Goal: Contribute content: Add original content to the website for others to see

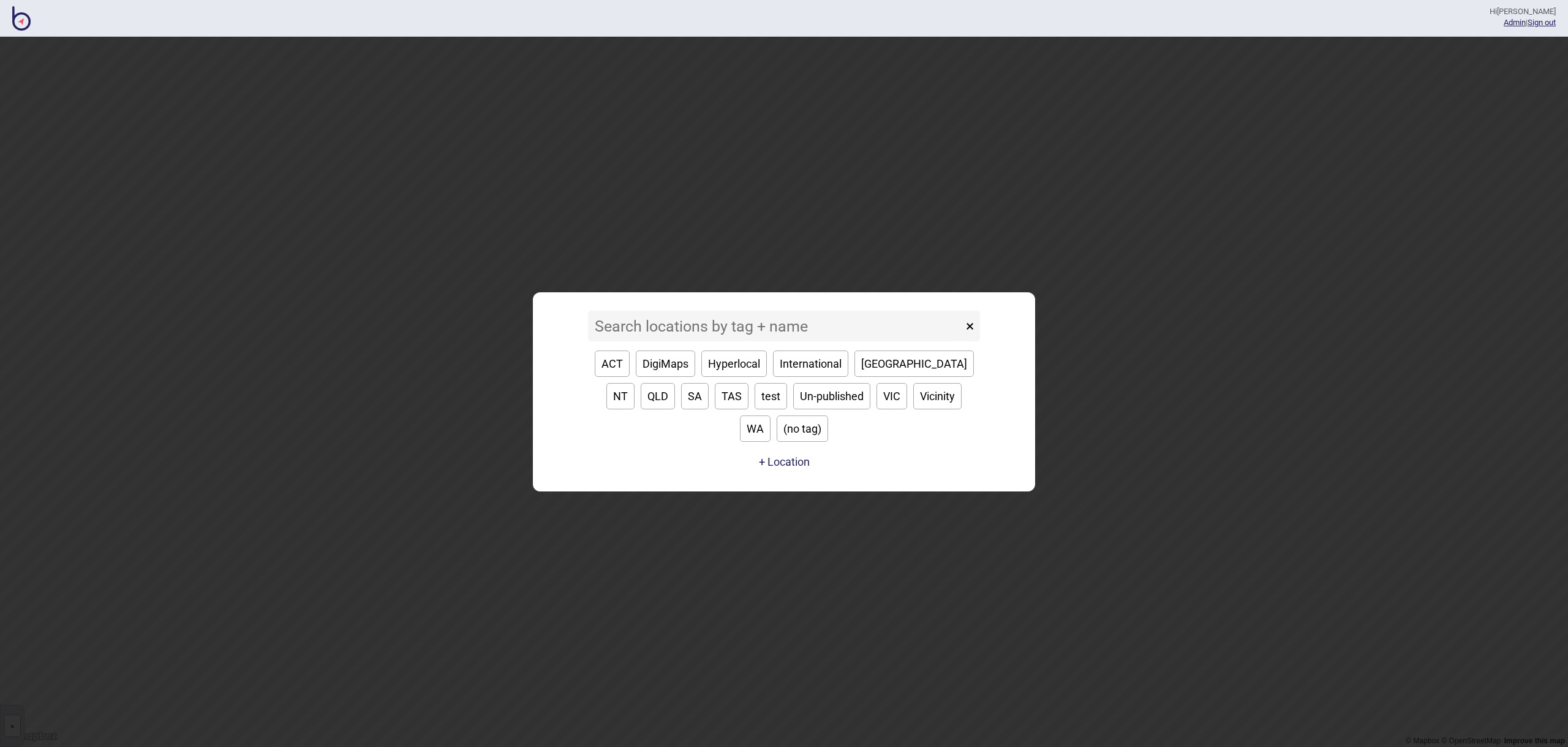
click at [876, 409] on button "VIC" at bounding box center [891, 397] width 30 height 27
type input "VIC"
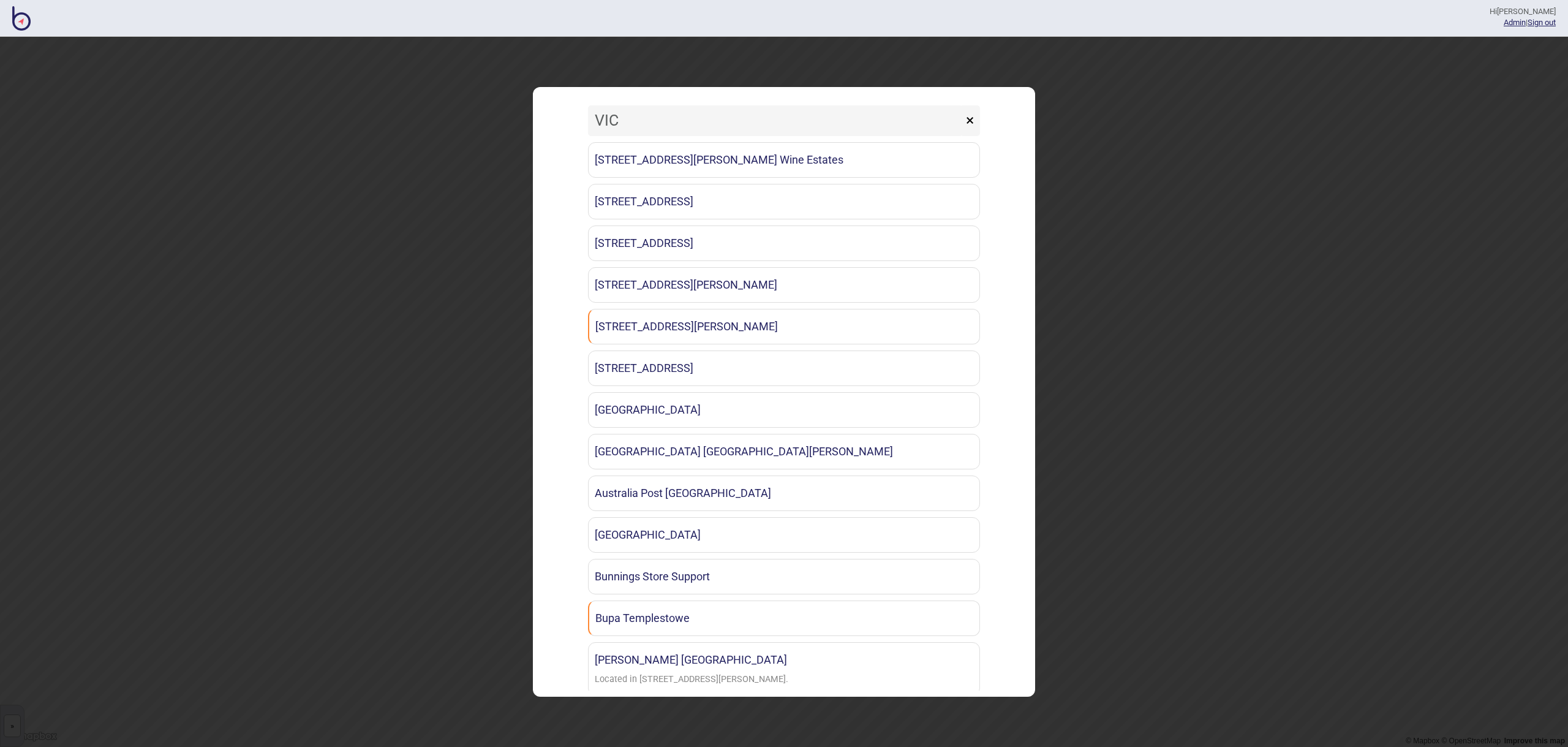
scroll to position [766, 0]
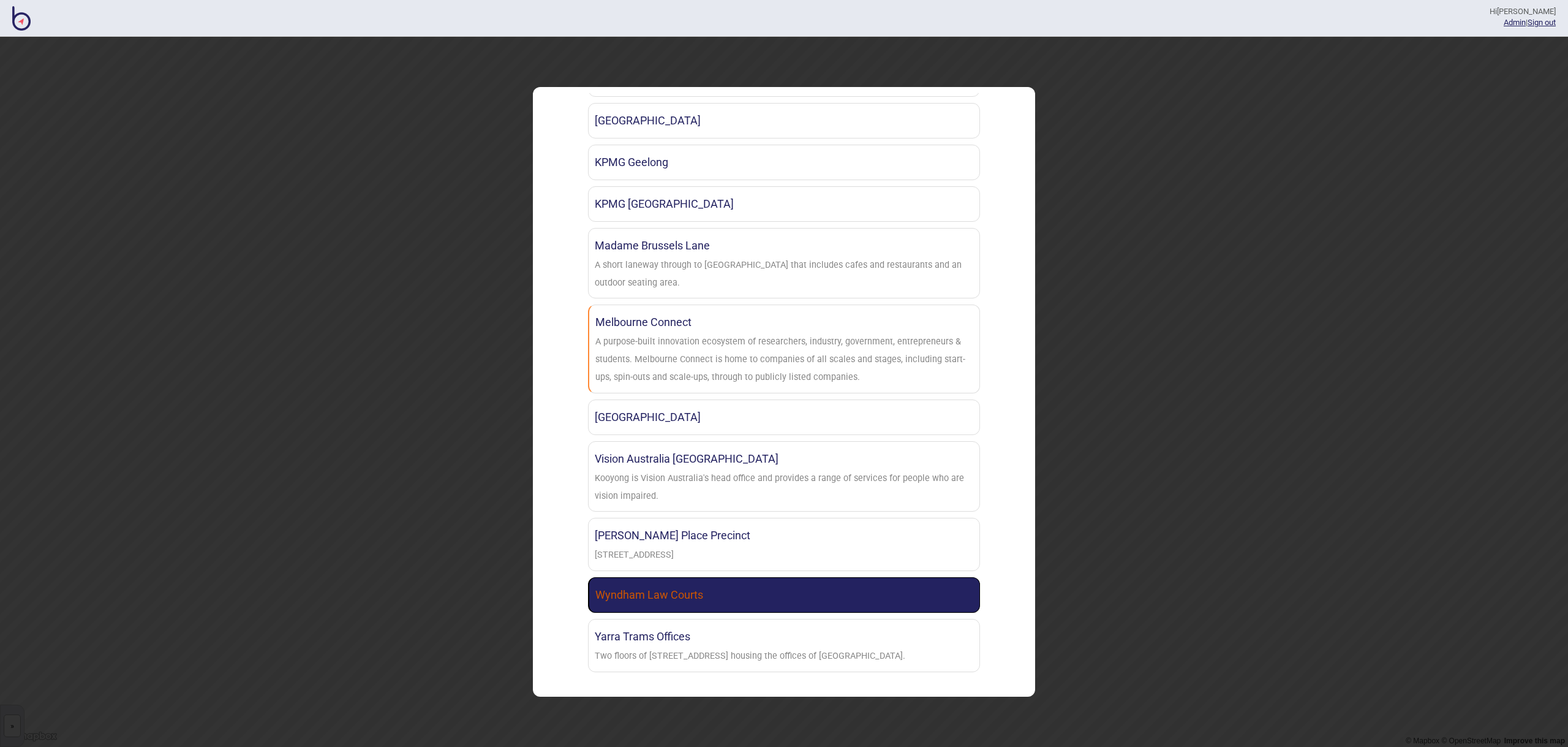
click at [725, 598] on link "Wyndham Law Courts" at bounding box center [784, 596] width 392 height 36
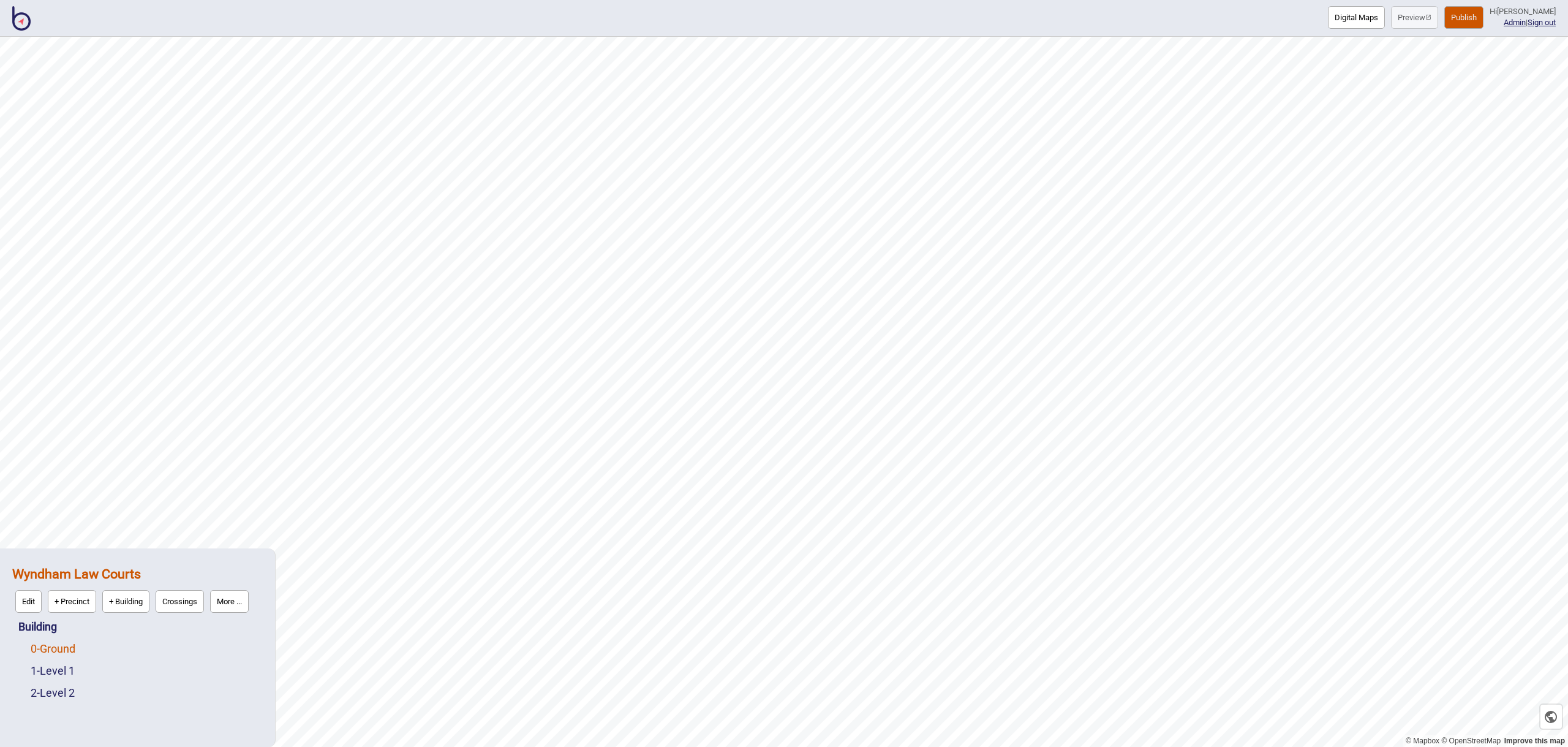
click at [64, 651] on link "0 - Ground" at bounding box center [52, 649] width 44 height 13
click at [48, 644] on button "Edit" at bounding box center [47, 646] width 26 height 23
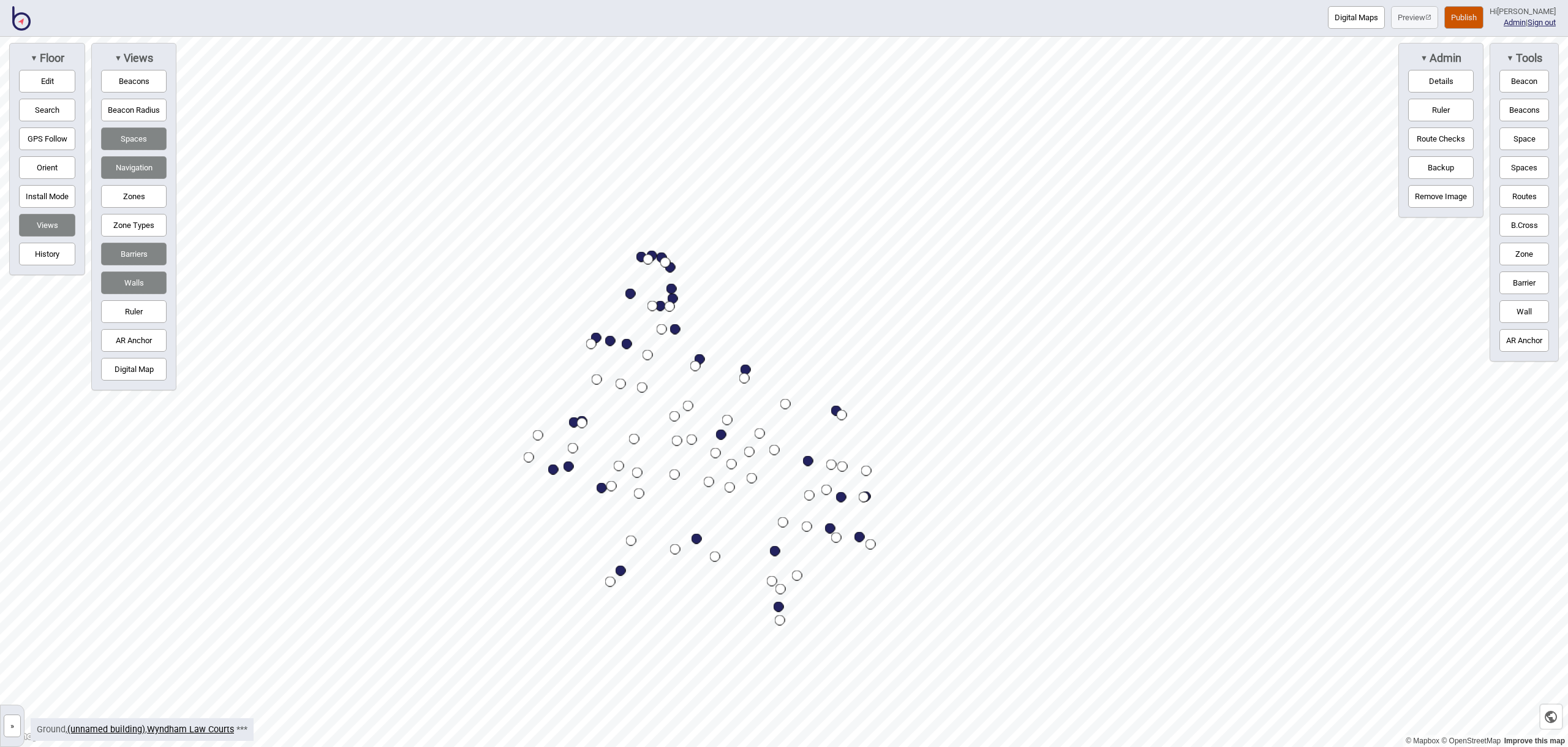
click at [132, 199] on button "Zones" at bounding box center [133, 197] width 65 height 23
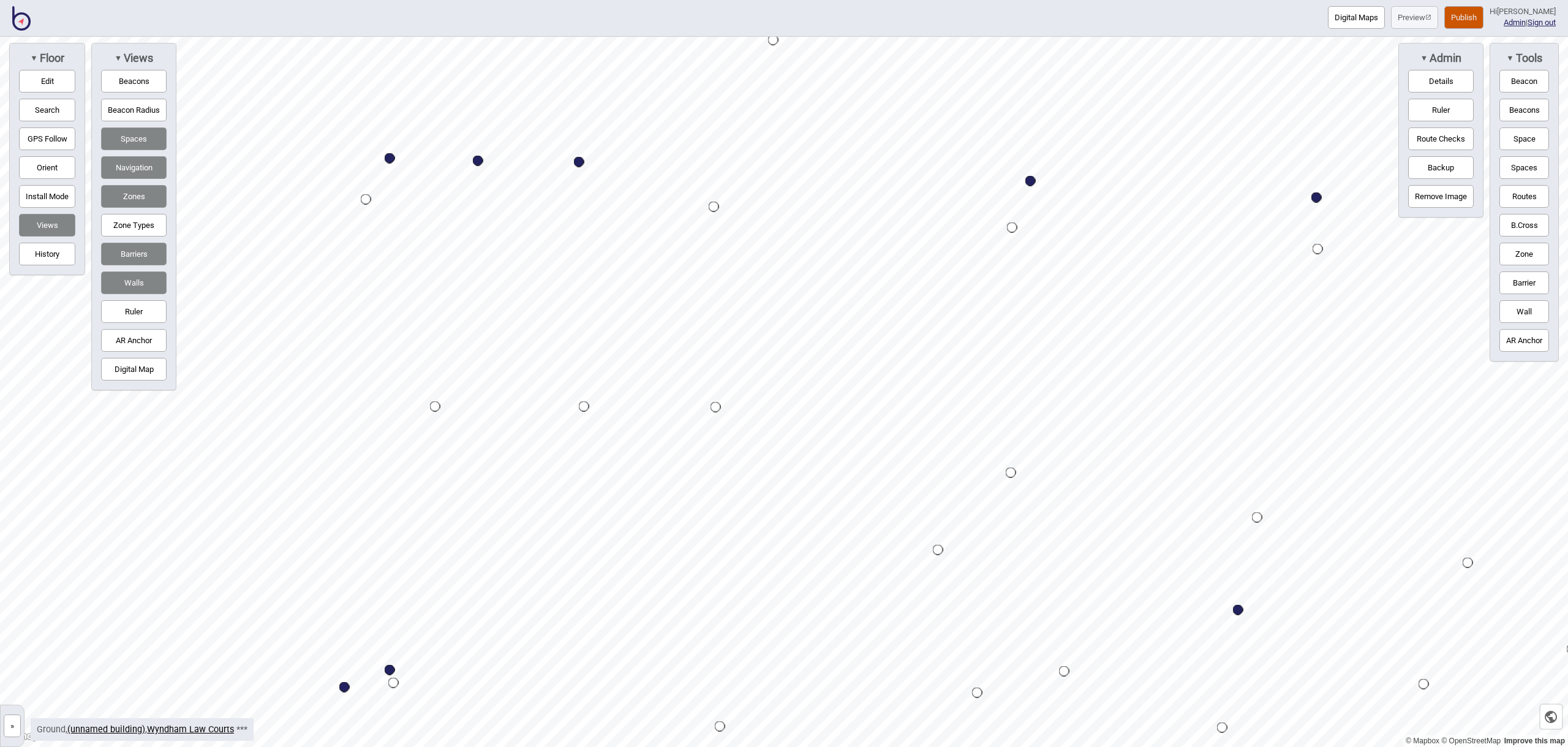
click at [1530, 258] on button "Zone" at bounding box center [1524, 254] width 49 height 23
click at [415, 550] on div "Map marker" at bounding box center [414, 550] width 18 height 18
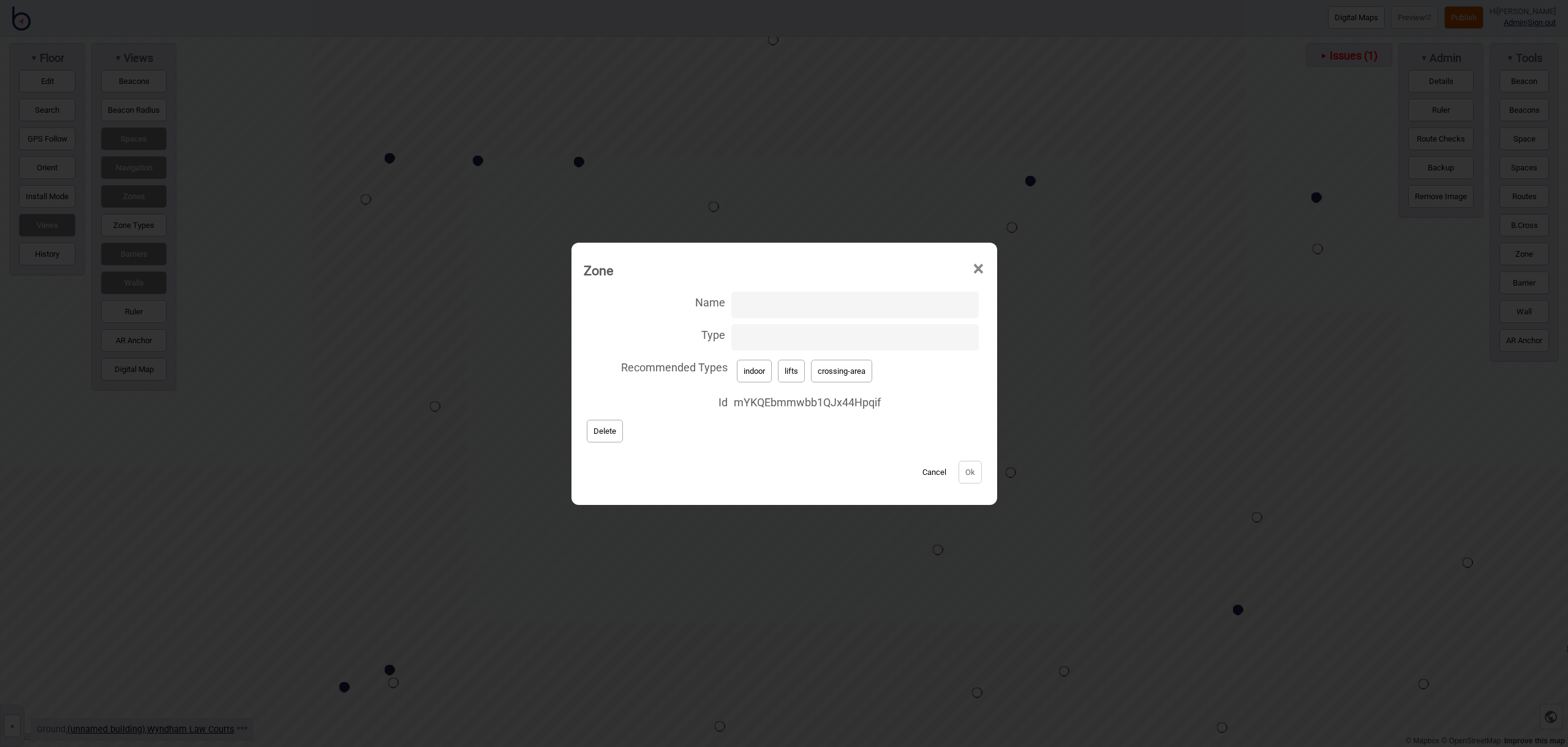
click at [803, 378] on button "lifts" at bounding box center [791, 371] width 26 height 23
type input "lifts"
click at [974, 475] on button "Ok" at bounding box center [970, 472] width 24 height 23
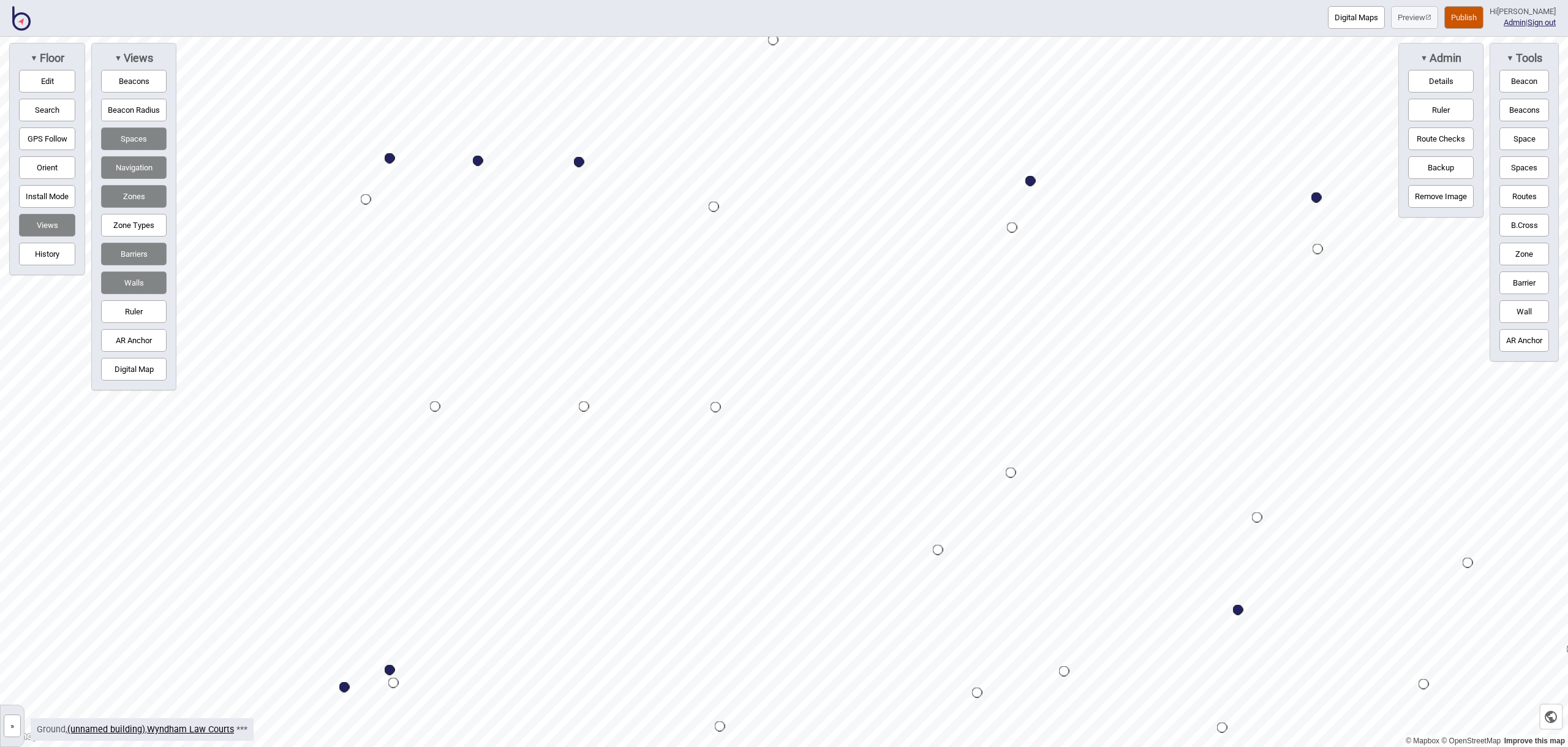
drag, startPoint x: 1512, startPoint y: 254, endPoint x: 1502, endPoint y: 255, distance: 10.0
click at [1512, 254] on button "Zone" at bounding box center [1524, 254] width 49 height 23
click at [406, 588] on div "Map marker" at bounding box center [406, 587] width 18 height 18
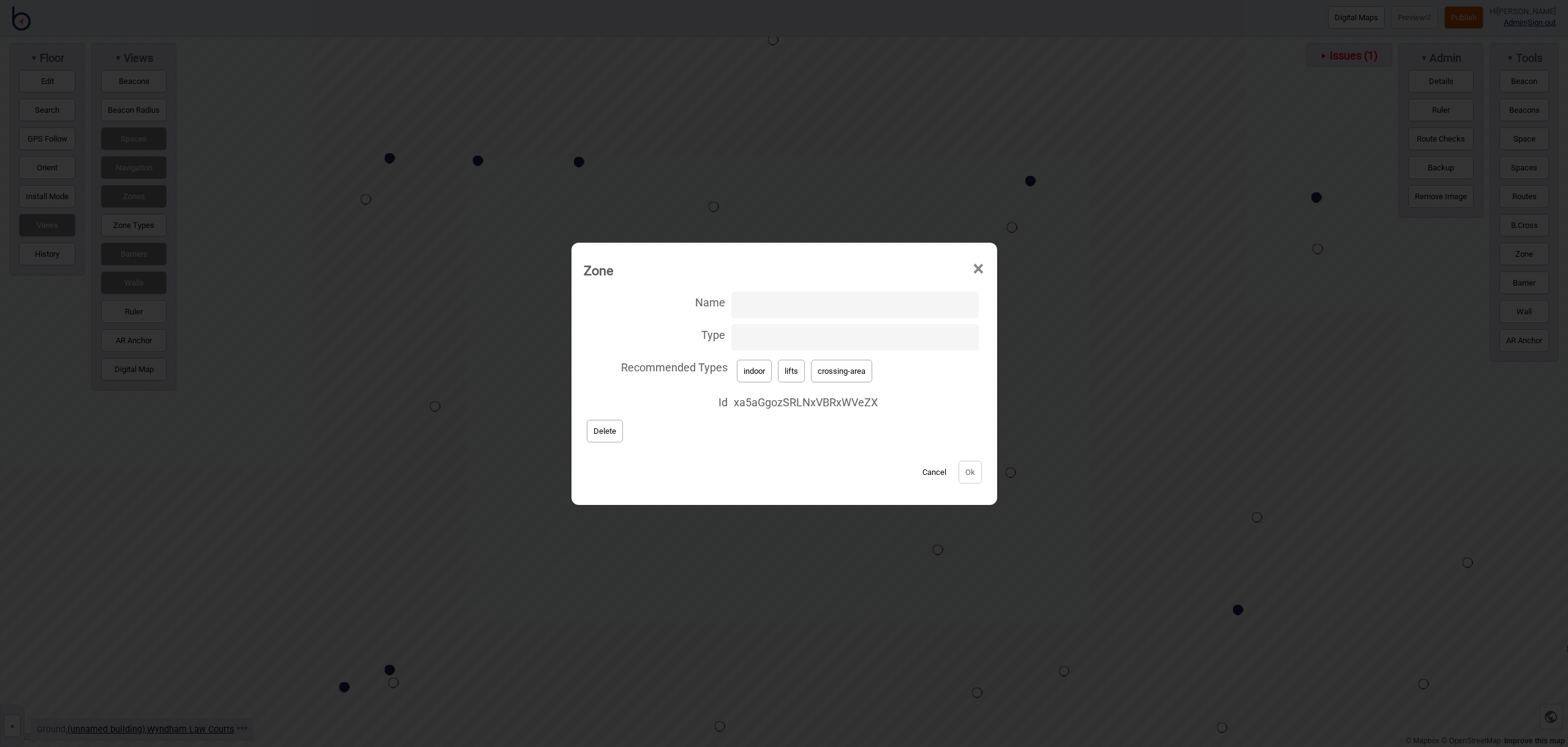
click at [833, 375] on button "crossing-area" at bounding box center [841, 371] width 62 height 23
type input "crossing-area"
click at [967, 479] on button "Ok" at bounding box center [970, 472] width 24 height 23
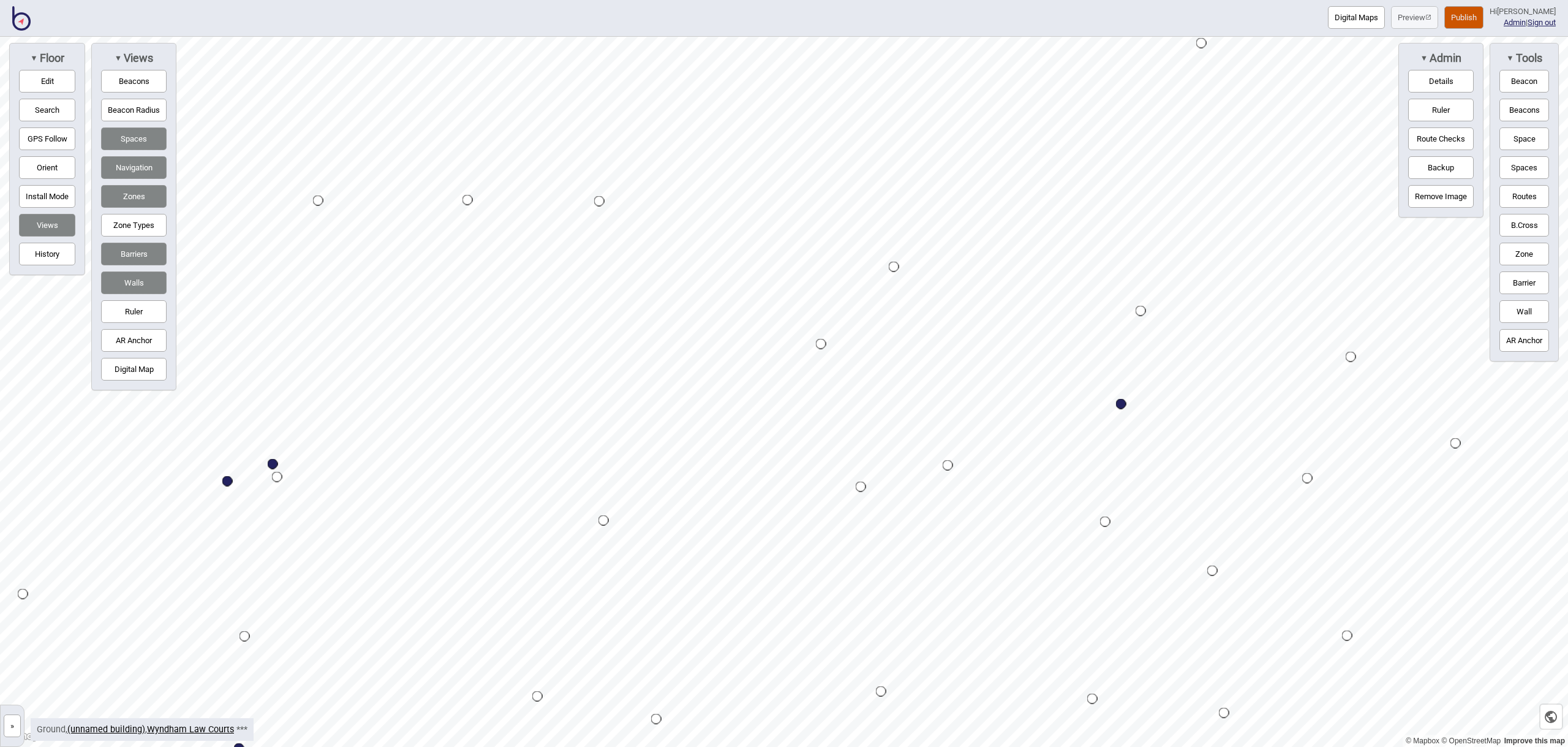
click at [1525, 252] on button "Zone" at bounding box center [1524, 254] width 49 height 23
click at [796, 454] on div "Map marker" at bounding box center [795, 453] width 18 height 18
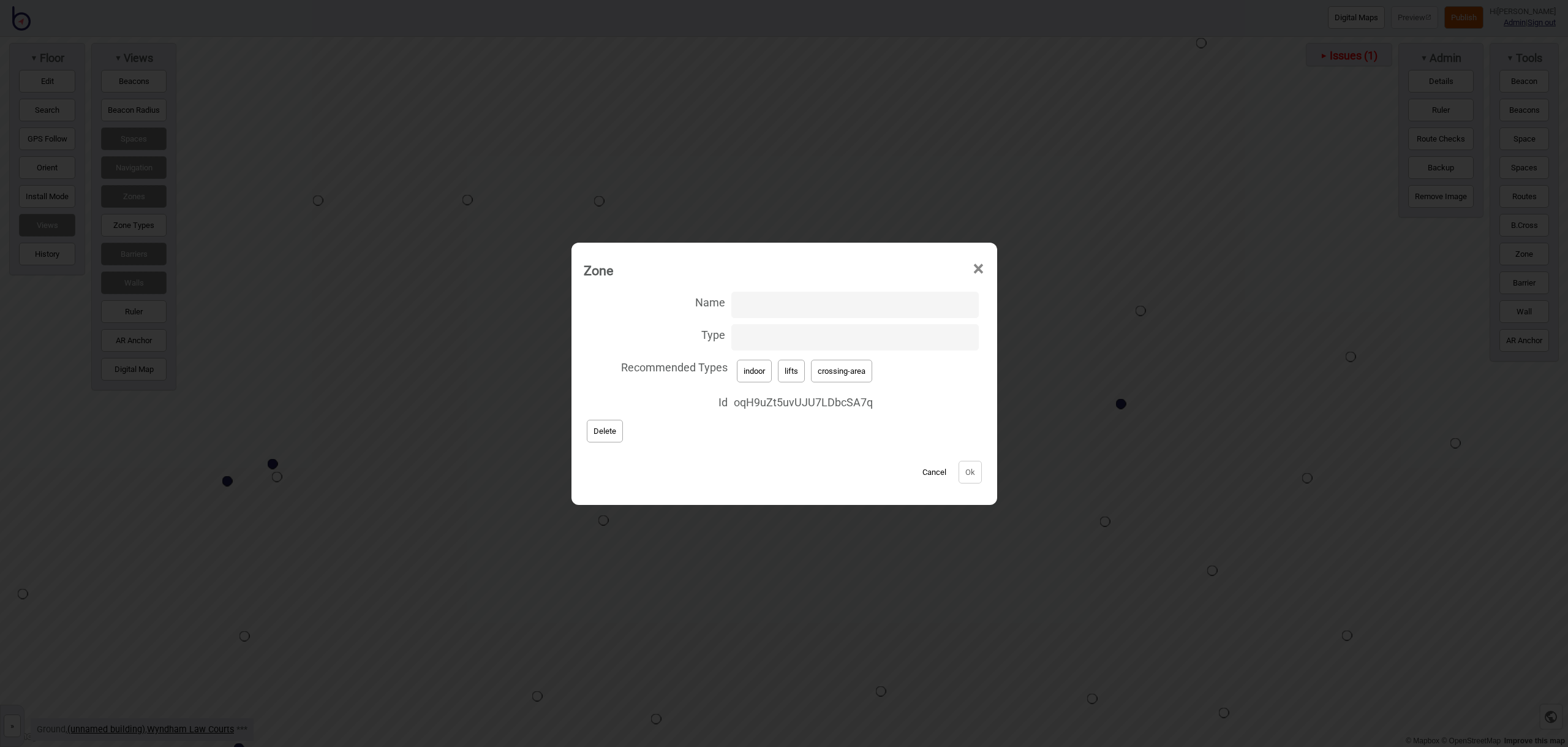
click at [781, 342] on input "Type" at bounding box center [854, 337] width 247 height 27
type input "stairs"
click at [959, 472] on button "Ok" at bounding box center [970, 472] width 24 height 23
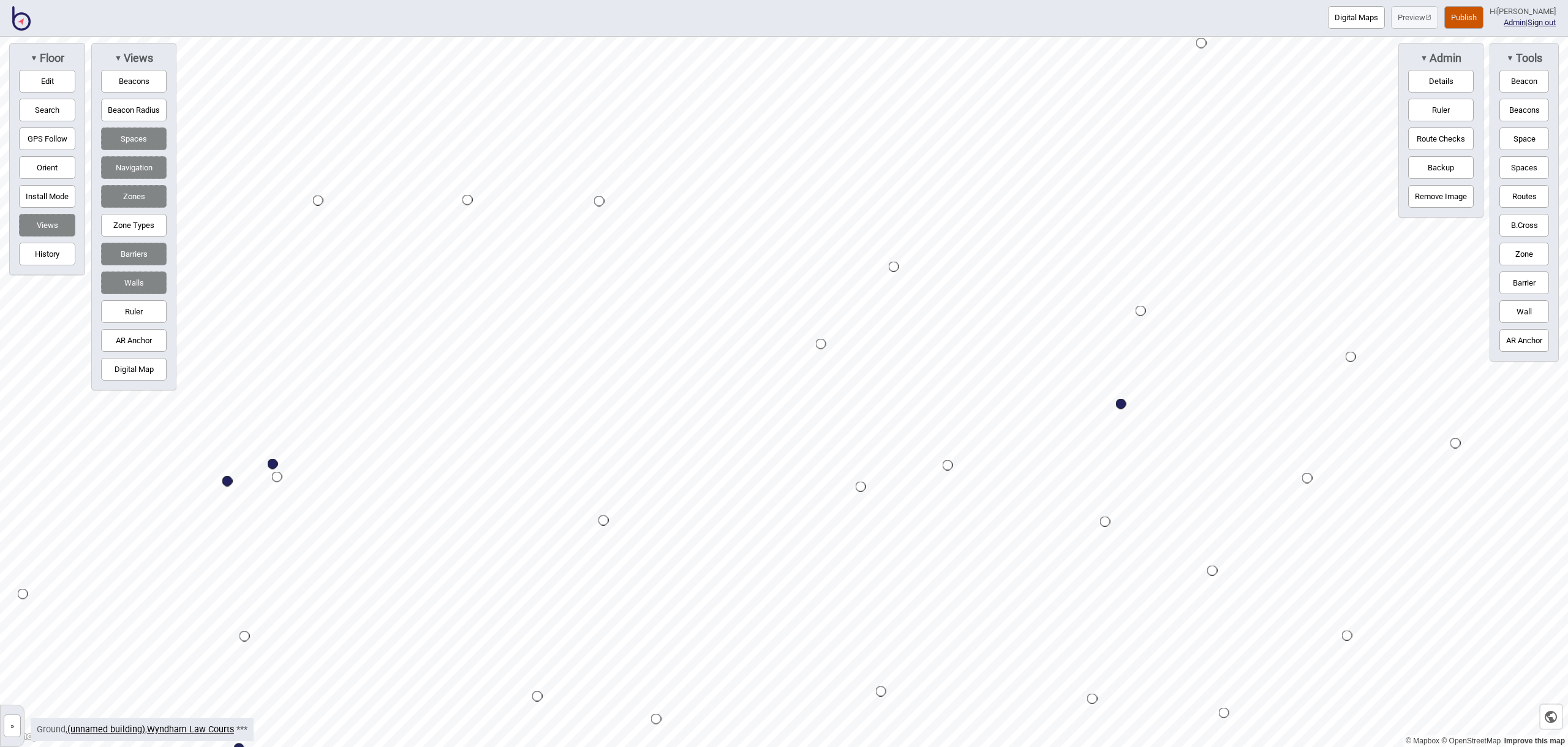
click at [1529, 255] on button "Zone" at bounding box center [1524, 254] width 49 height 23
click at [790, 490] on div "Map marker" at bounding box center [789, 489] width 18 height 18
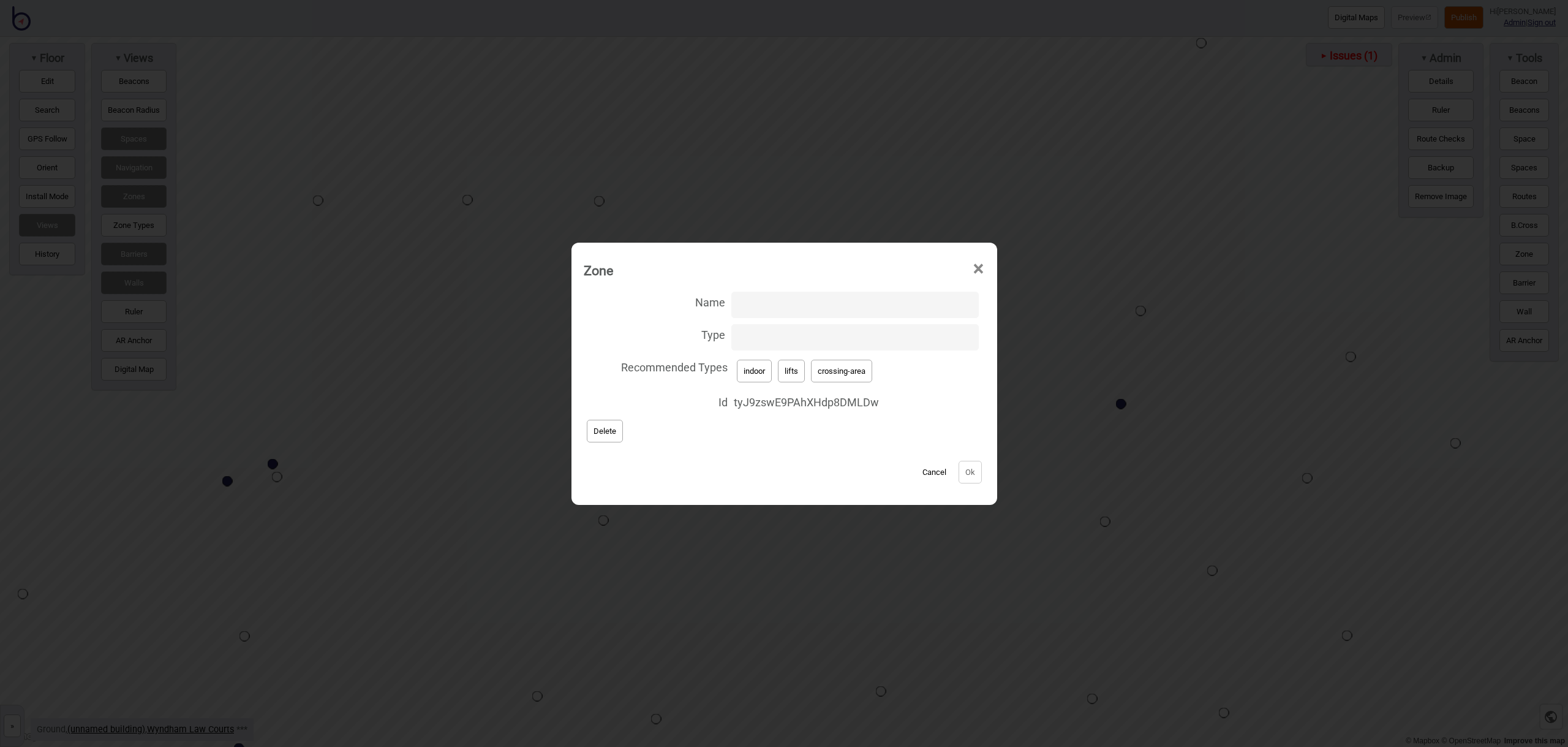
click at [855, 372] on button "crossing-area" at bounding box center [841, 371] width 62 height 23
type input "crossing-area"
click at [975, 473] on button "Ok" at bounding box center [970, 472] width 24 height 23
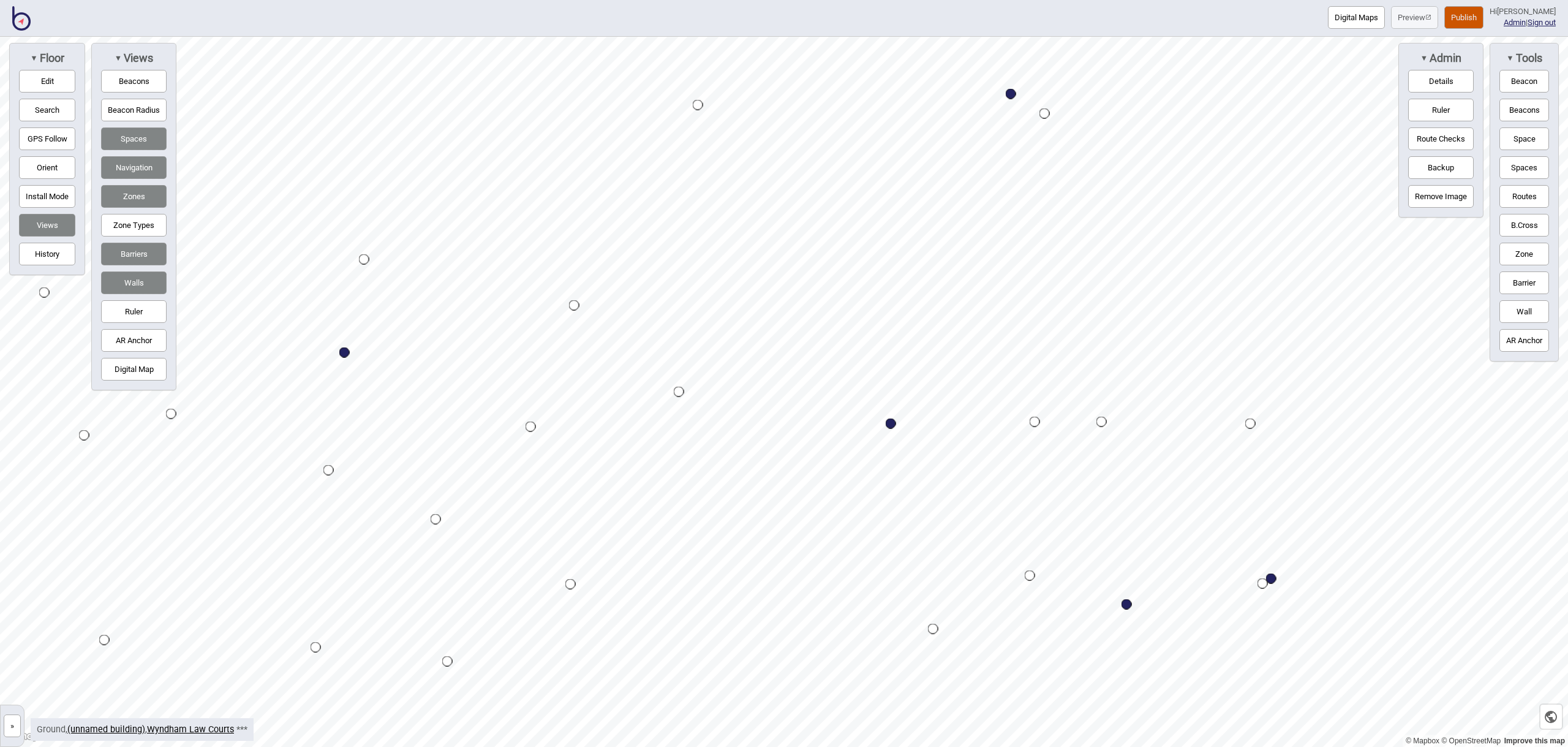
click at [1518, 255] on button "Zone" at bounding box center [1524, 254] width 49 height 23
click at [643, 587] on div "Map marker" at bounding box center [643, 587] width 18 height 18
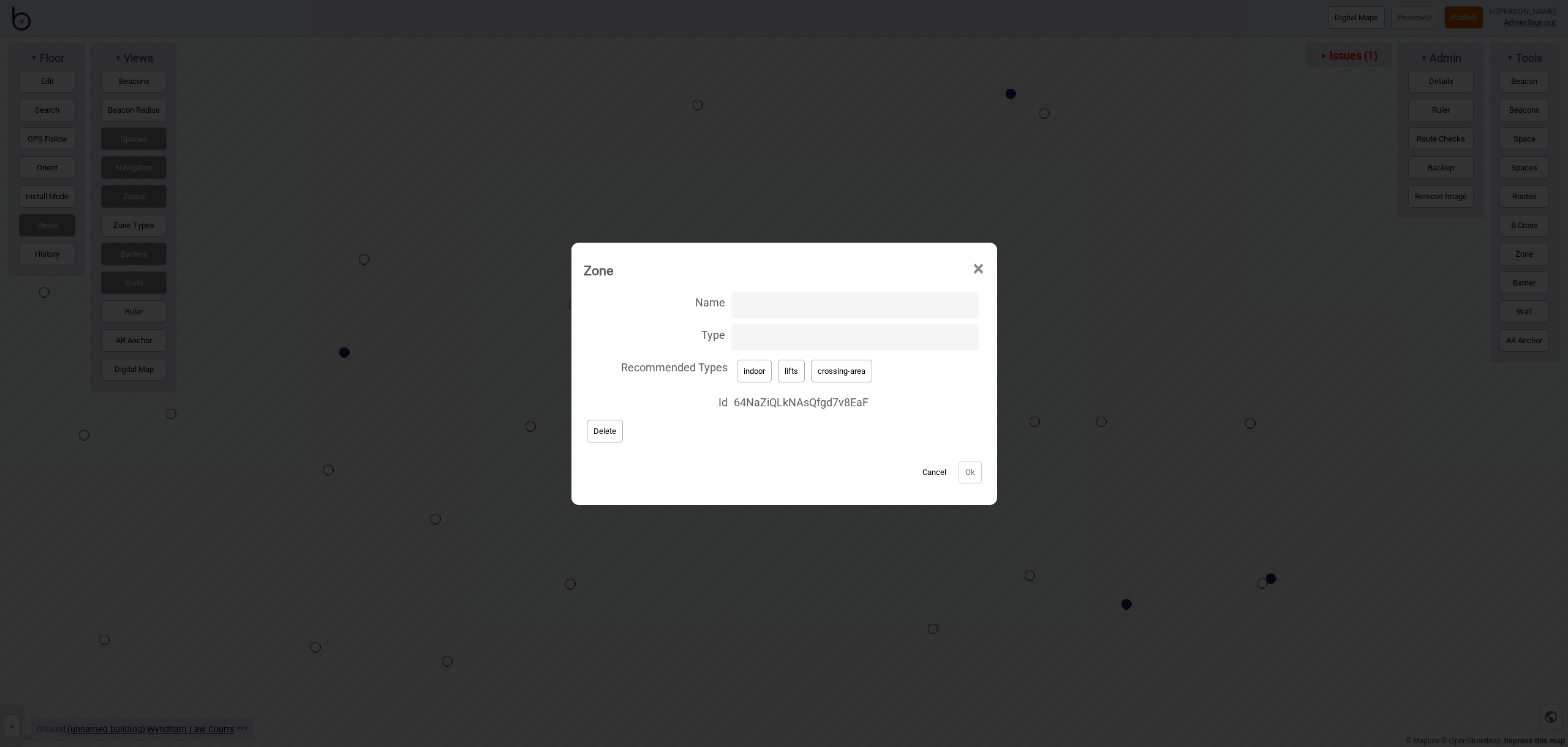
click at [784, 334] on input "Type" at bounding box center [854, 337] width 247 height 27
type input "stairs"
click at [962, 472] on button "Ok" at bounding box center [970, 472] width 24 height 23
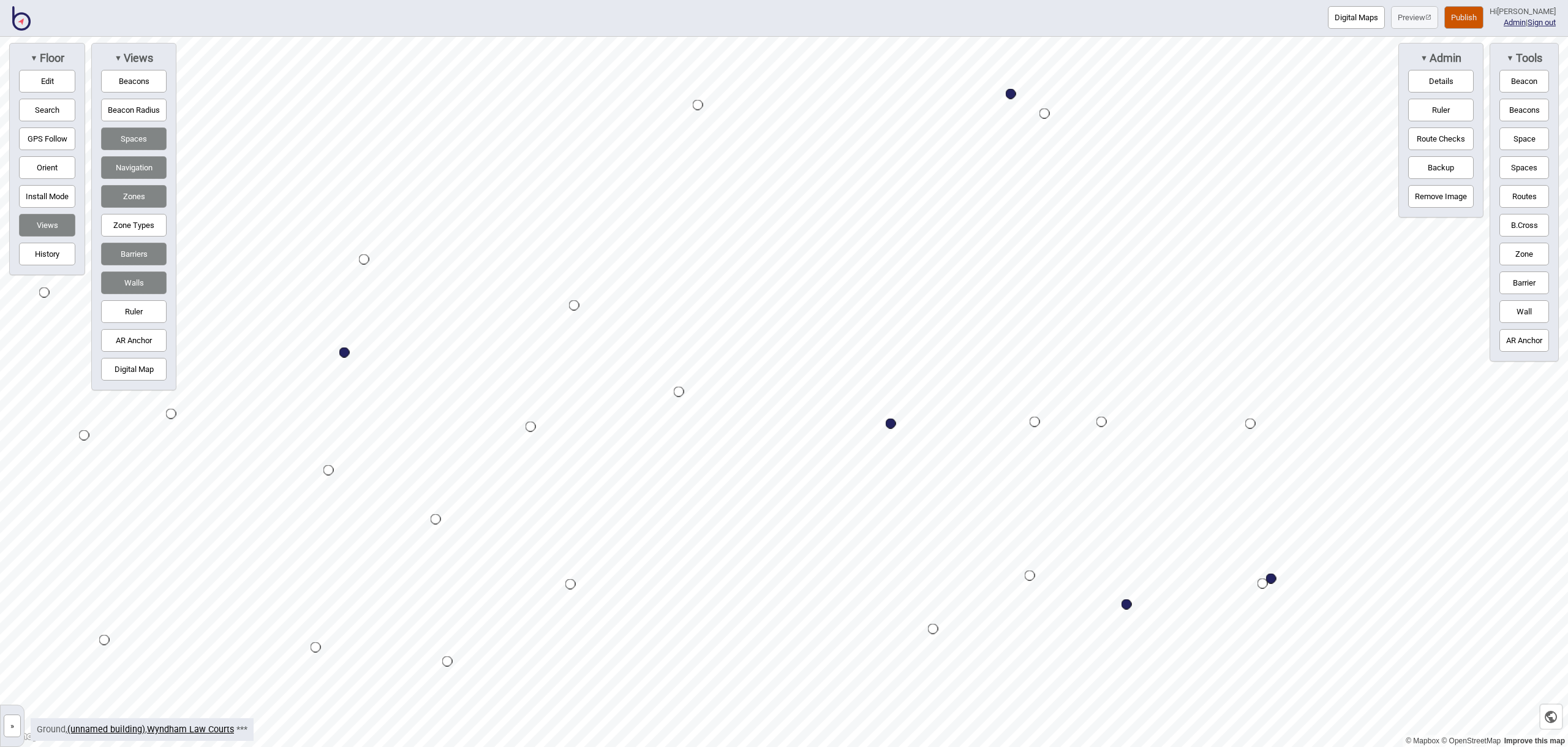
click at [1539, 257] on button "Zone" at bounding box center [1524, 254] width 49 height 23
click at [643, 618] on div "Map marker" at bounding box center [643, 618] width 18 height 18
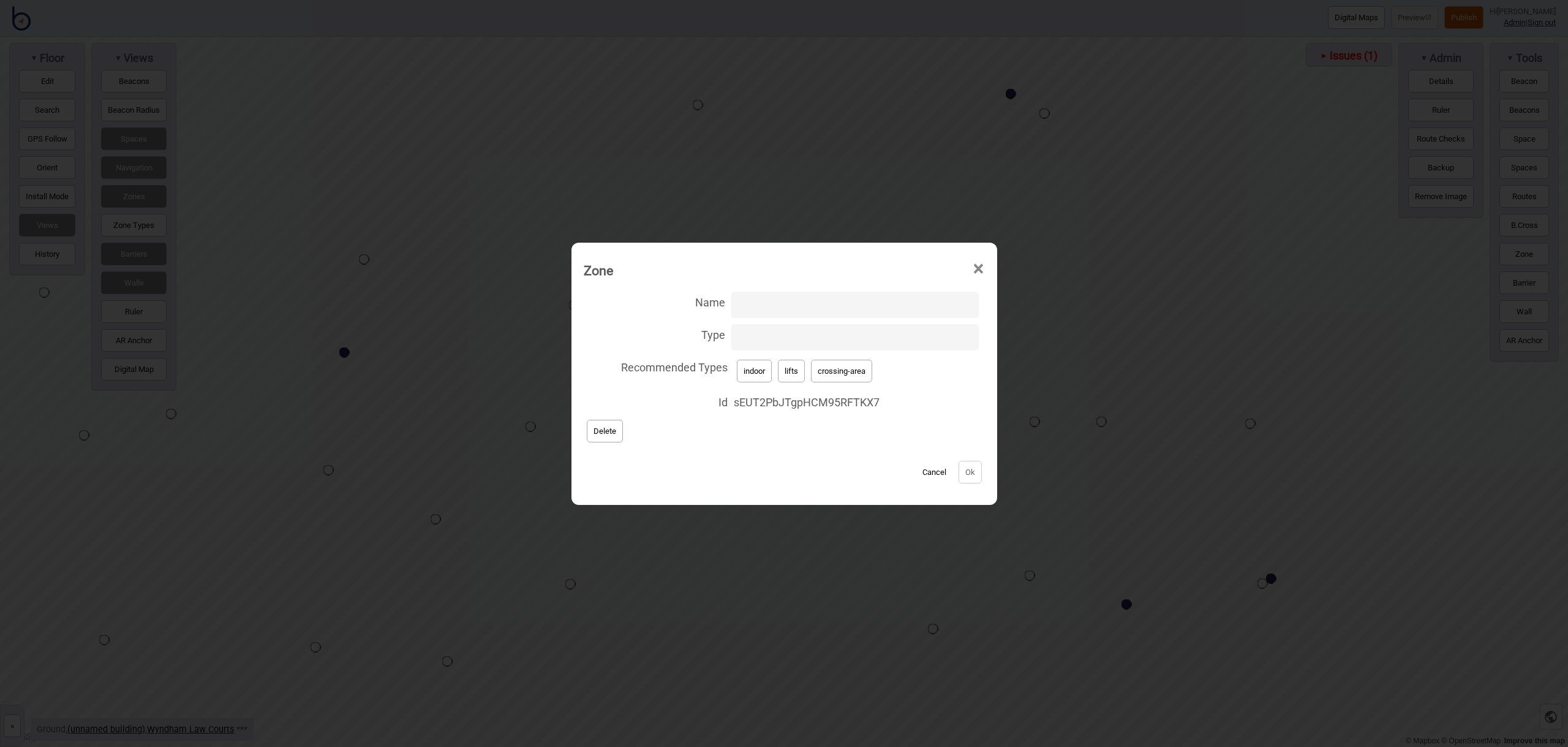
click at [829, 363] on button "crossing-area" at bounding box center [841, 371] width 62 height 23
type input "crossing-area"
click at [960, 468] on button "Ok" at bounding box center [970, 472] width 24 height 23
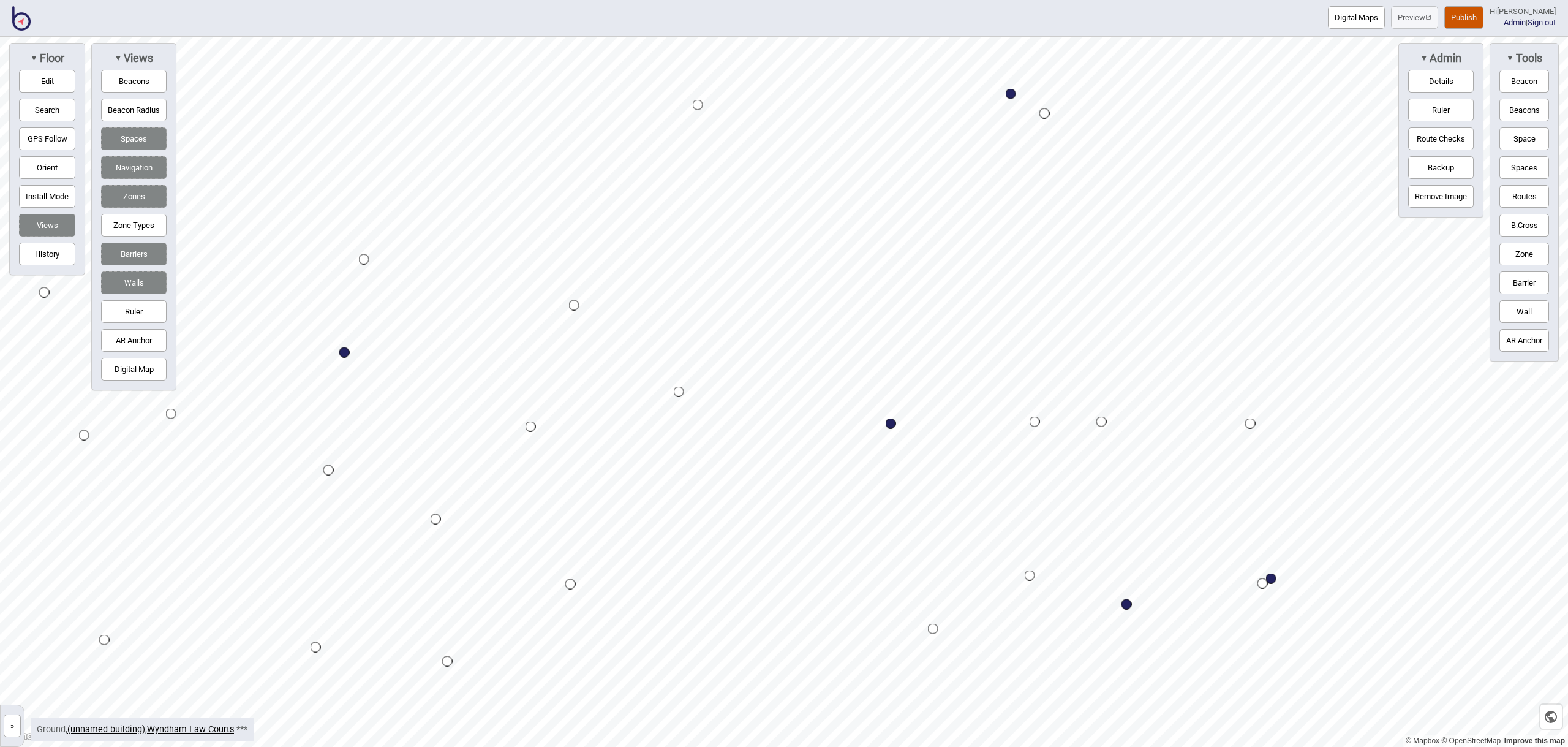
click at [1537, 263] on button "Zone" at bounding box center [1524, 254] width 49 height 23
click at [1115, 472] on div "Map marker" at bounding box center [1114, 471] width 18 height 18
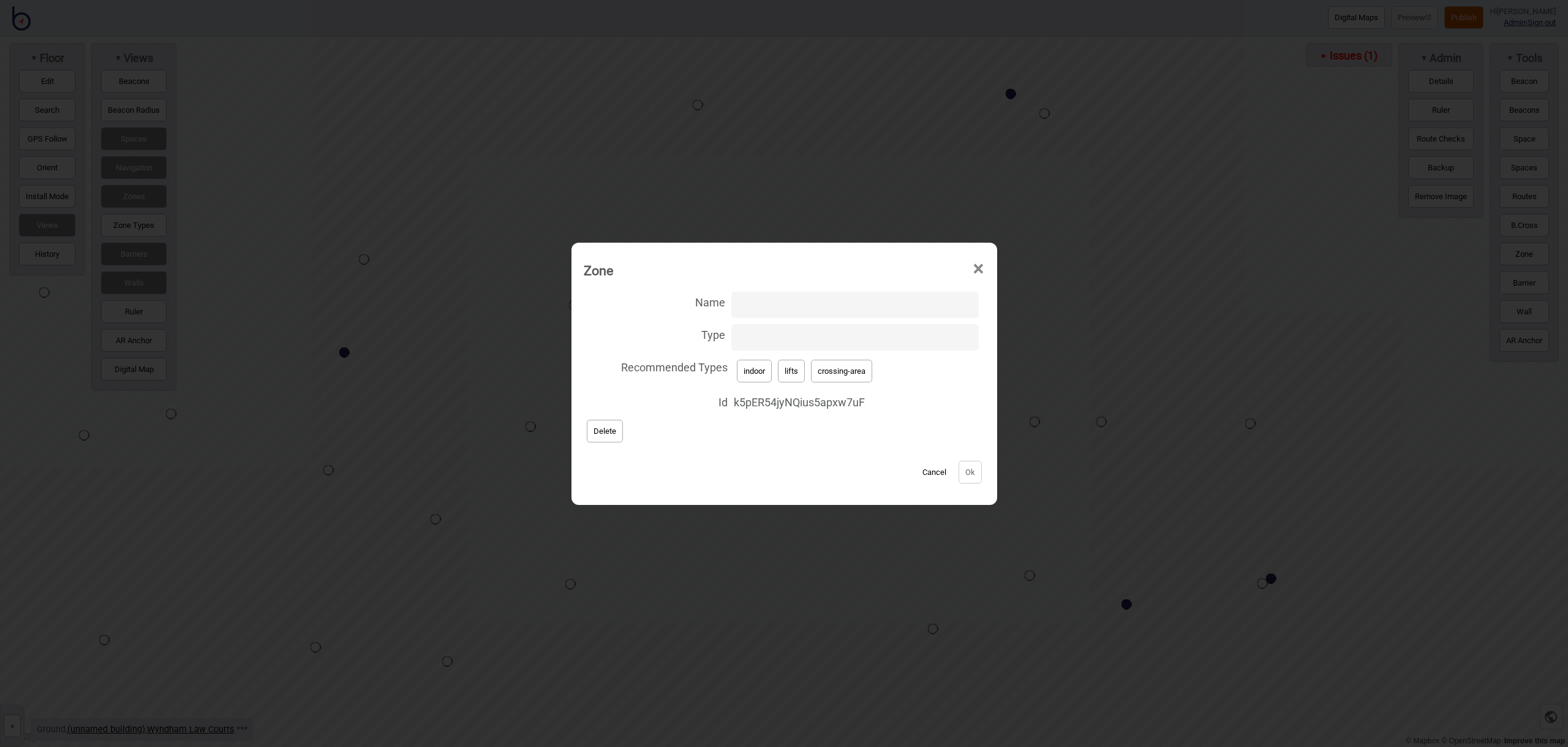
click at [799, 375] on button "lifts" at bounding box center [791, 371] width 26 height 23
type input "lifts"
click at [971, 471] on button "Ok" at bounding box center [970, 472] width 24 height 23
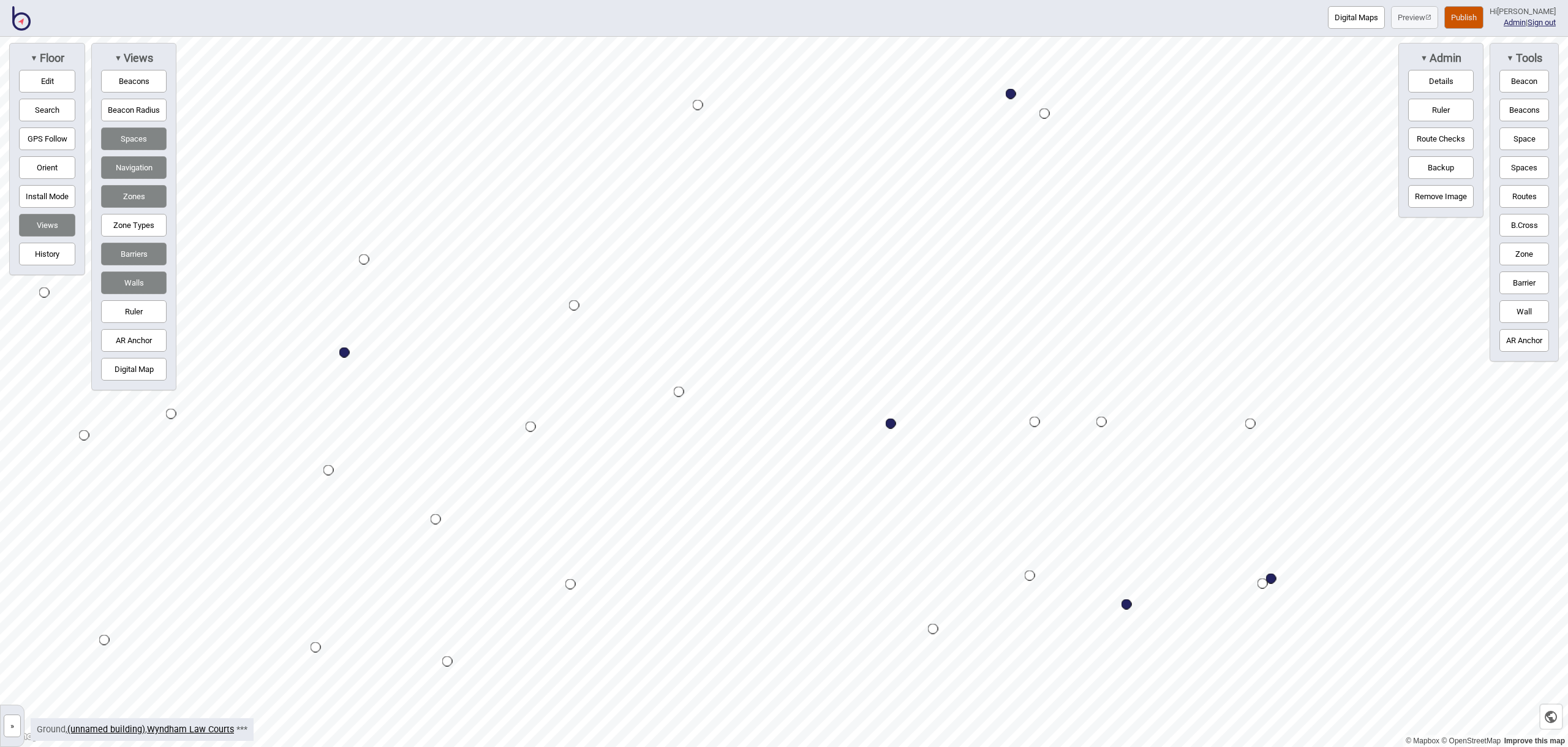
click at [1528, 253] on button "Zone" at bounding box center [1524, 254] width 49 height 23
click at [1048, 269] on div "Map marker" at bounding box center [1048, 268] width 18 height 18
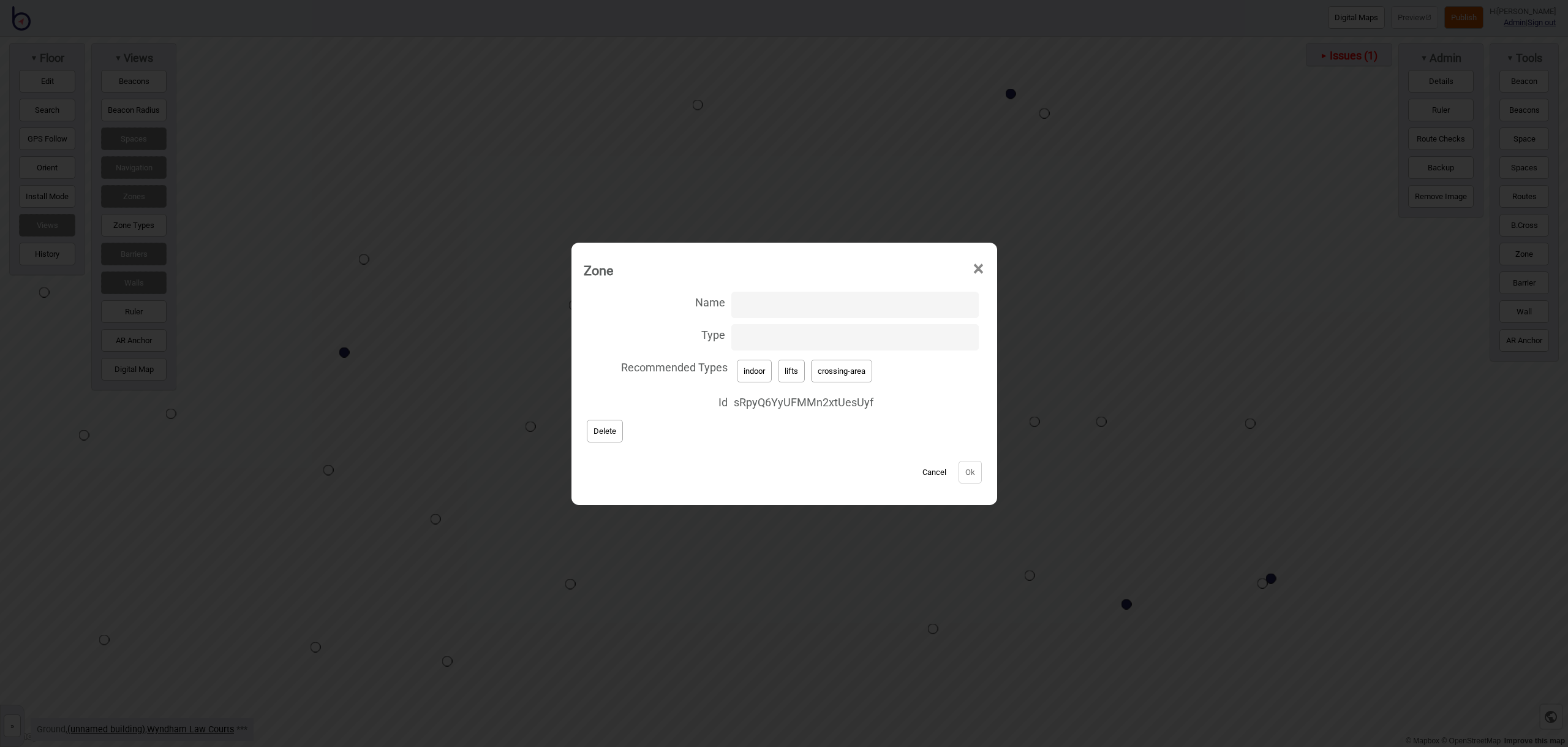
click at [868, 371] on button "crossing-area" at bounding box center [841, 371] width 62 height 23
type input "crossing-area"
click at [966, 473] on button "Ok" at bounding box center [970, 472] width 24 height 23
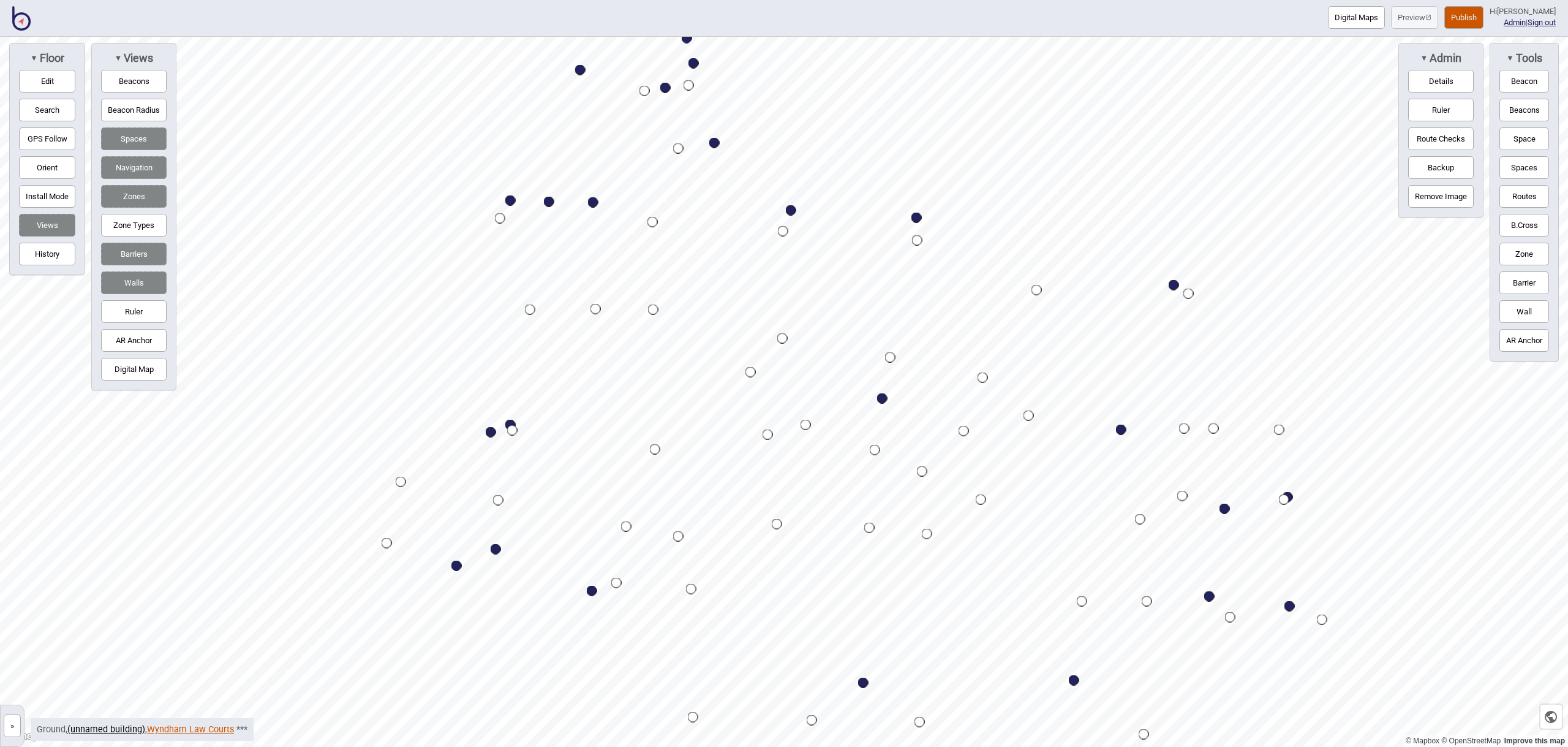
click at [190, 729] on link "Wyndham Law Courts" at bounding box center [190, 729] width 87 height 10
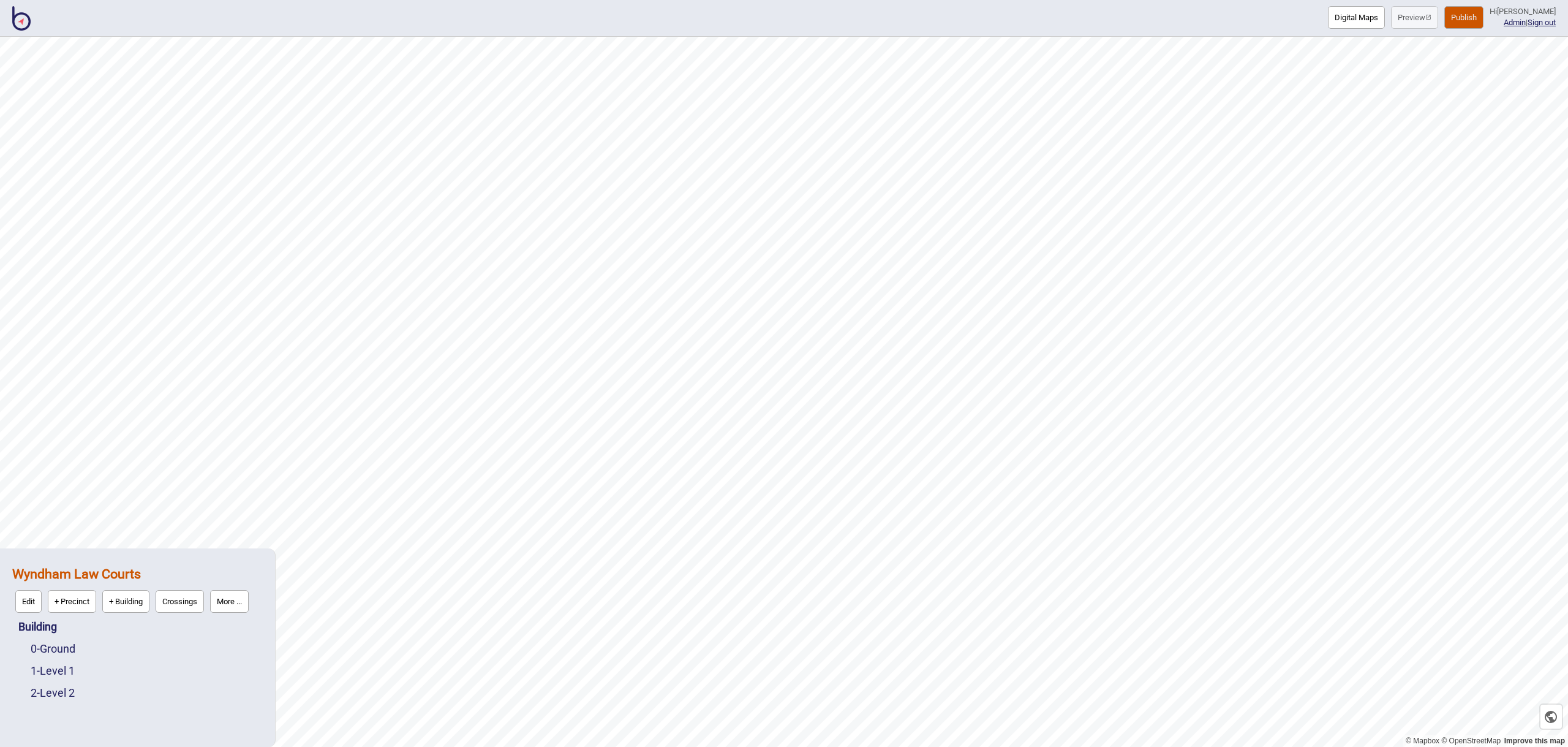
click at [67, 662] on div "1 - Level 1" at bounding box center [146, 670] width 232 height 22
click at [62, 671] on link "1 - Level 1" at bounding box center [52, 671] width 44 height 13
click at [53, 667] on button "Edit" at bounding box center [47, 667] width 26 height 23
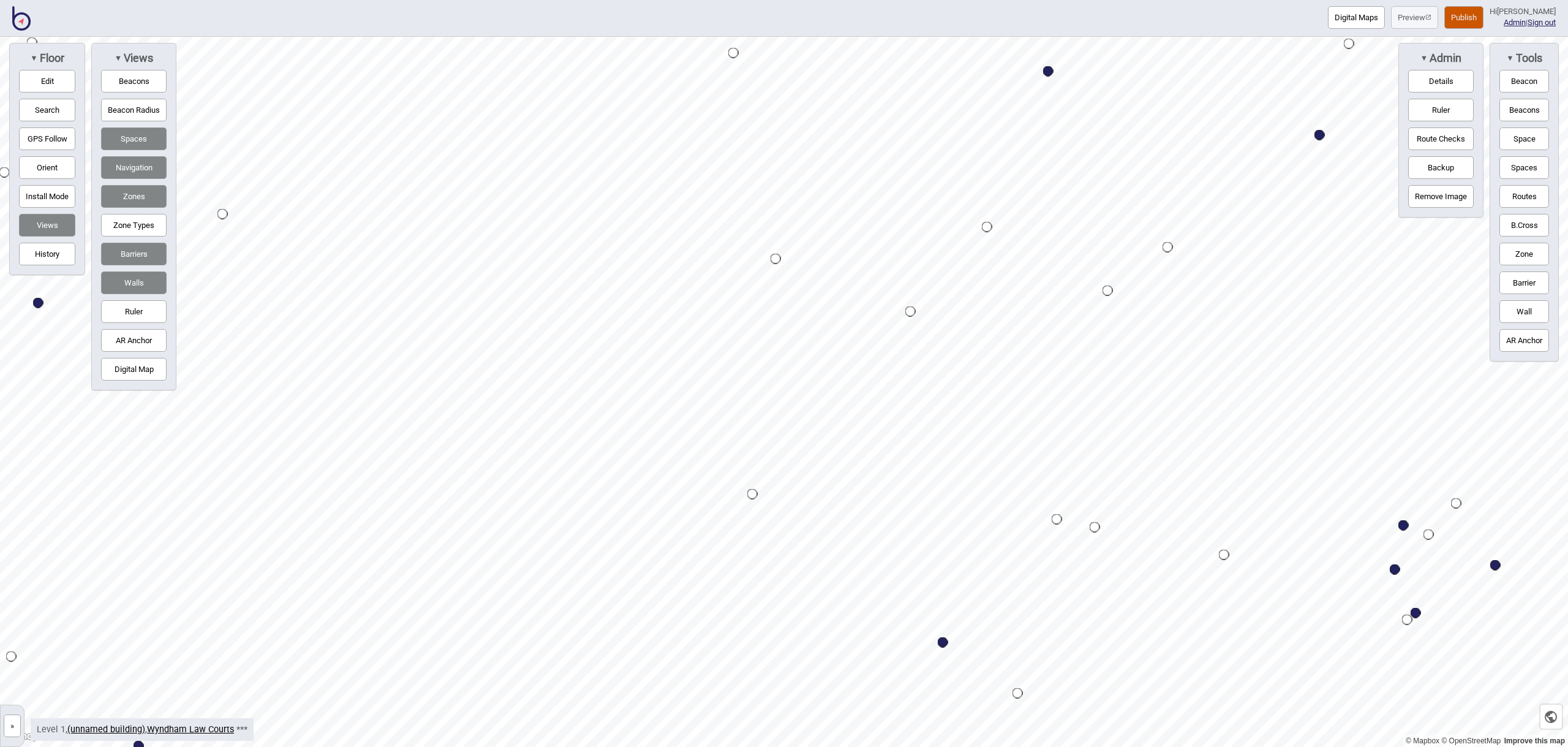
click at [1536, 248] on button "Zone" at bounding box center [1524, 254] width 49 height 23
click at [746, 281] on div "Map marker" at bounding box center [745, 280] width 18 height 18
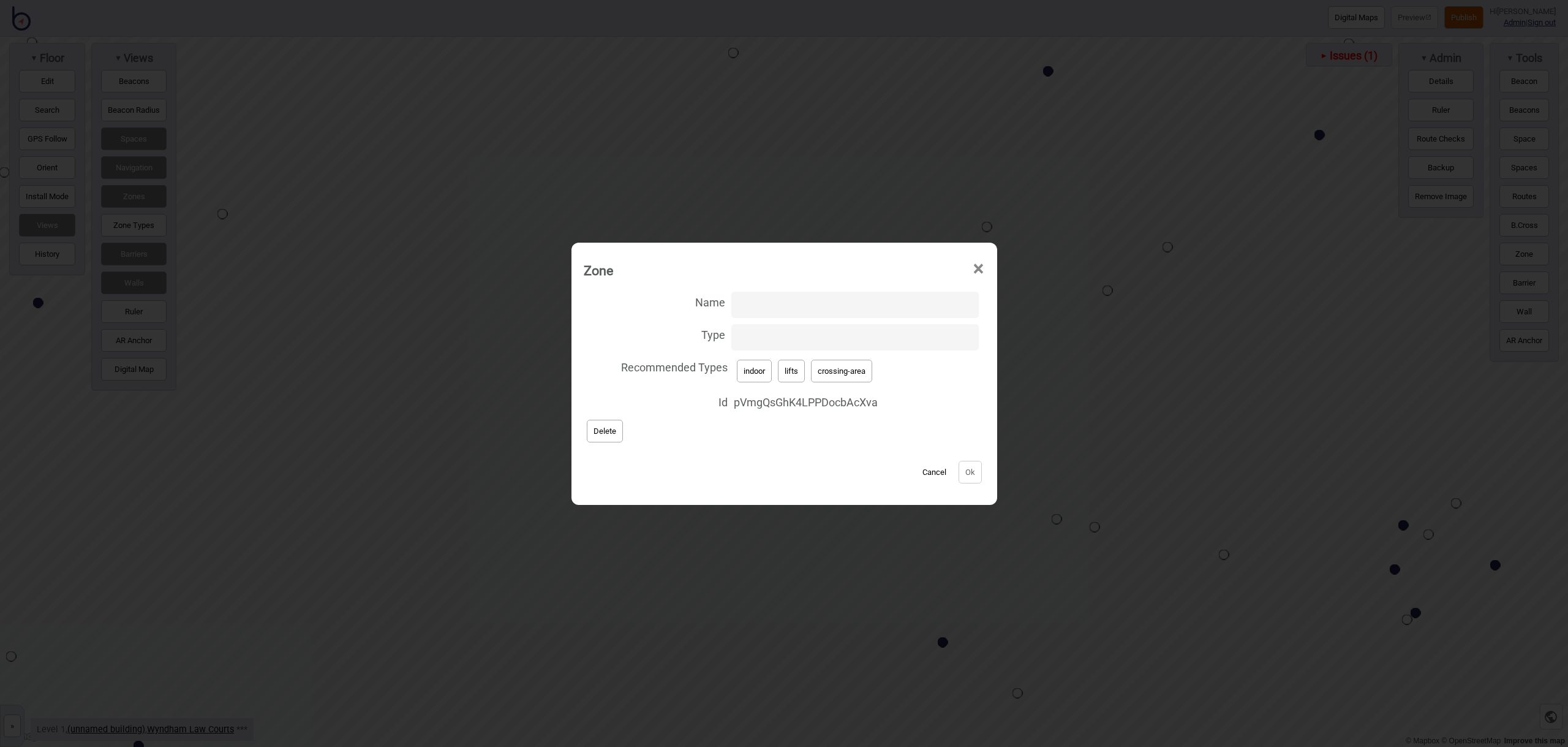
click at [798, 344] on input "Type" at bounding box center [854, 337] width 247 height 27
type input "stairs"
click at [972, 477] on button "Ok" at bounding box center [970, 472] width 24 height 23
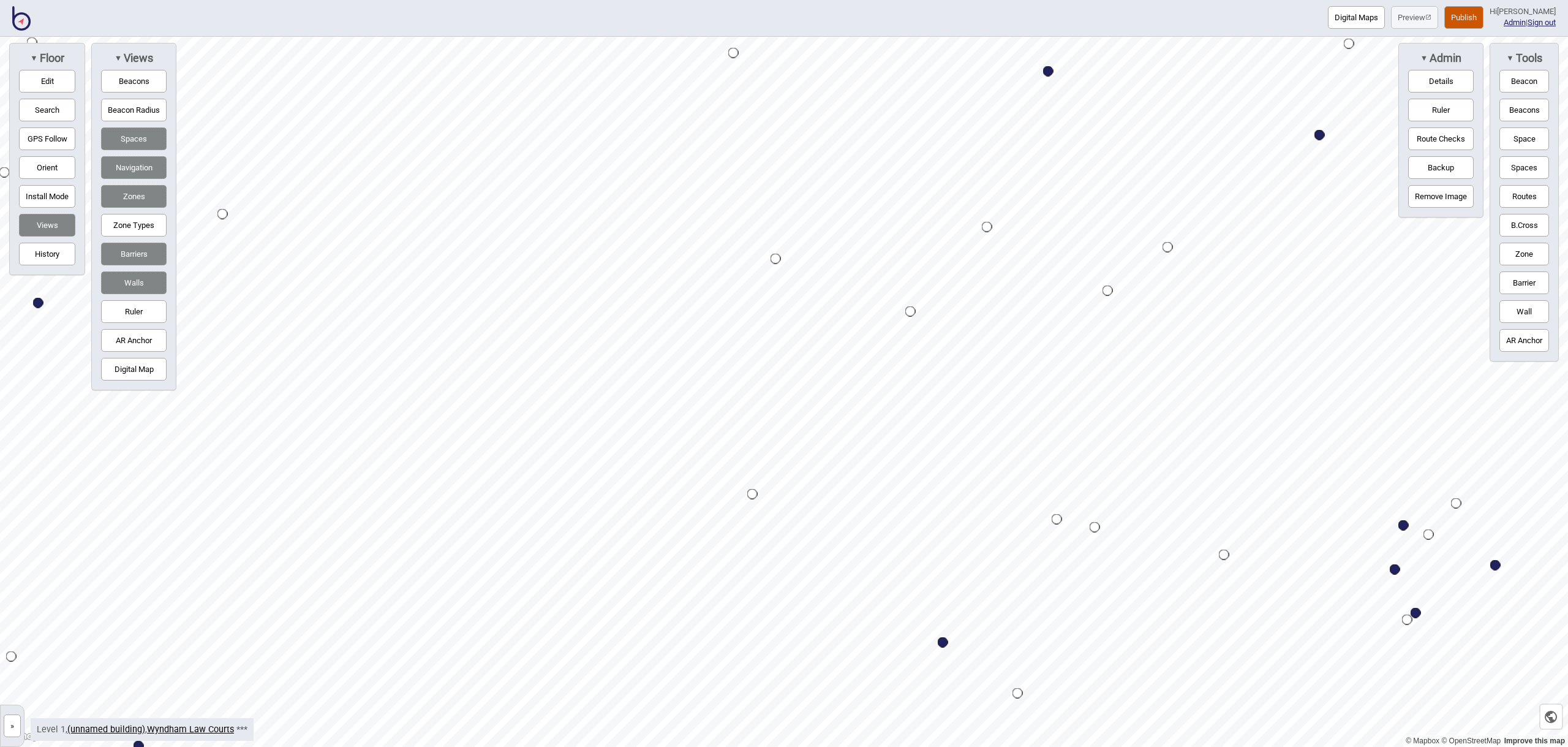
click at [1520, 259] on button "Zone" at bounding box center [1524, 254] width 49 height 23
click at [719, 167] on div "Map marker" at bounding box center [718, 166] width 18 height 18
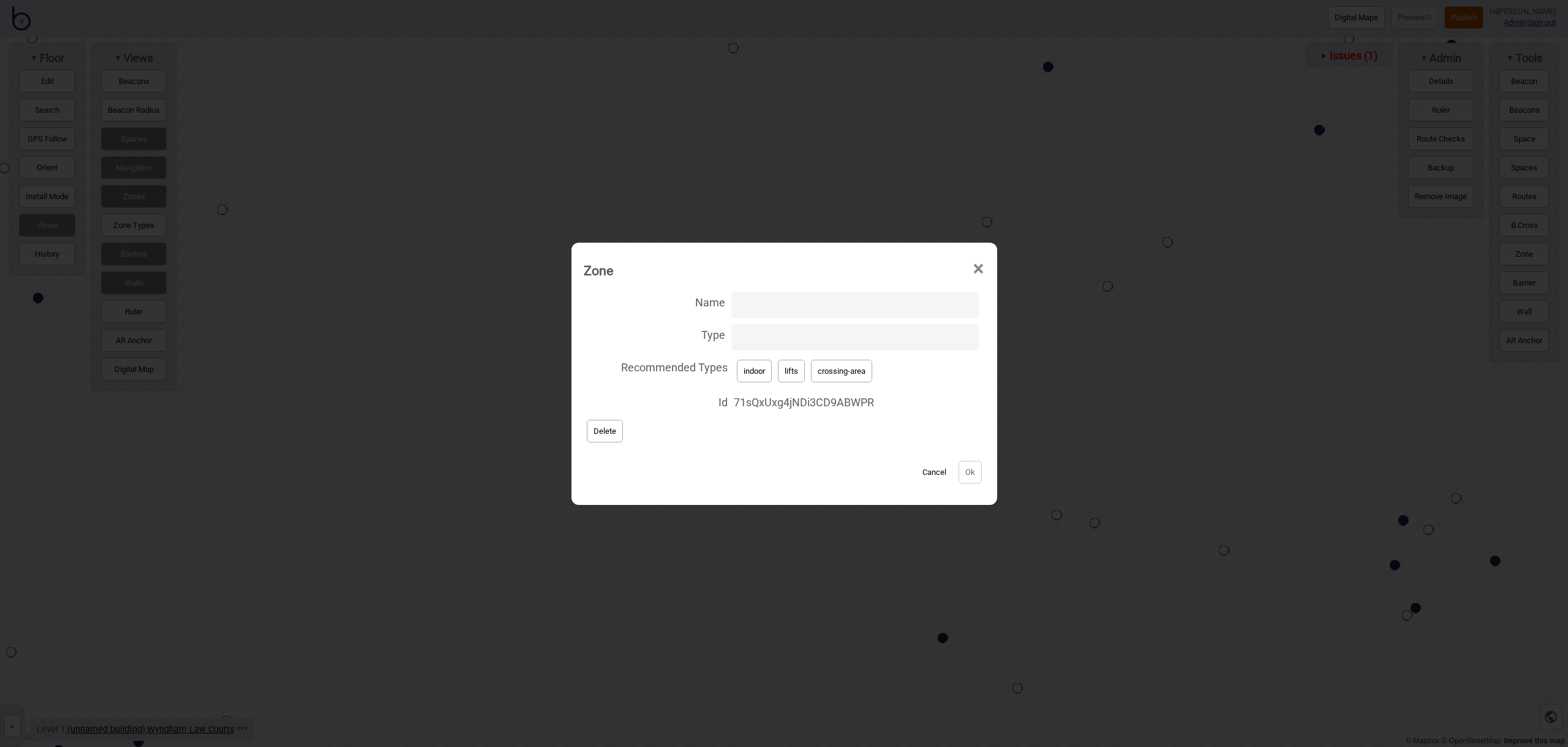
click at [851, 366] on button "crossing-area" at bounding box center [841, 371] width 62 height 23
type input "crossing-area"
click at [968, 477] on button "Ok" at bounding box center [970, 472] width 24 height 23
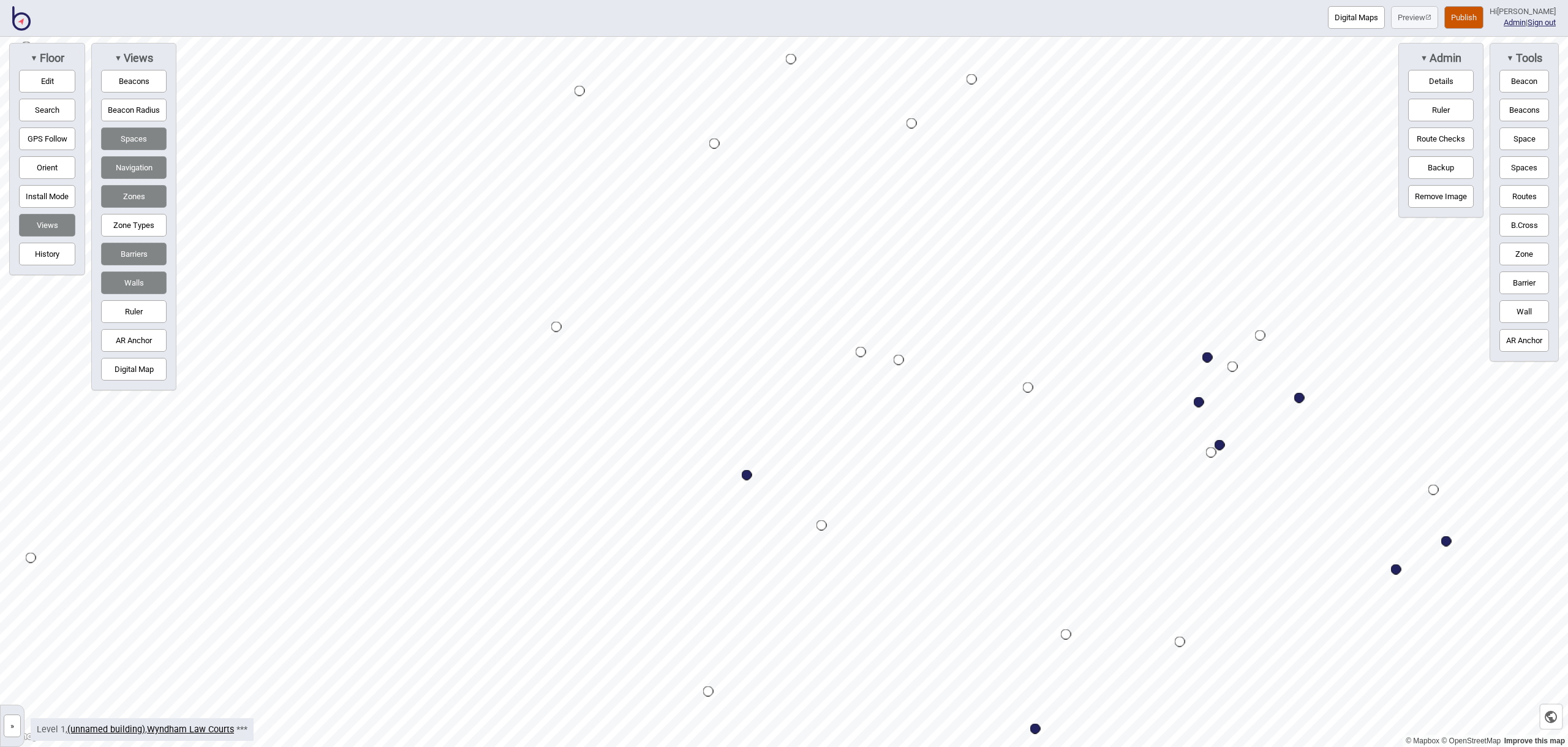
click at [1532, 257] on button "Zone" at bounding box center [1524, 254] width 49 height 23
click at [911, 534] on div "Map marker" at bounding box center [911, 533] width 18 height 18
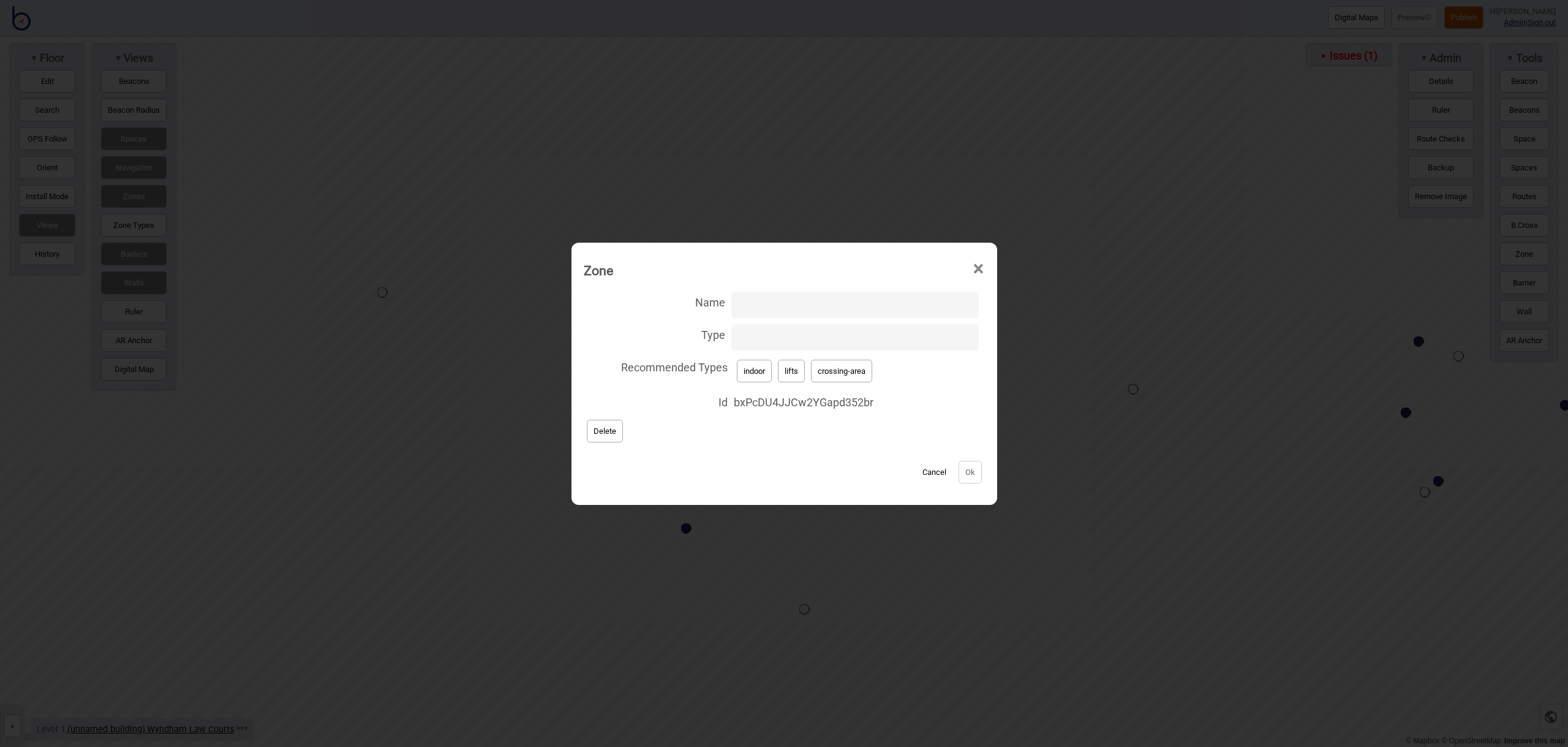
click at [799, 374] on button "lifts" at bounding box center [791, 371] width 26 height 23
type input "lifts"
click at [972, 473] on button "Ok" at bounding box center [970, 472] width 24 height 23
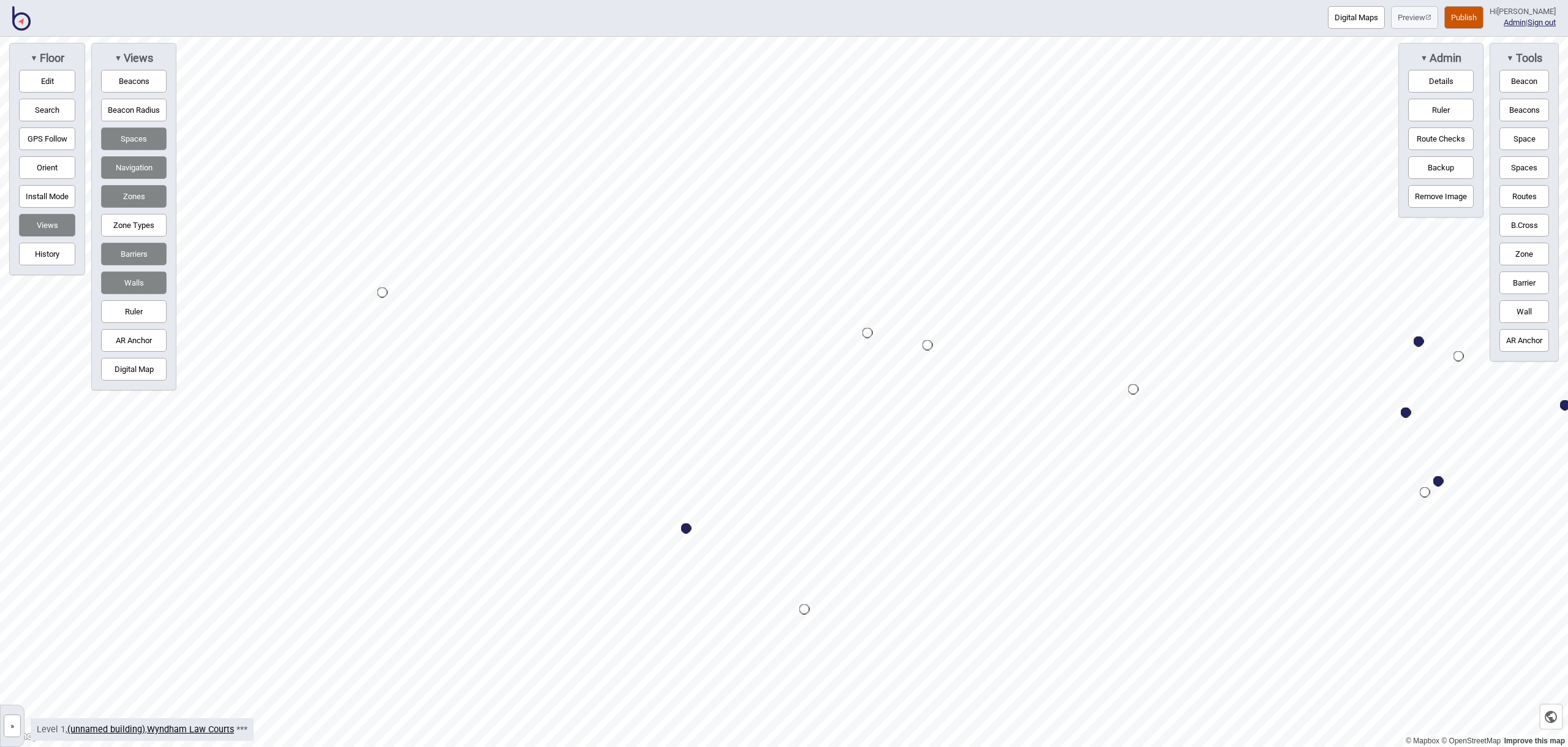
click at [1519, 258] on button "Zone" at bounding box center [1524, 254] width 49 height 23
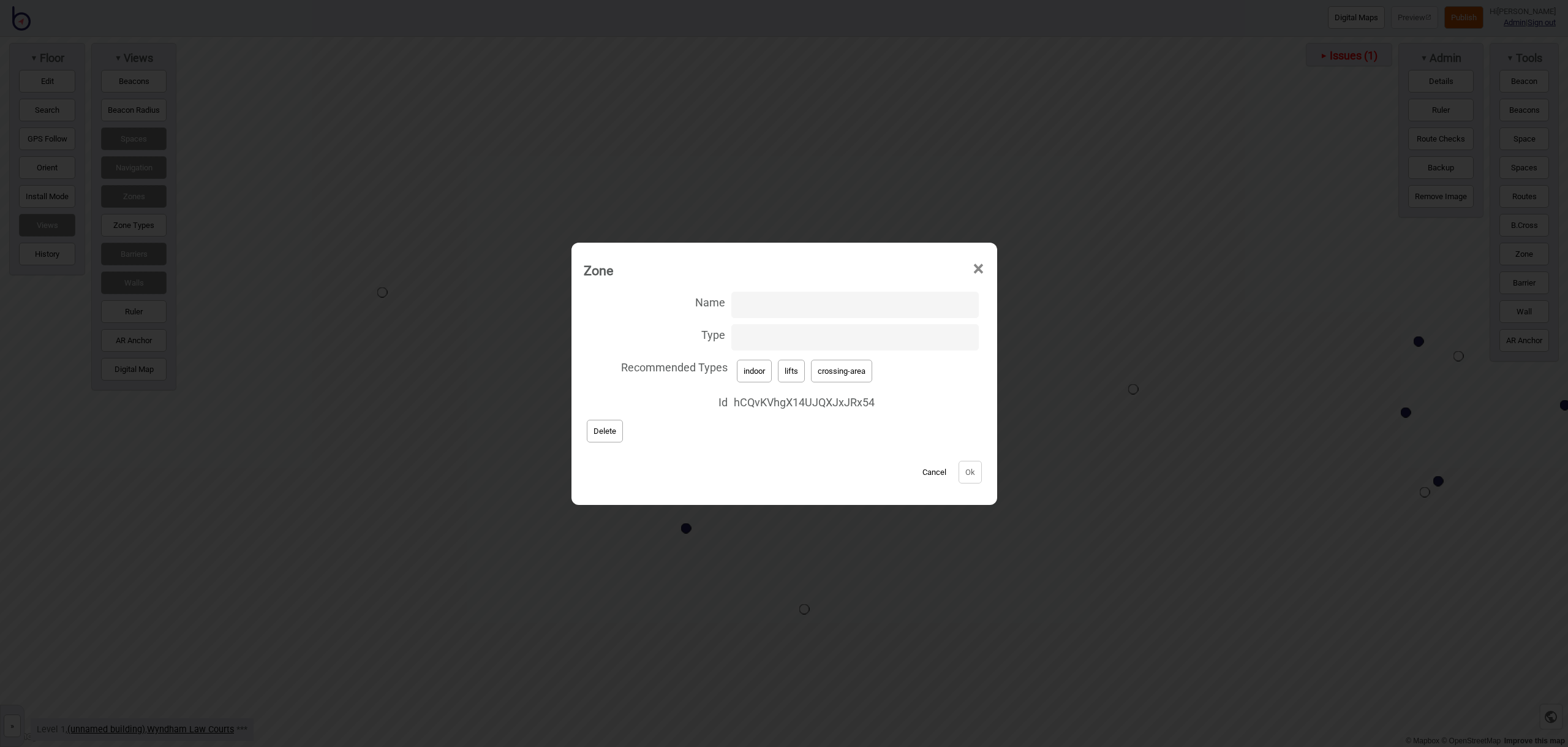
click at [872, 377] on button "crossing-area" at bounding box center [841, 371] width 62 height 23
type input "crossing-area"
click at [961, 472] on button "Ok" at bounding box center [970, 472] width 24 height 23
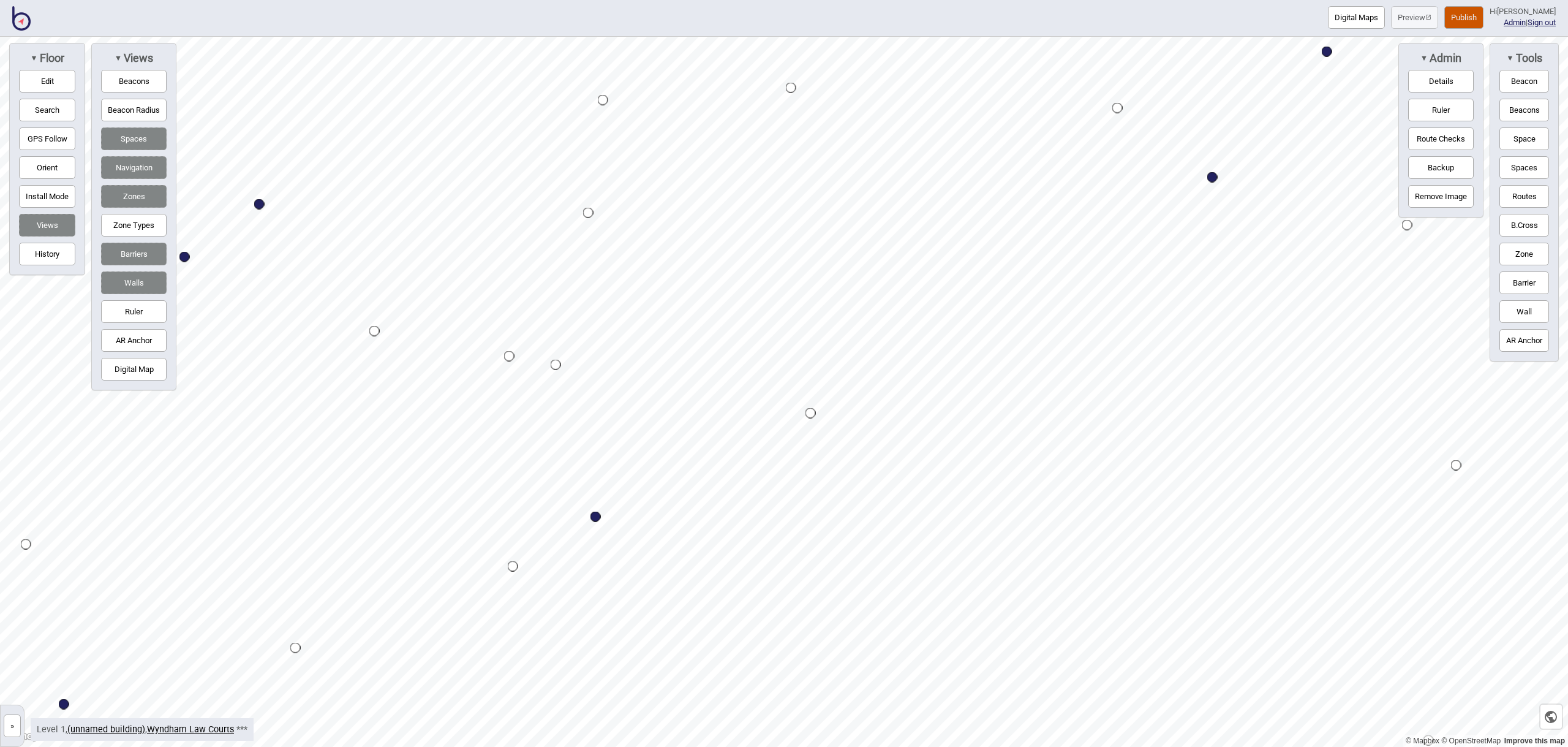
click at [1516, 249] on button "Zone" at bounding box center [1524, 254] width 49 height 23
click at [776, 540] on div "Map marker" at bounding box center [776, 540] width 18 height 18
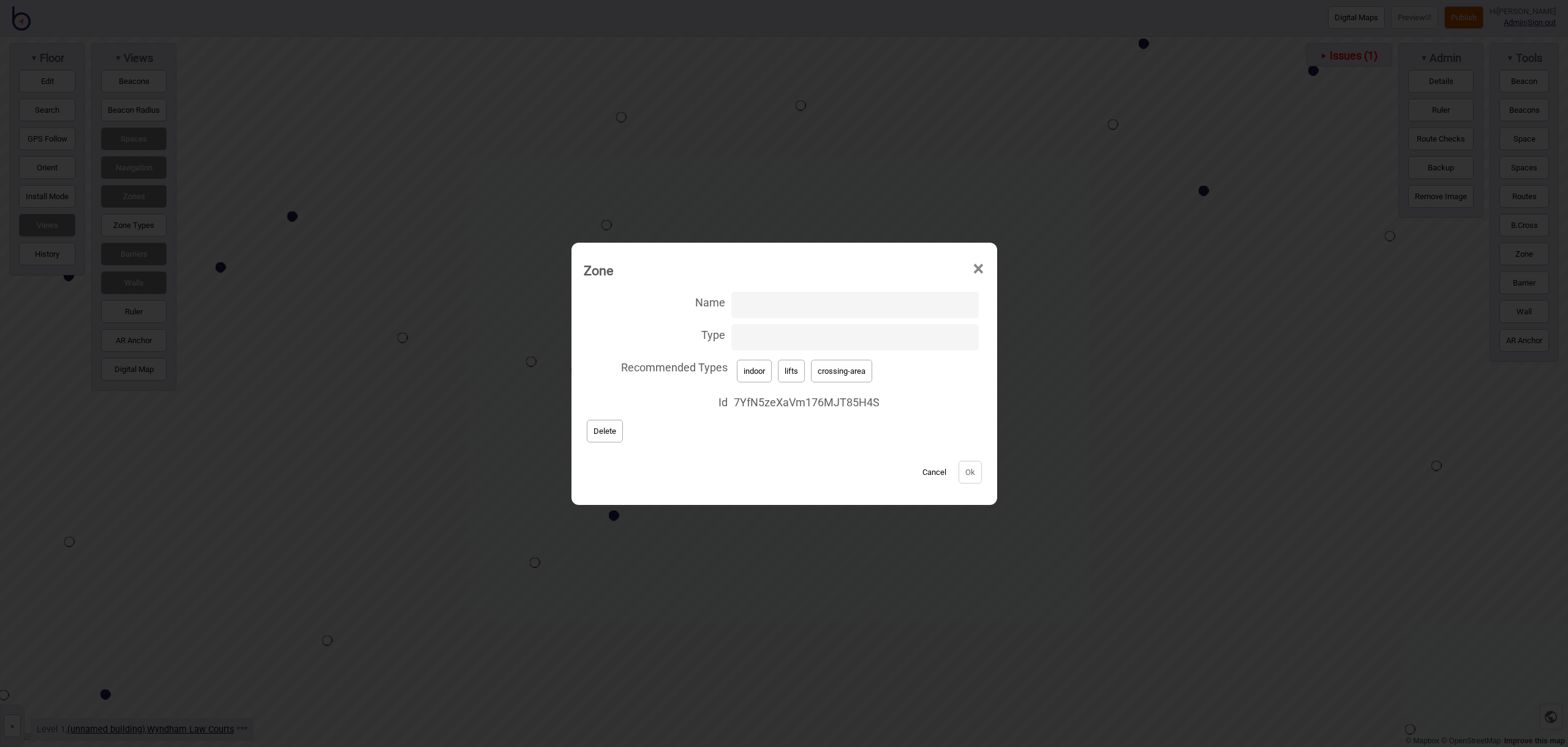
click at [812, 343] on input "Type" at bounding box center [854, 337] width 247 height 27
type input "stairs"
click at [969, 473] on button "Ok" at bounding box center [970, 472] width 24 height 23
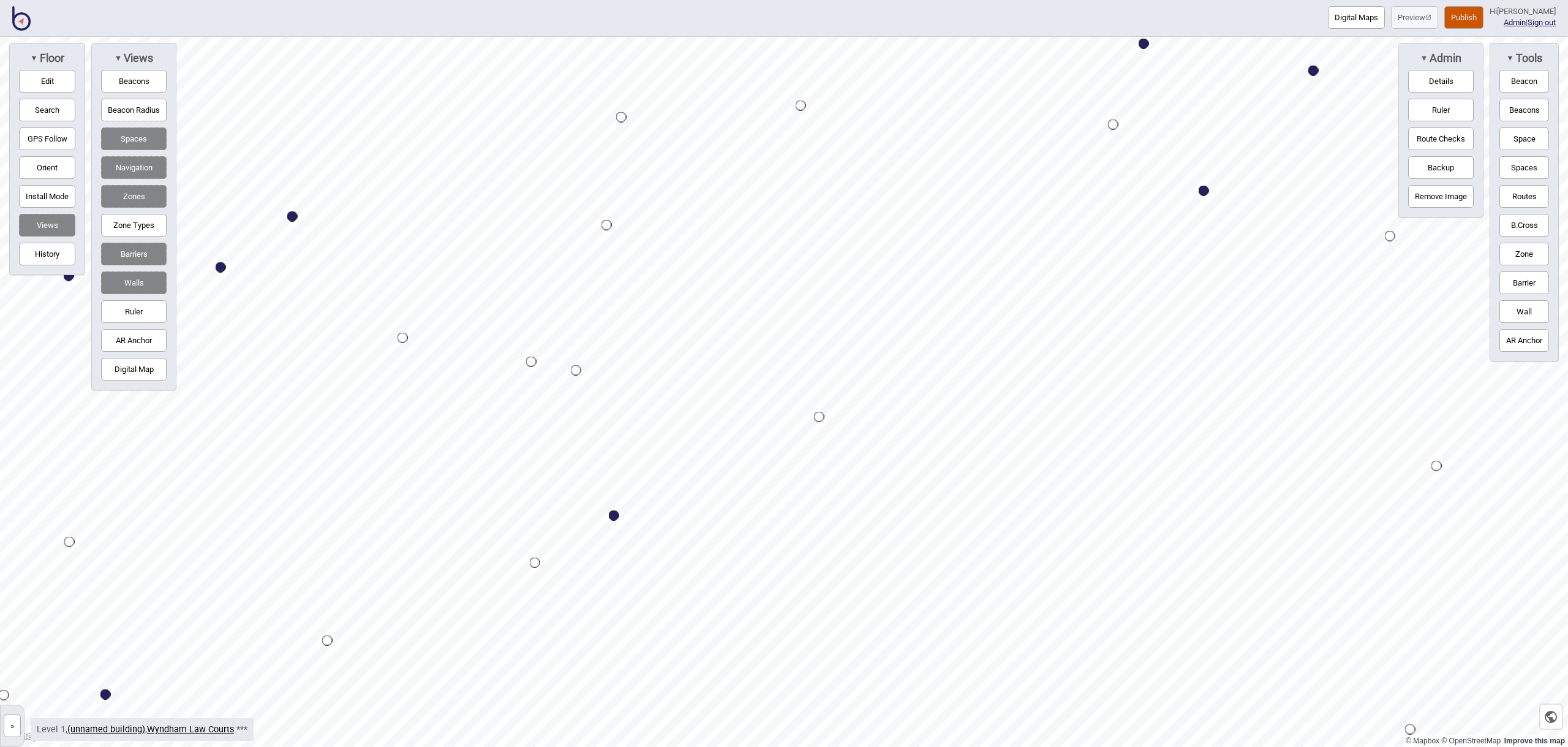
click at [1543, 254] on button "Zone" at bounding box center [1524, 254] width 49 height 23
drag, startPoint x: 880, startPoint y: 208, endPoint x: 762, endPoint y: 658, distance: 465.2
click at [762, 658] on div "Map marker" at bounding box center [761, 658] width 18 height 18
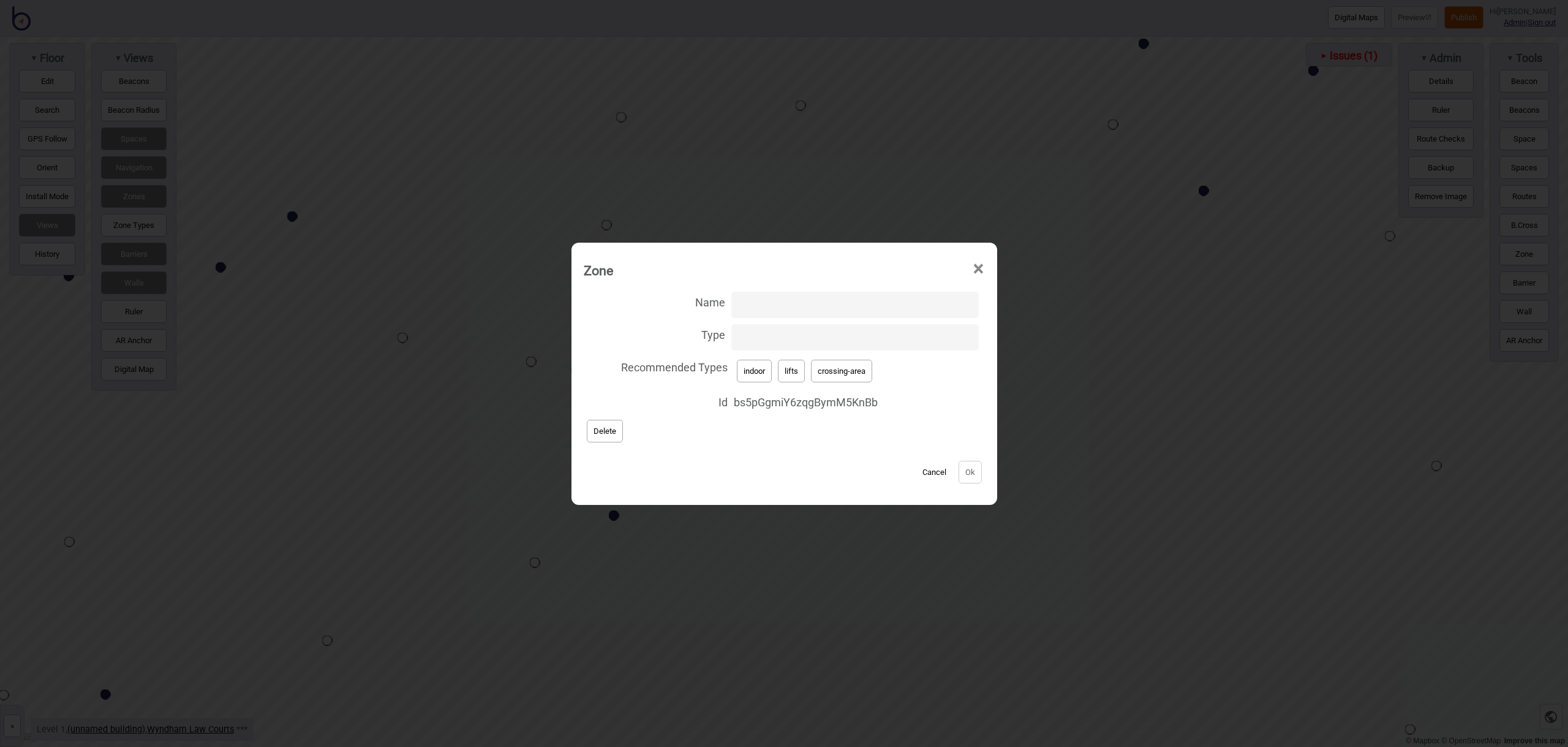
click at [853, 369] on button "crossing-area" at bounding box center [841, 371] width 62 height 23
type input "crossing-area"
click at [960, 474] on button "Ok" at bounding box center [970, 472] width 24 height 23
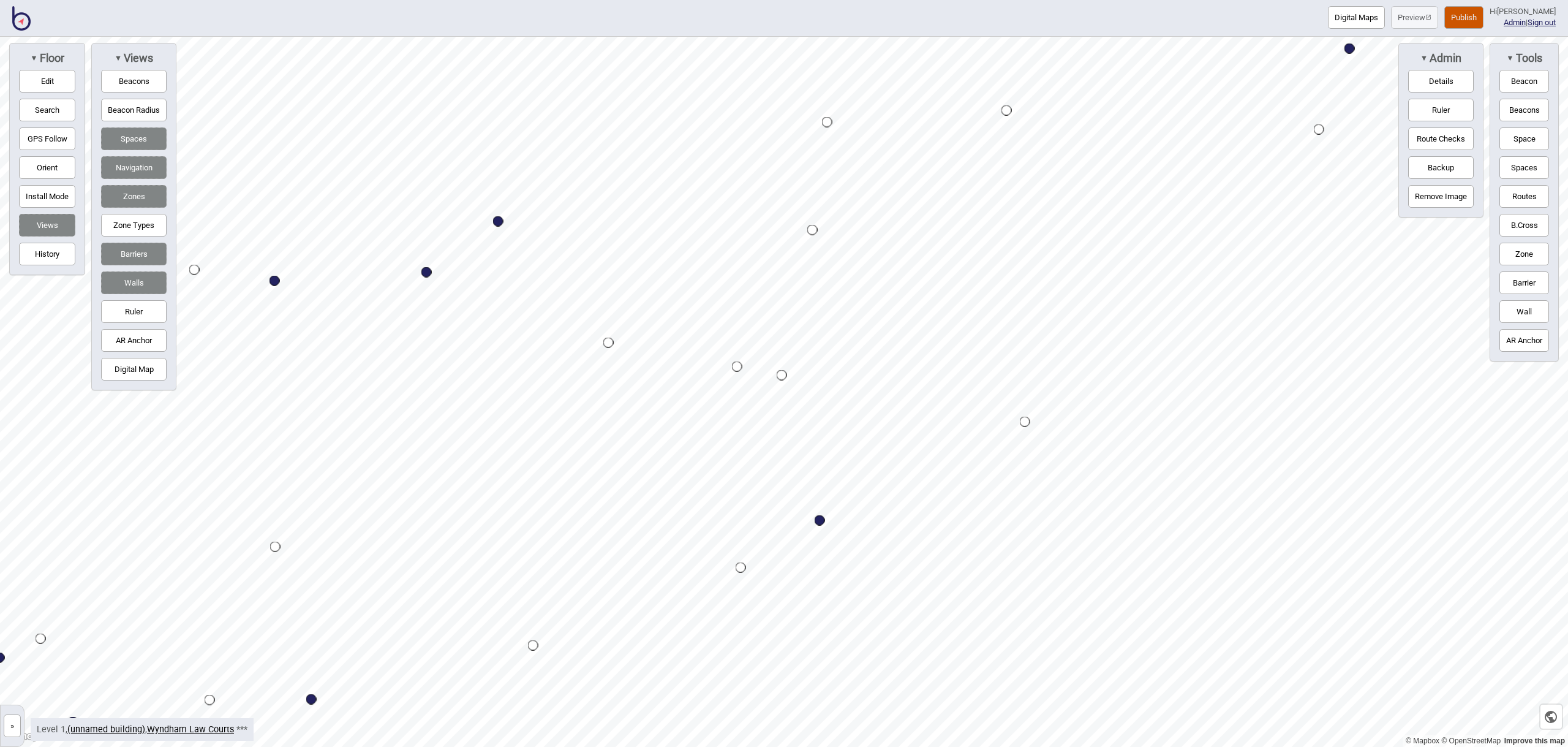
click at [1532, 253] on button "Zone" at bounding box center [1524, 254] width 49 height 23
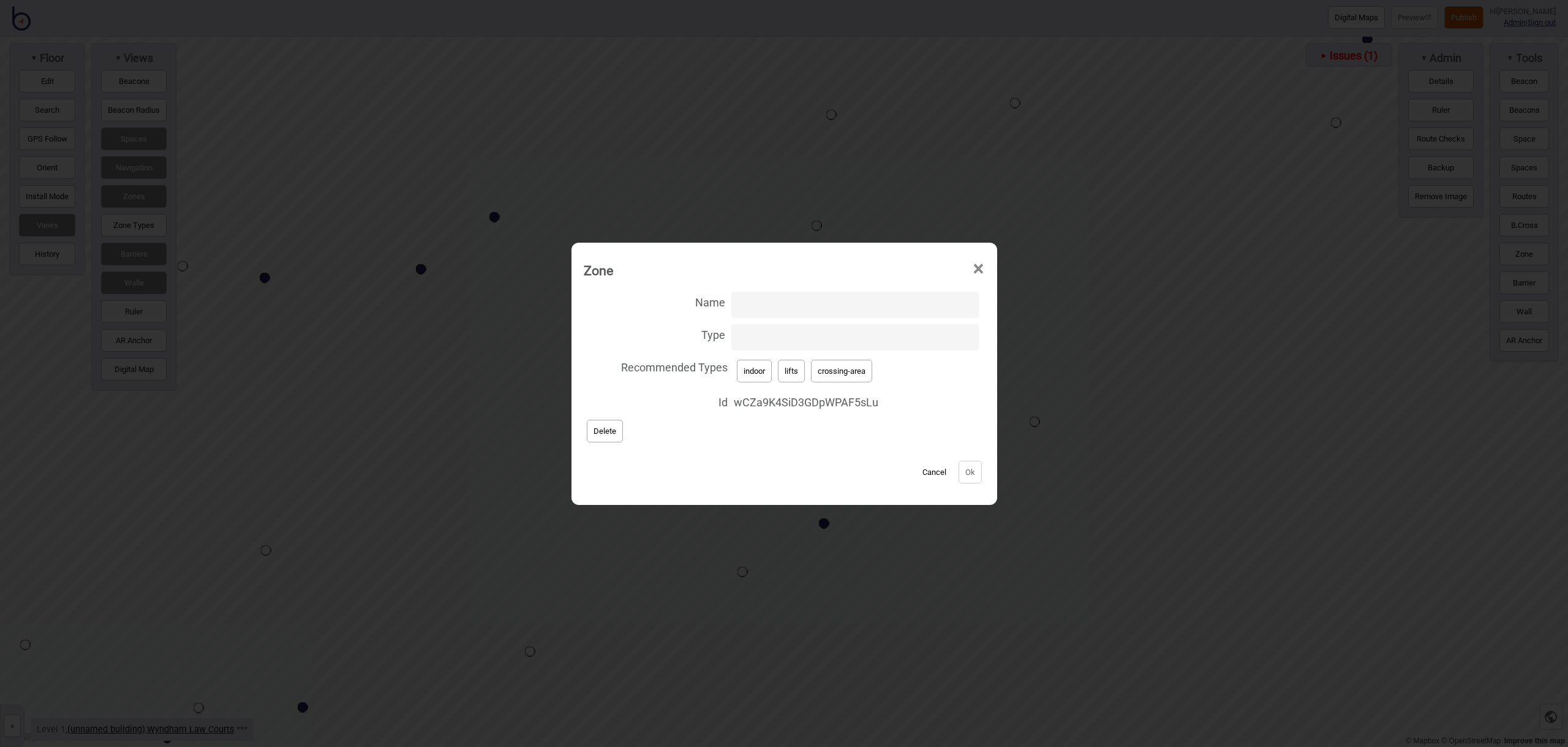
click at [802, 373] on button "lifts" at bounding box center [791, 371] width 26 height 23
type input "lifts"
click at [960, 465] on button "Ok" at bounding box center [970, 472] width 24 height 23
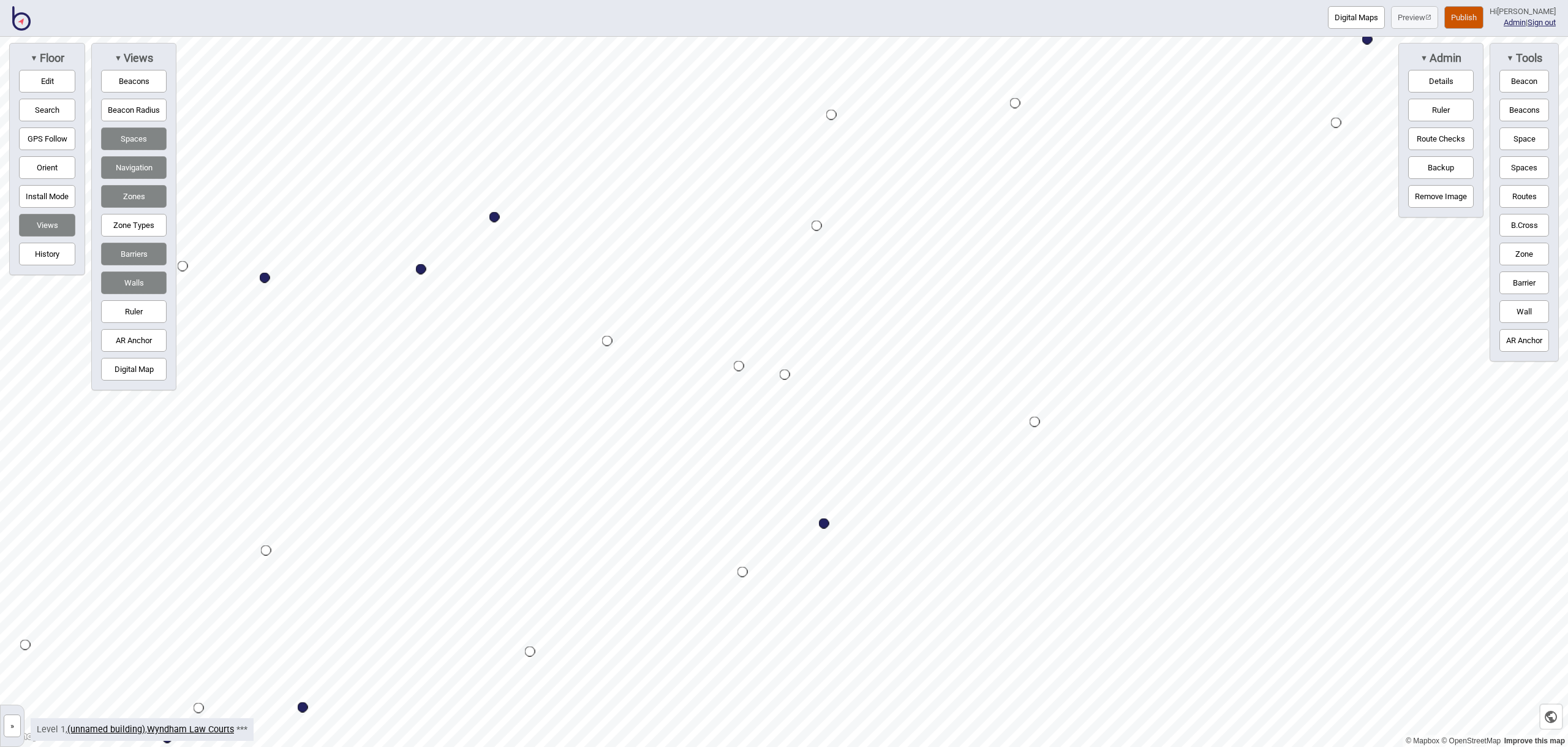
click at [1506, 260] on button "Zone" at bounding box center [1524, 254] width 49 height 23
drag, startPoint x: 781, startPoint y: 377, endPoint x: 542, endPoint y: 497, distance: 267.4
click at [542, 497] on div "Map marker" at bounding box center [541, 496] width 18 height 18
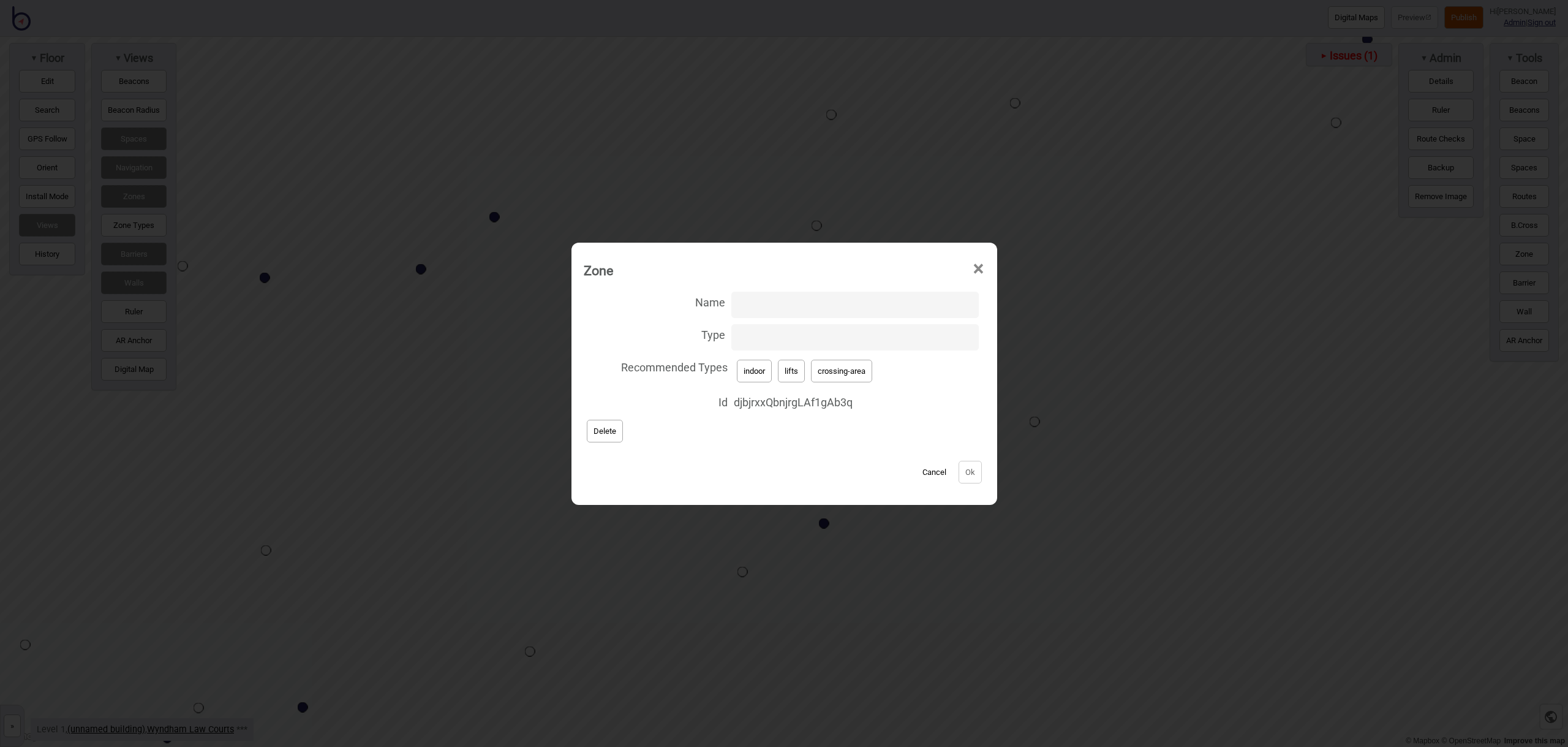
click at [812, 367] on span "indoor lifts crossing-area" at bounding box center [856, 371] width 245 height 28
click at [805, 369] on button "lifts" at bounding box center [791, 371] width 26 height 23
type input "lifts"
click at [974, 467] on button "Ok" at bounding box center [970, 472] width 24 height 23
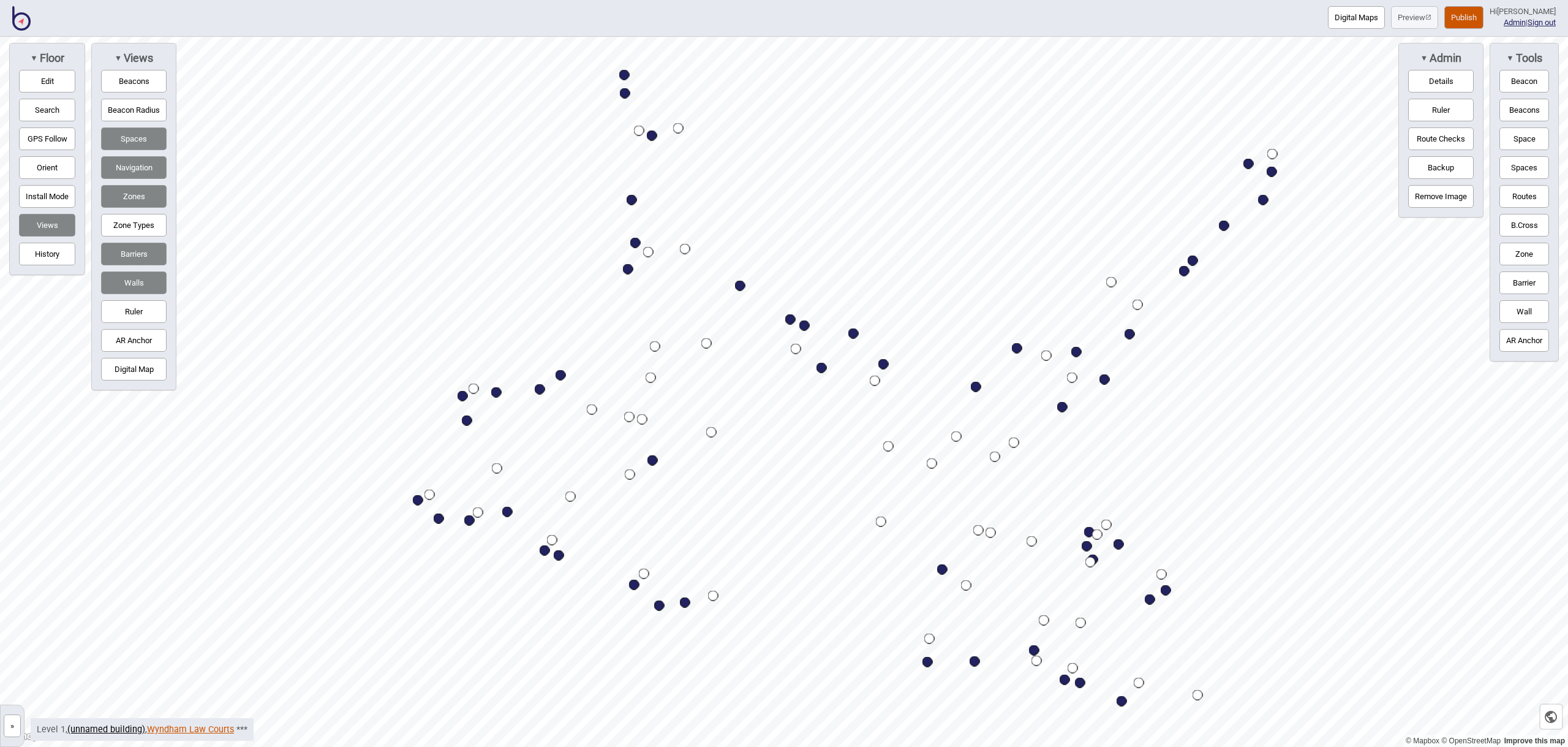
click at [159, 729] on link "Wyndham Law Courts" at bounding box center [190, 729] width 87 height 10
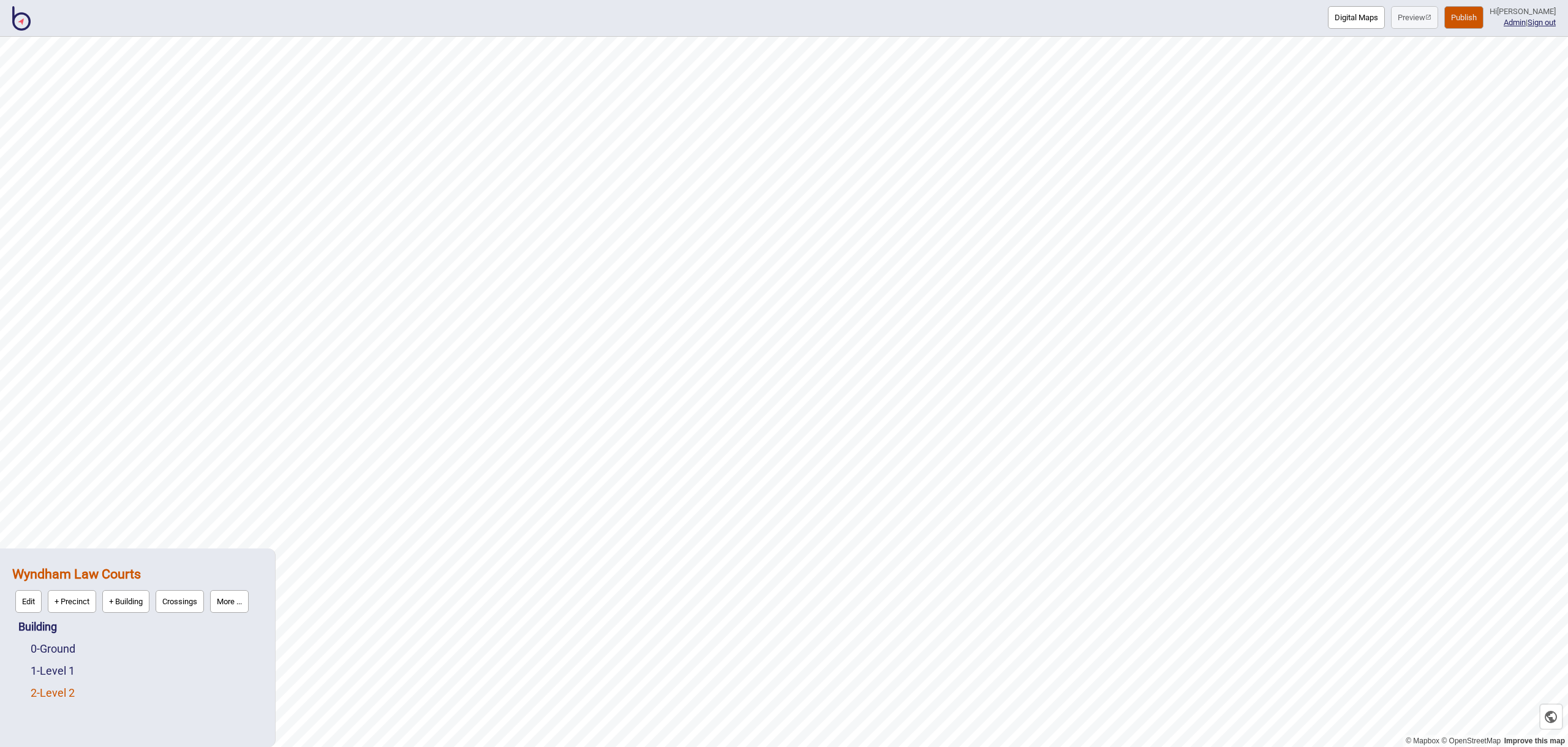
click at [69, 695] on link "2 - Level 2" at bounding box center [52, 693] width 44 height 13
click at [41, 693] on button "Edit" at bounding box center [47, 690] width 26 height 23
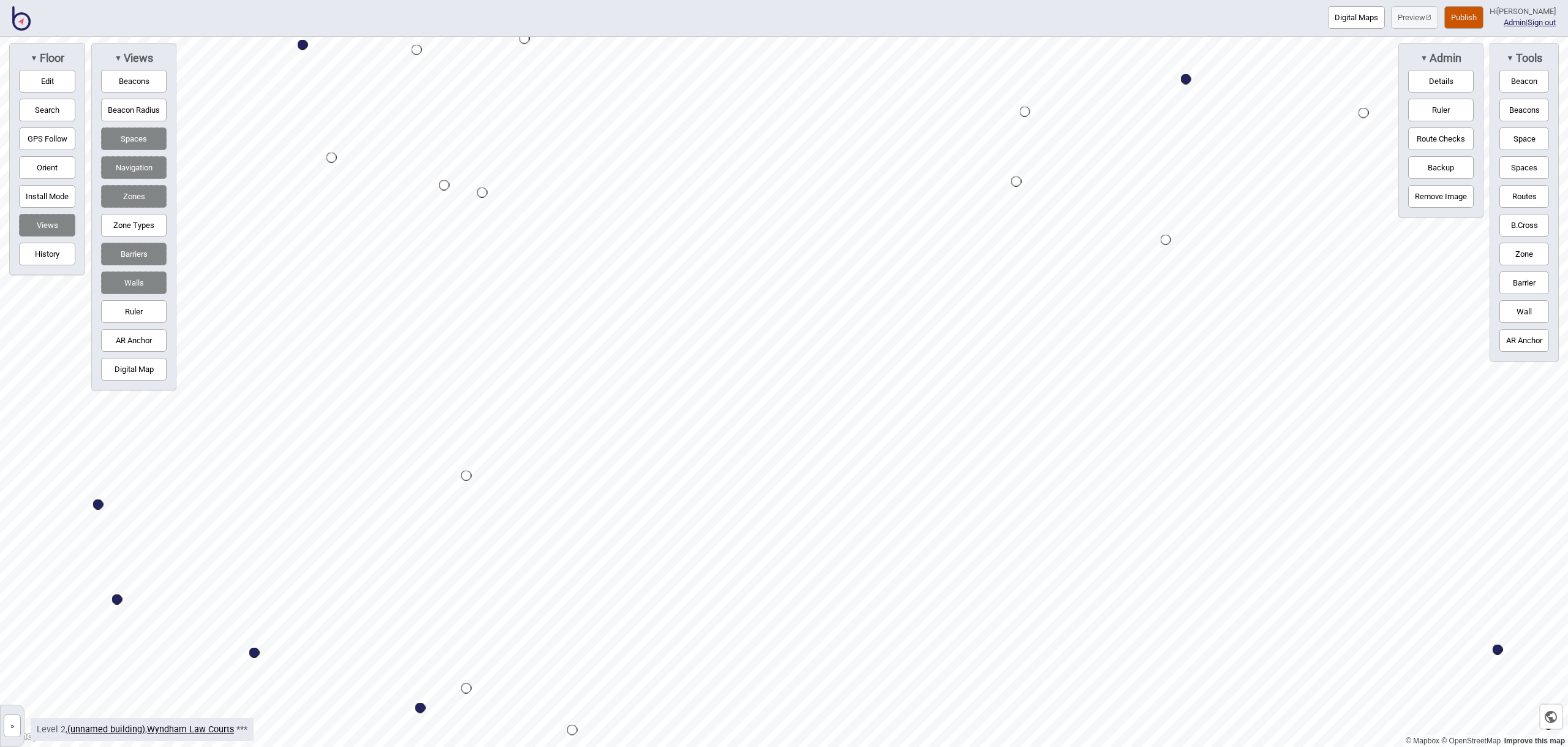
click at [446, 186] on div "Map marker" at bounding box center [444, 185] width 10 height 10
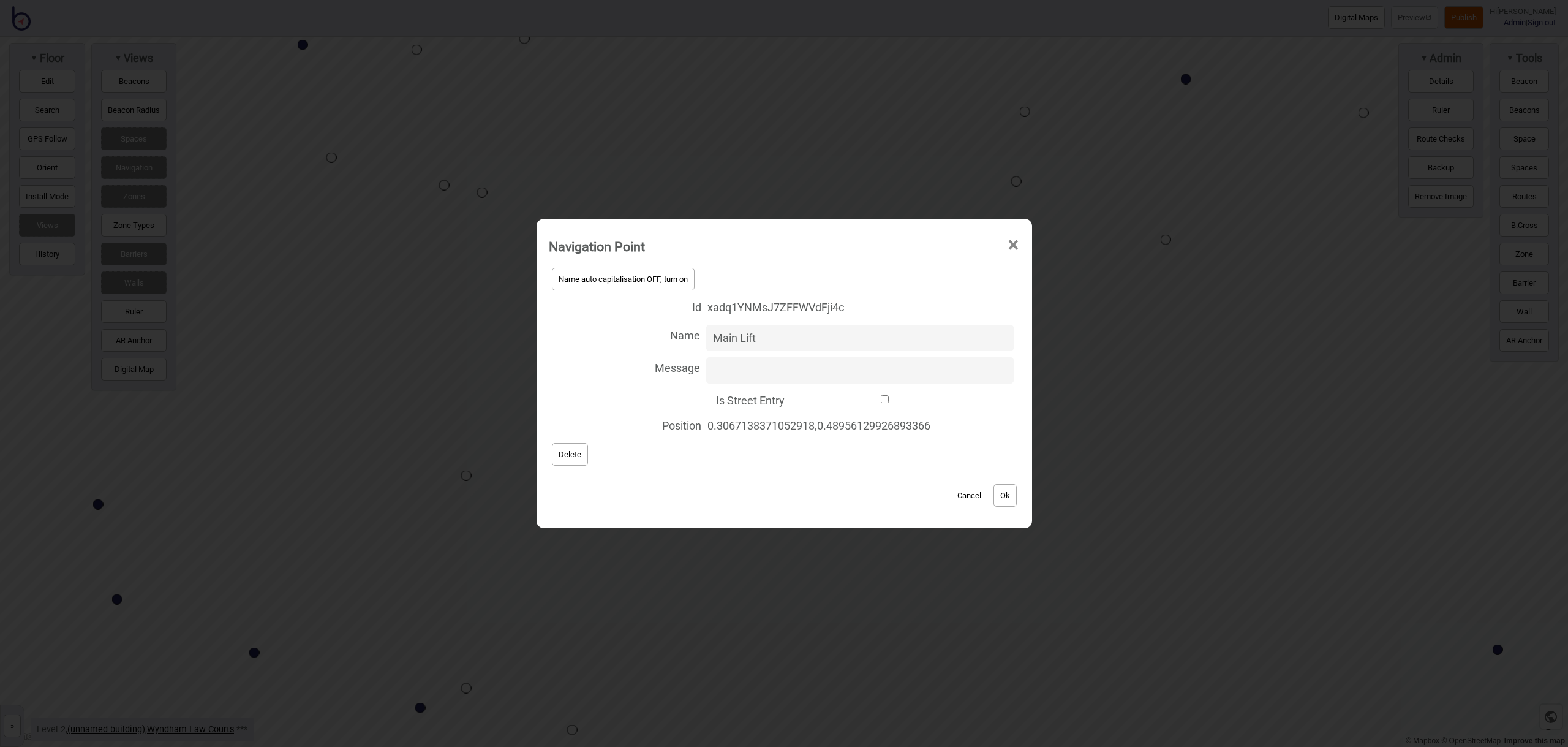
type input "Main Lift"
click at [1001, 488] on button "Ok" at bounding box center [1005, 495] width 24 height 23
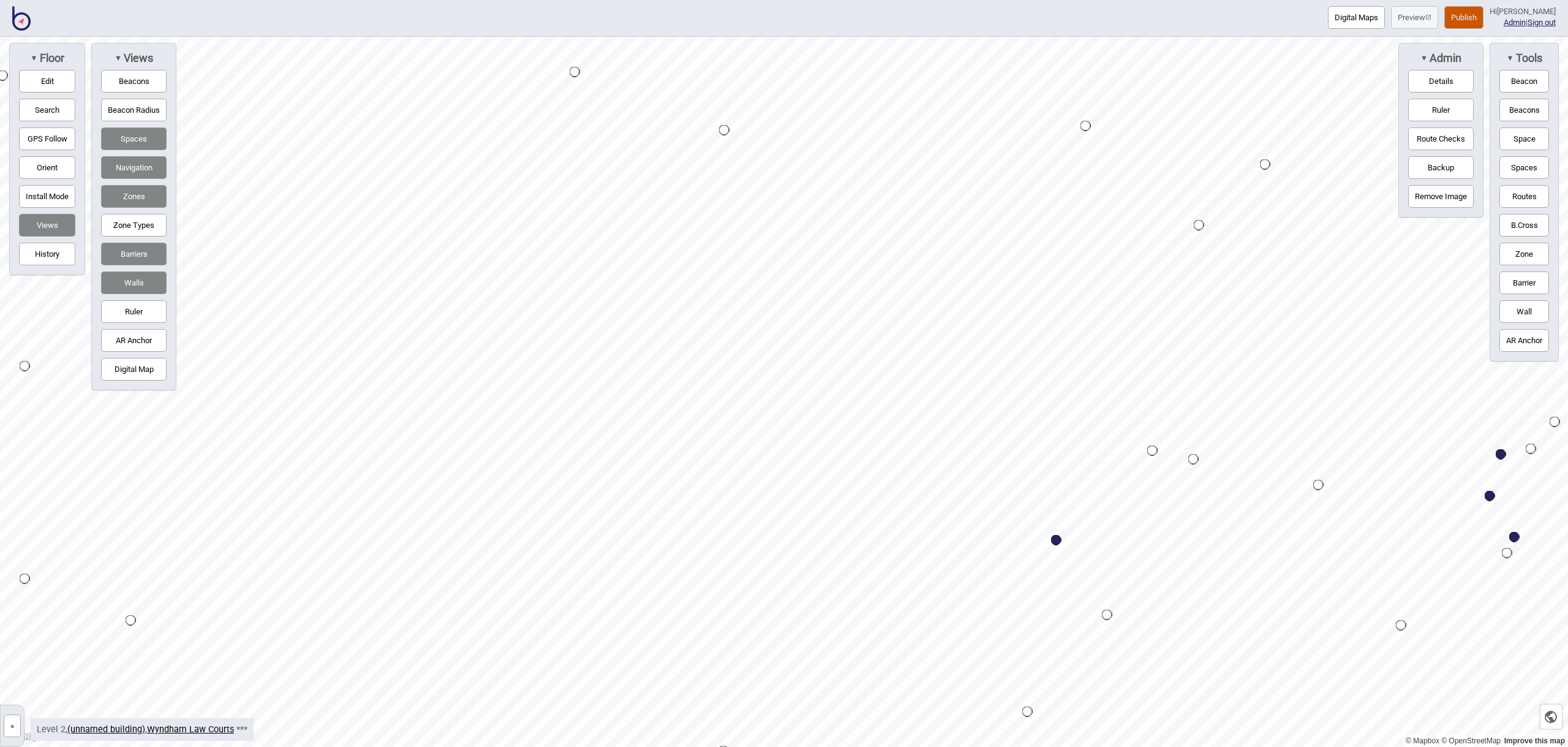
click at [1193, 458] on div "Map marker" at bounding box center [1193, 459] width 10 height 10
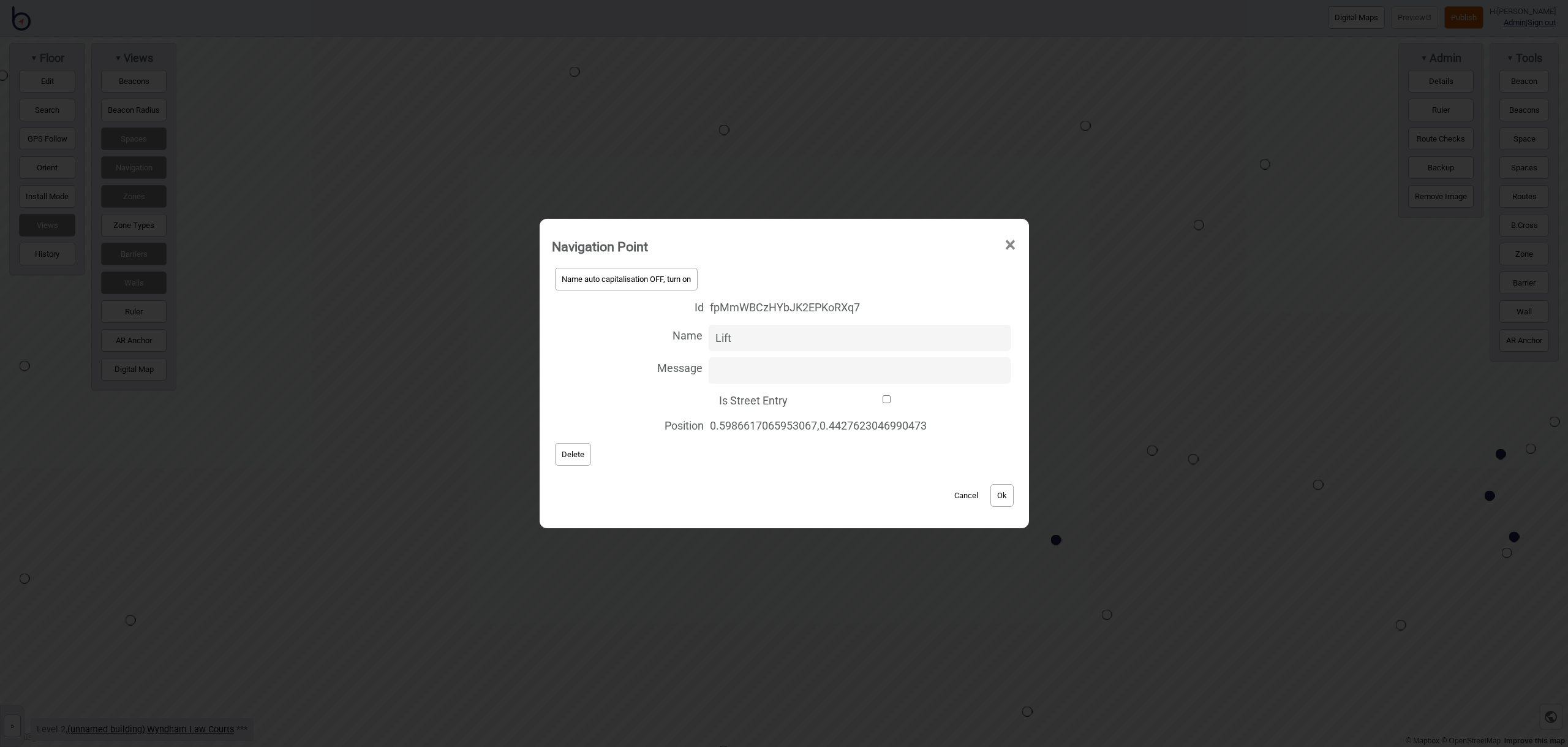
type input "Lift"
click at [993, 495] on div "Cancel Ok" at bounding box center [784, 489] width 465 height 41
click at [1000, 491] on button "Ok" at bounding box center [1002, 495] width 24 height 23
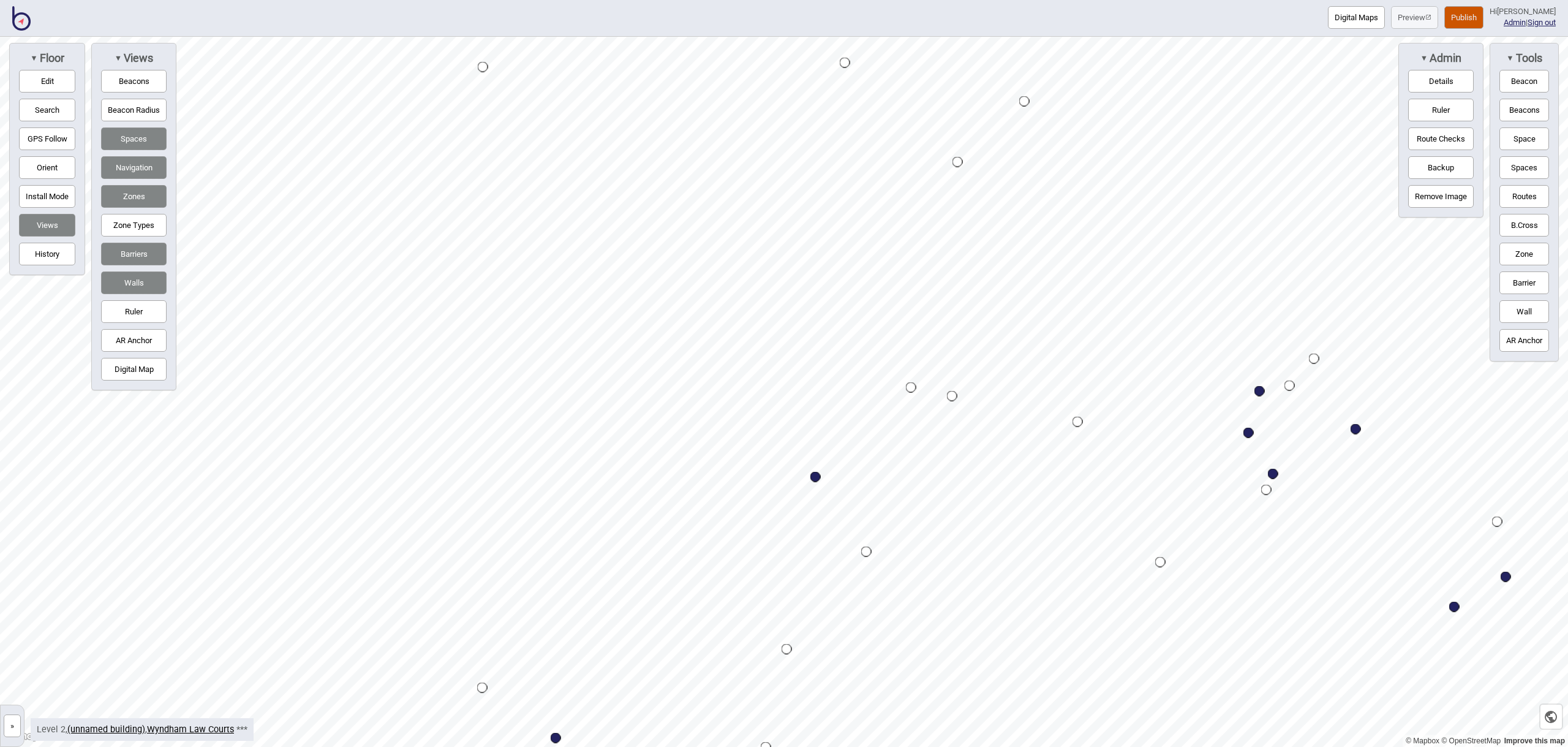
click at [1506, 257] on button "Zone" at bounding box center [1524, 254] width 49 height 23
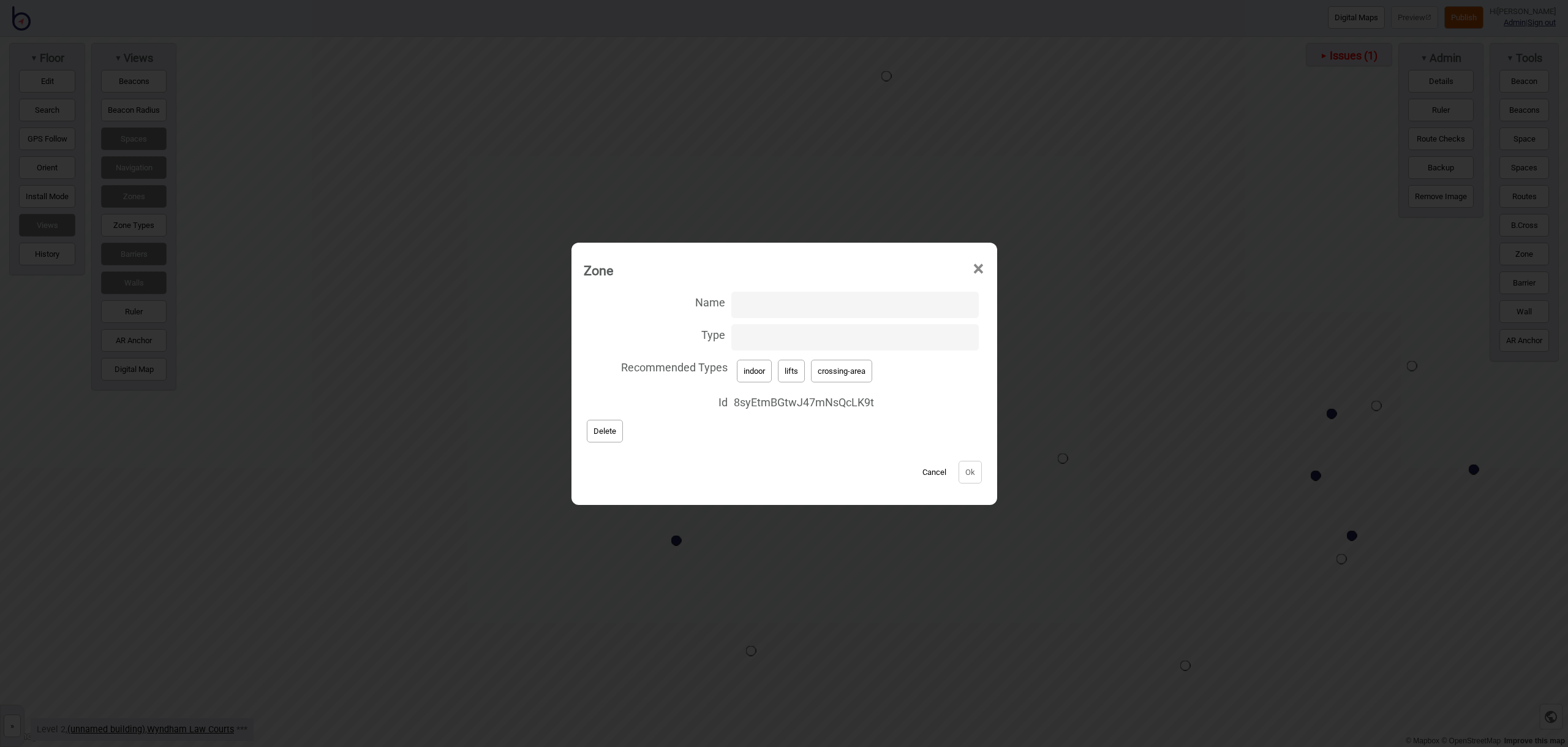
click at [799, 376] on button "lifts" at bounding box center [791, 371] width 26 height 23
type input "lifts"
click at [961, 471] on button "Ok" at bounding box center [970, 472] width 24 height 23
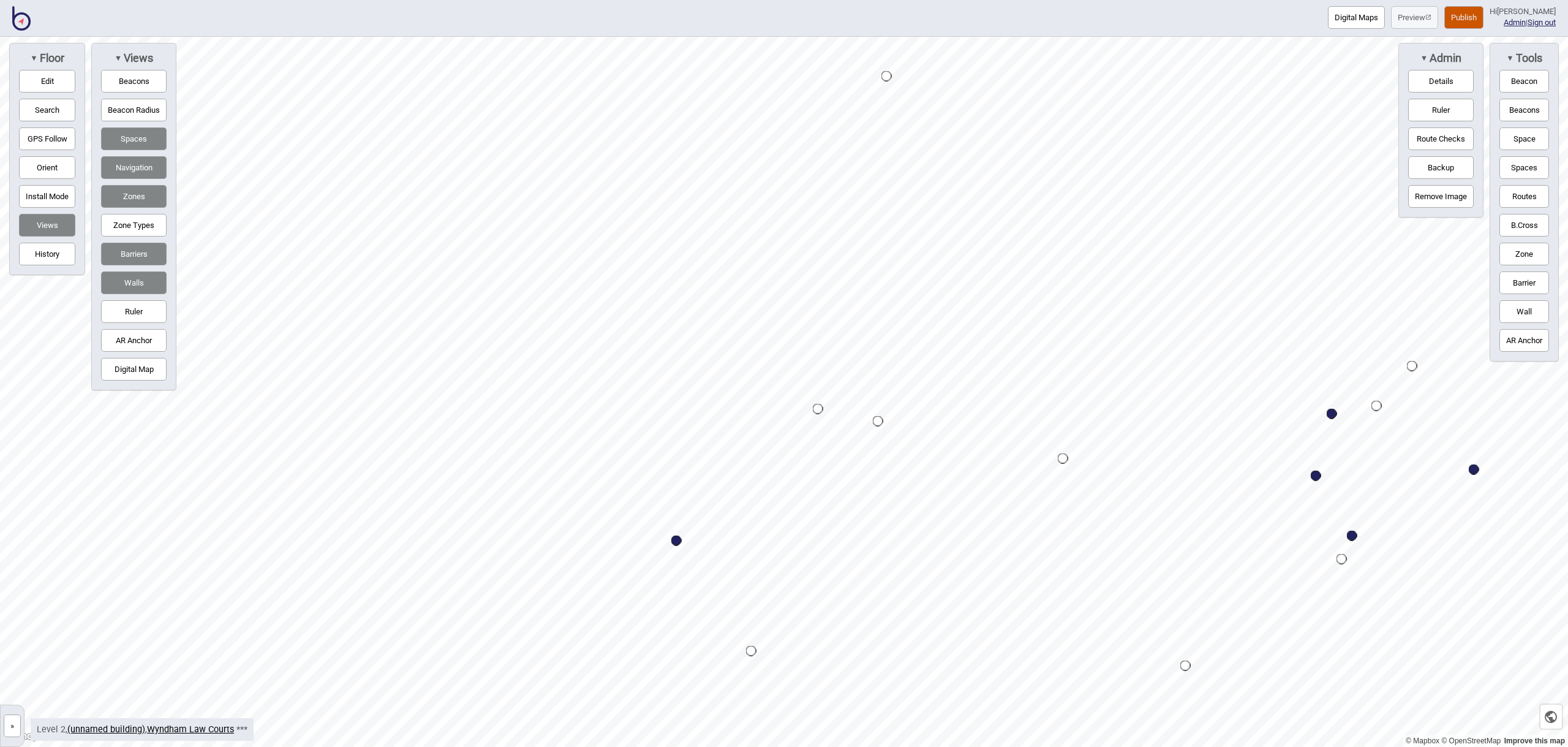
drag, startPoint x: 1535, startPoint y: 259, endPoint x: 1505, endPoint y: 262, distance: 30.1
click at [1535, 259] on button "Zone" at bounding box center [1524, 254] width 49 height 23
click at [778, 610] on div "Map marker" at bounding box center [778, 609] width 18 height 18
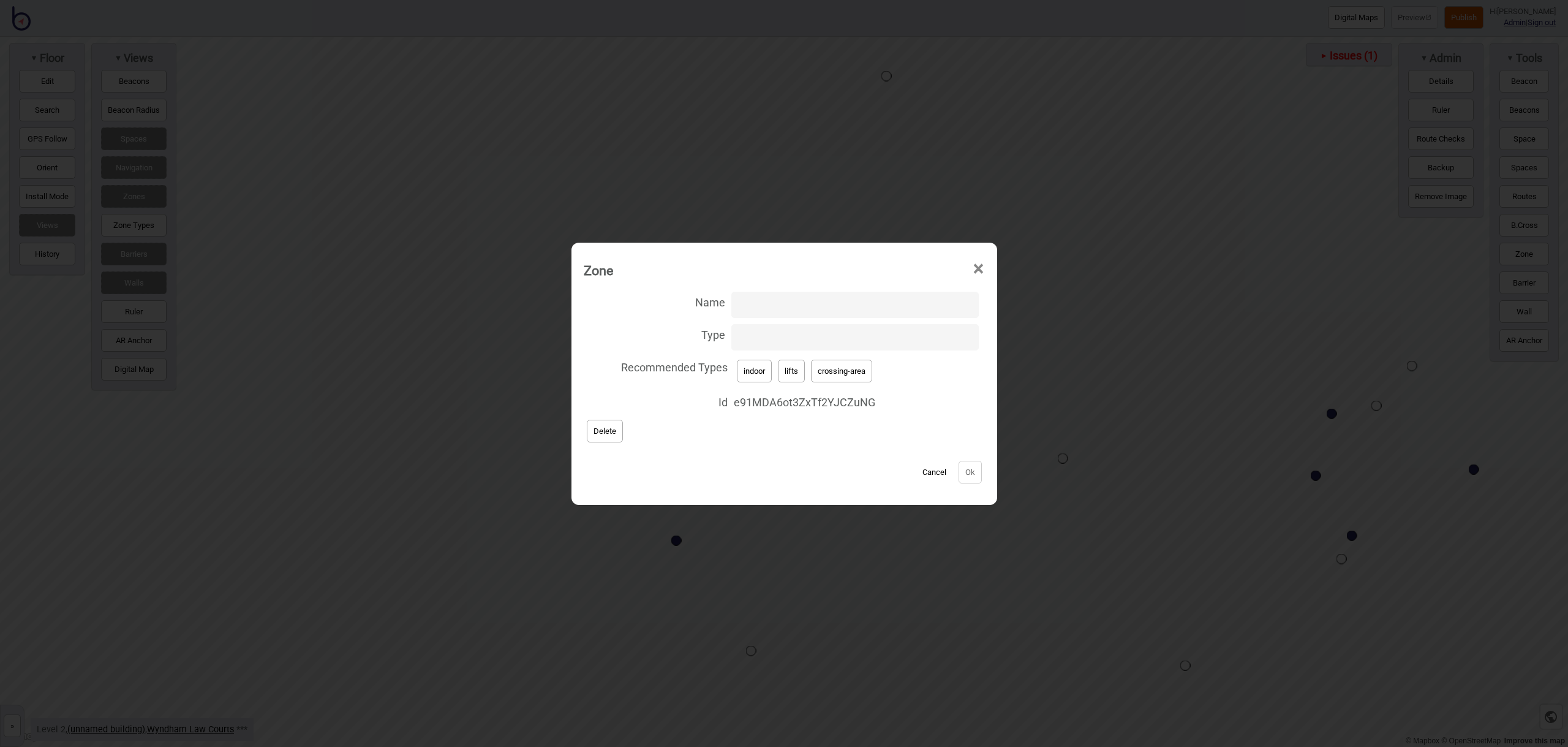
click at [846, 376] on button "crossing-area" at bounding box center [841, 371] width 62 height 23
type input "crossing-area"
click at [974, 475] on button "Ok" at bounding box center [970, 472] width 24 height 23
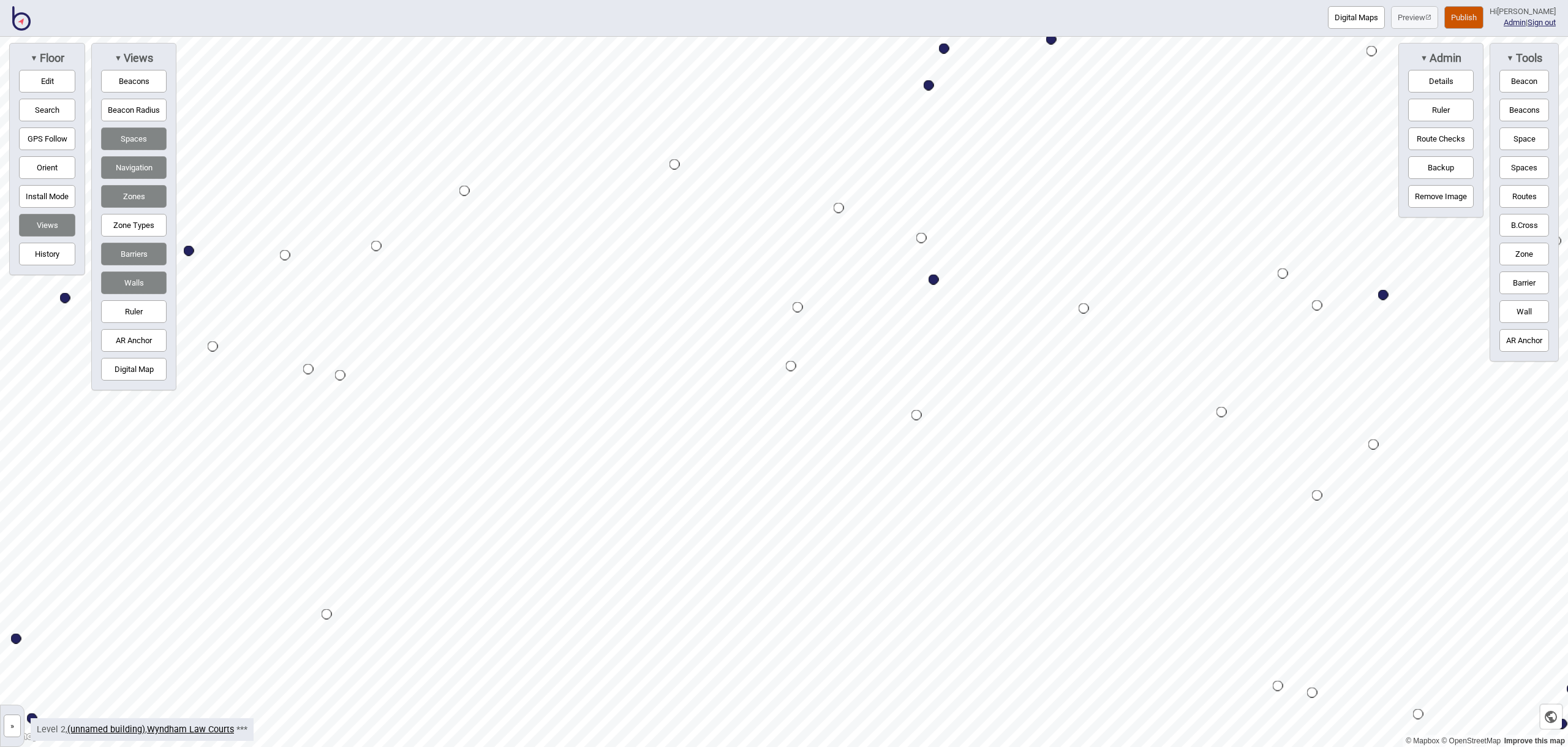
drag, startPoint x: 1545, startPoint y: 248, endPoint x: 1520, endPoint y: 248, distance: 25.0
click at [1545, 248] on button "Zone" at bounding box center [1524, 254] width 49 height 23
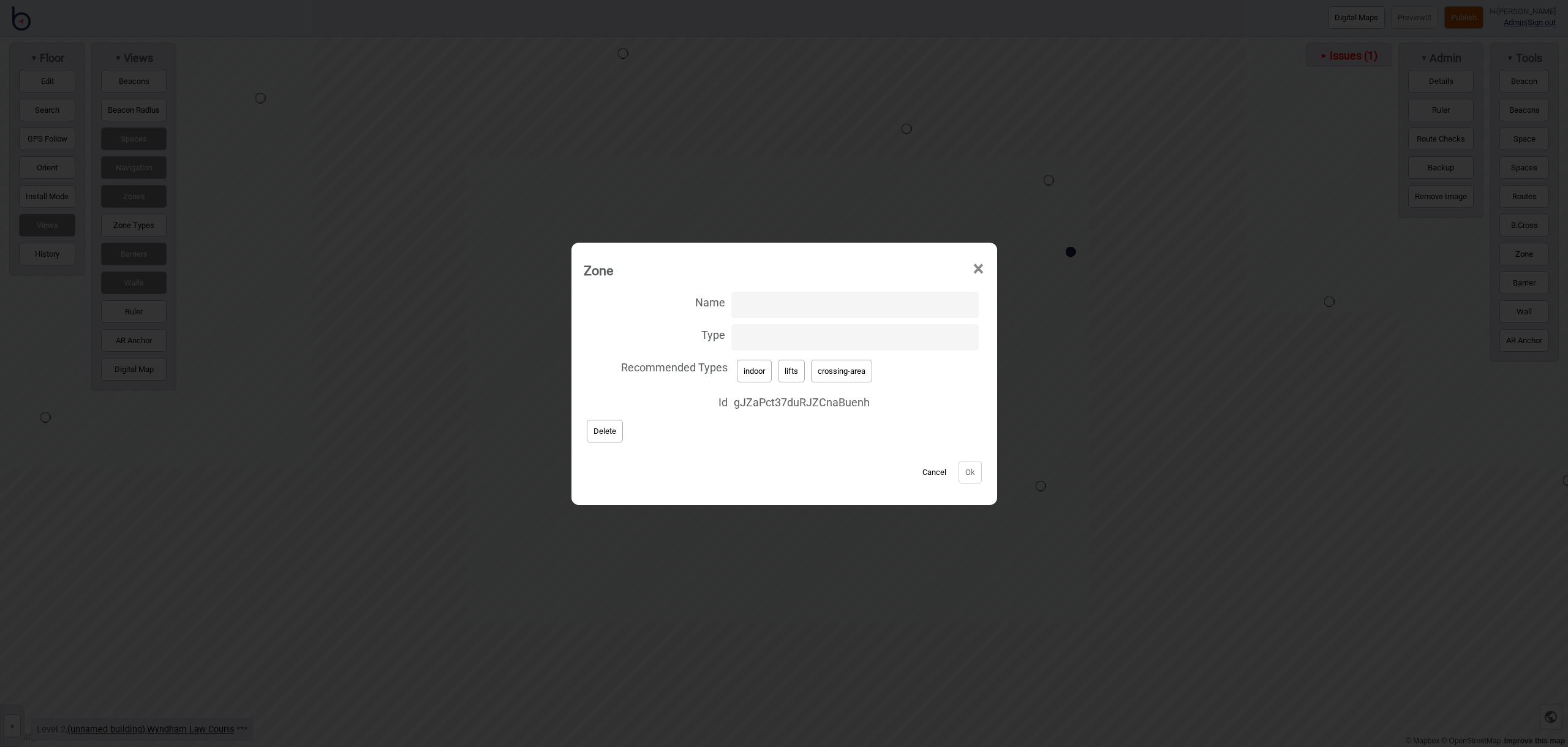
click at [790, 343] on input "Type" at bounding box center [854, 337] width 247 height 27
type input "stairs"
click at [959, 469] on button "Ok" at bounding box center [970, 472] width 24 height 23
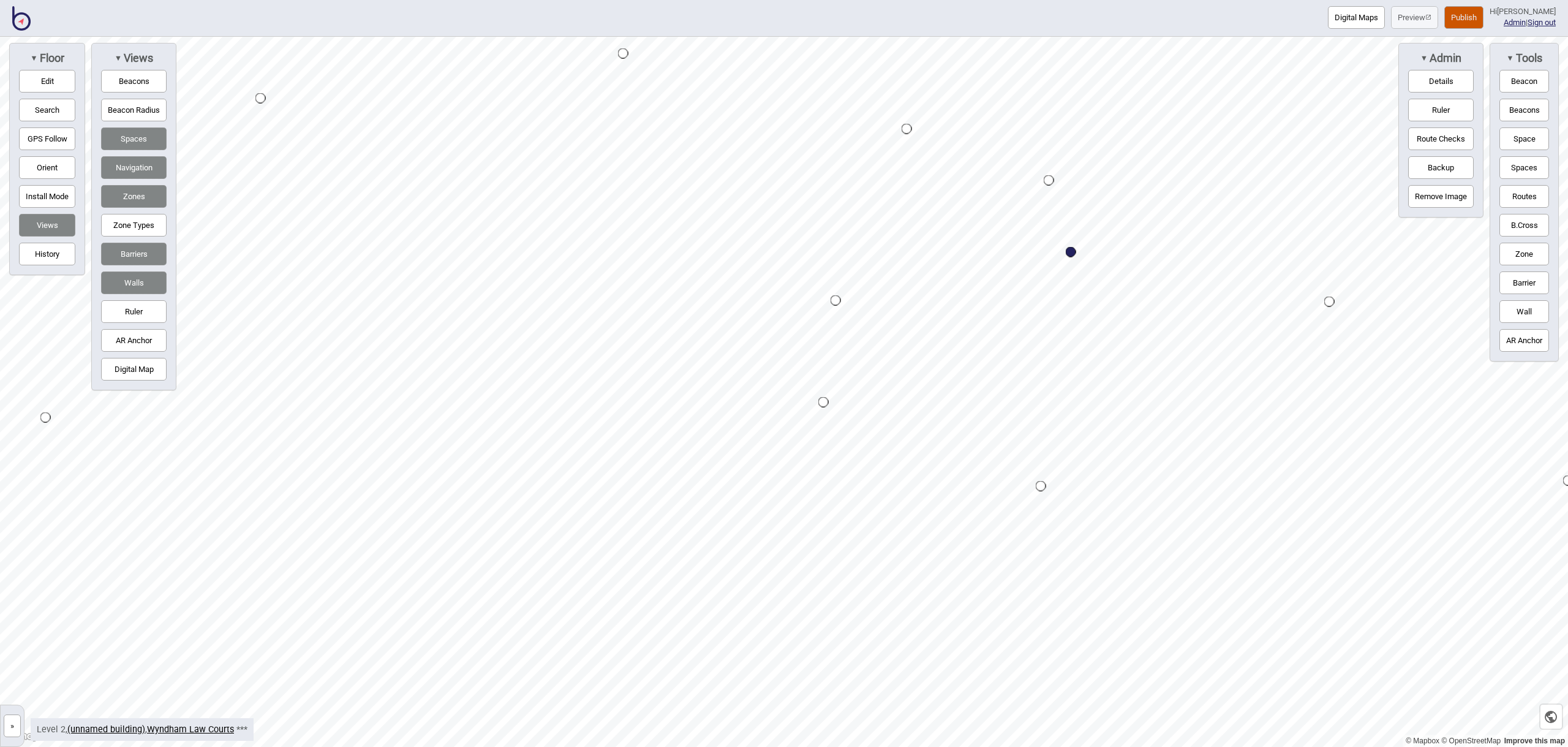
click at [1506, 258] on button "Zone" at bounding box center [1524, 254] width 49 height 23
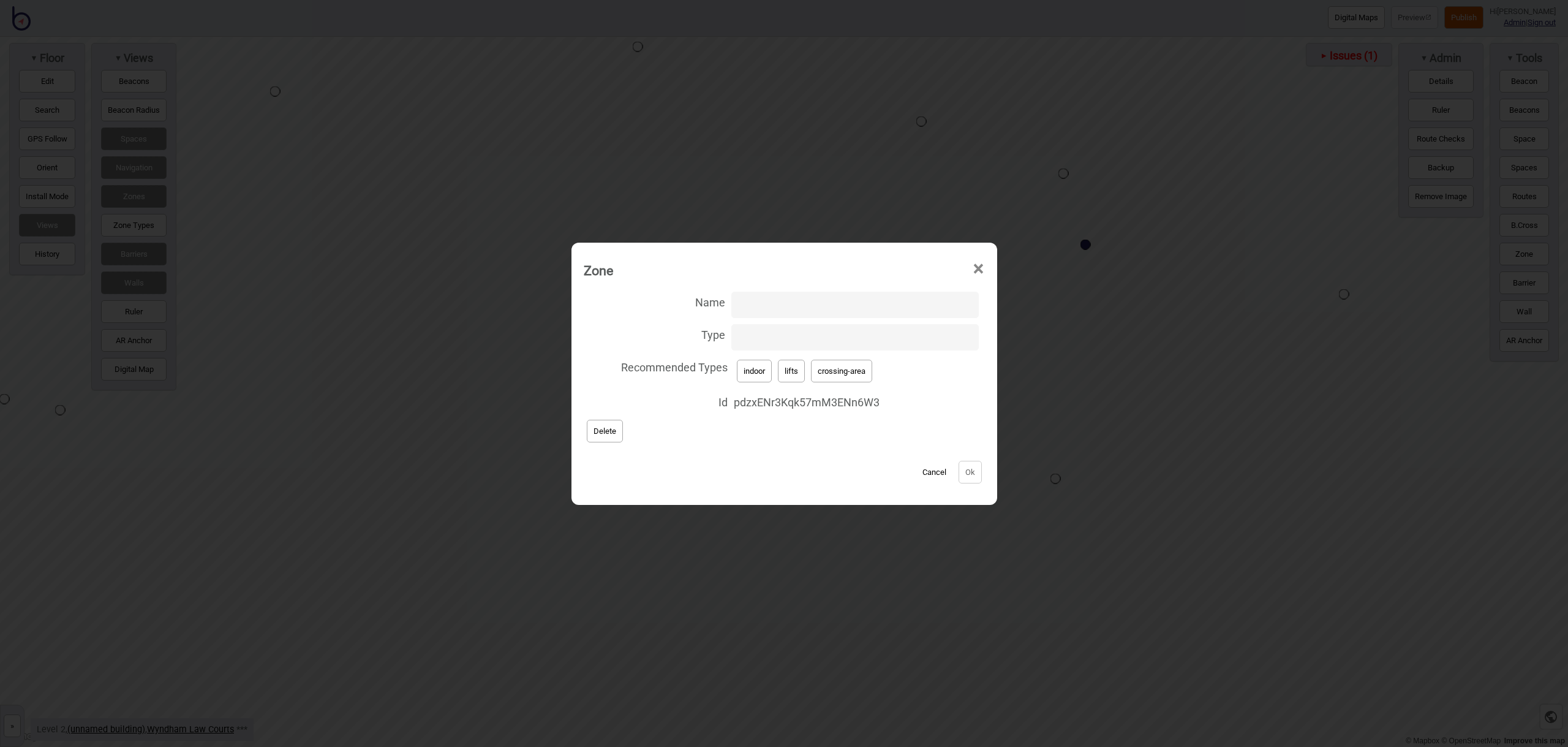
click at [853, 369] on button "crossing-area" at bounding box center [841, 371] width 62 height 23
type input "crossing-area"
click at [968, 471] on button "Ok" at bounding box center [970, 472] width 24 height 23
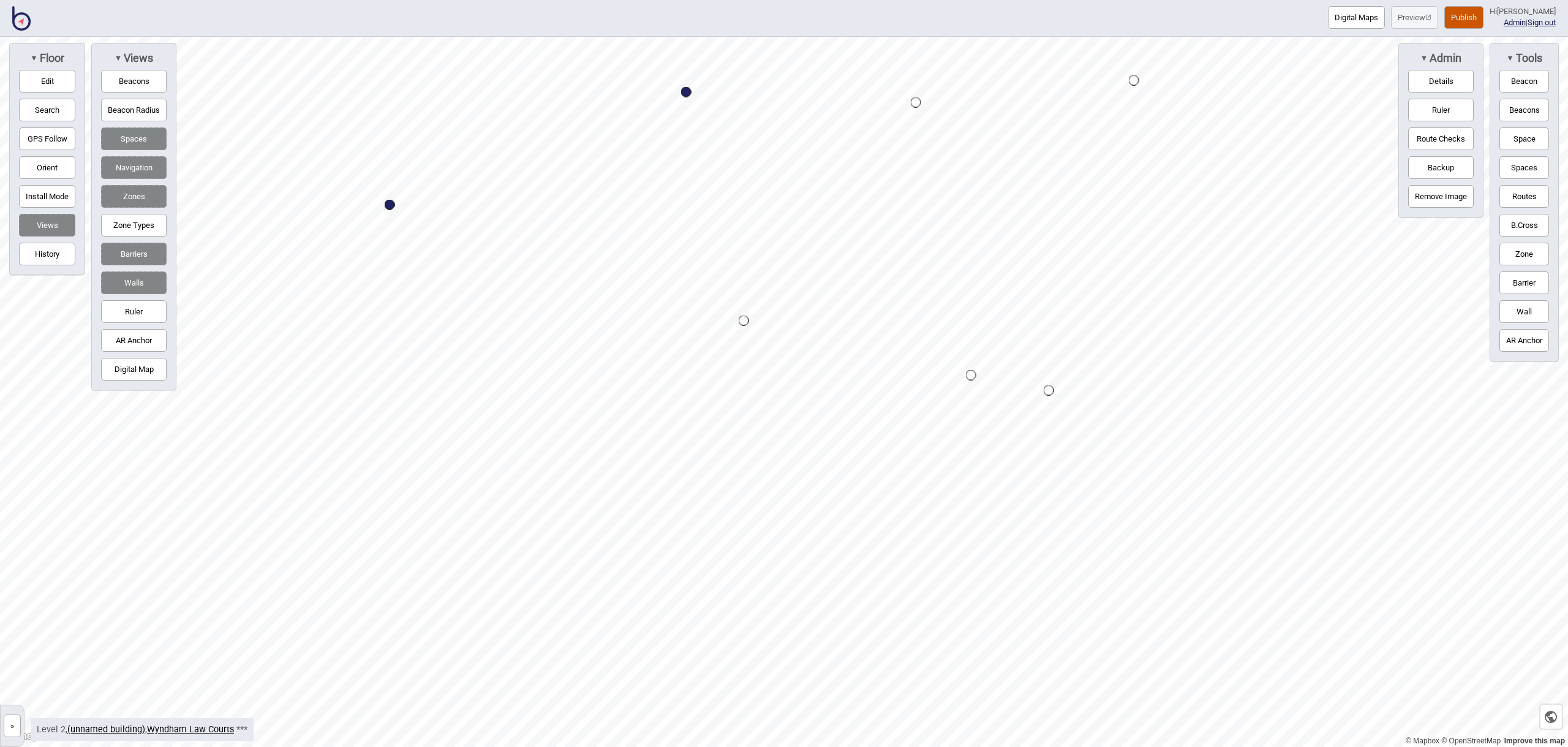
click at [1539, 238] on div "▼ Tools Beacon Beacons Space Spaces Routes B.[GEOGRAPHIC_DATA] [GEOGRAPHIC_DATA]" at bounding box center [1524, 202] width 69 height 319
drag, startPoint x: 1530, startPoint y: 250, endPoint x: 1513, endPoint y: 253, distance: 17.3
click at [1530, 250] on button "Zone" at bounding box center [1524, 254] width 49 height 23
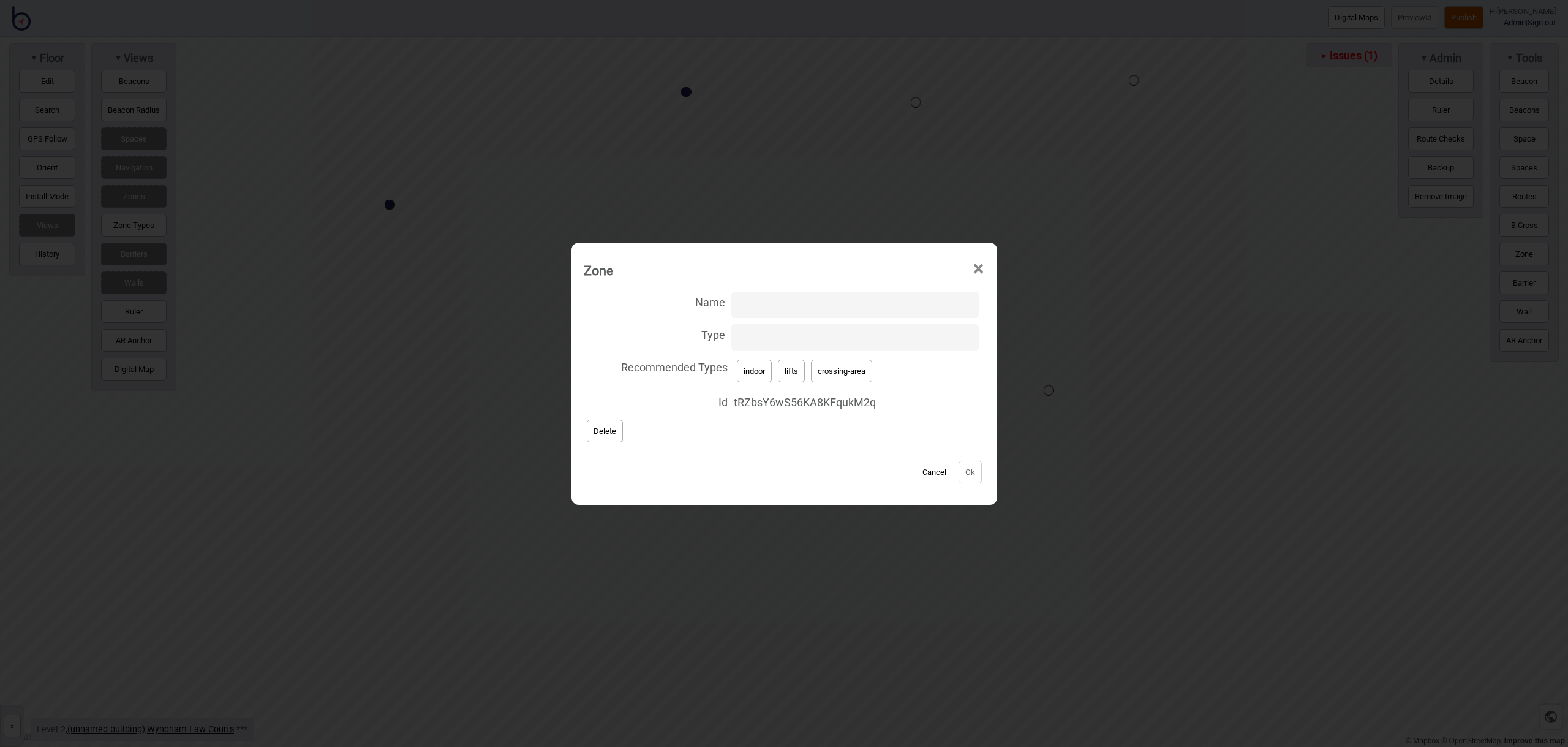
click at [797, 375] on button "lifts" at bounding box center [791, 371] width 26 height 23
type input "lifts"
click at [963, 469] on button "Ok" at bounding box center [970, 472] width 24 height 23
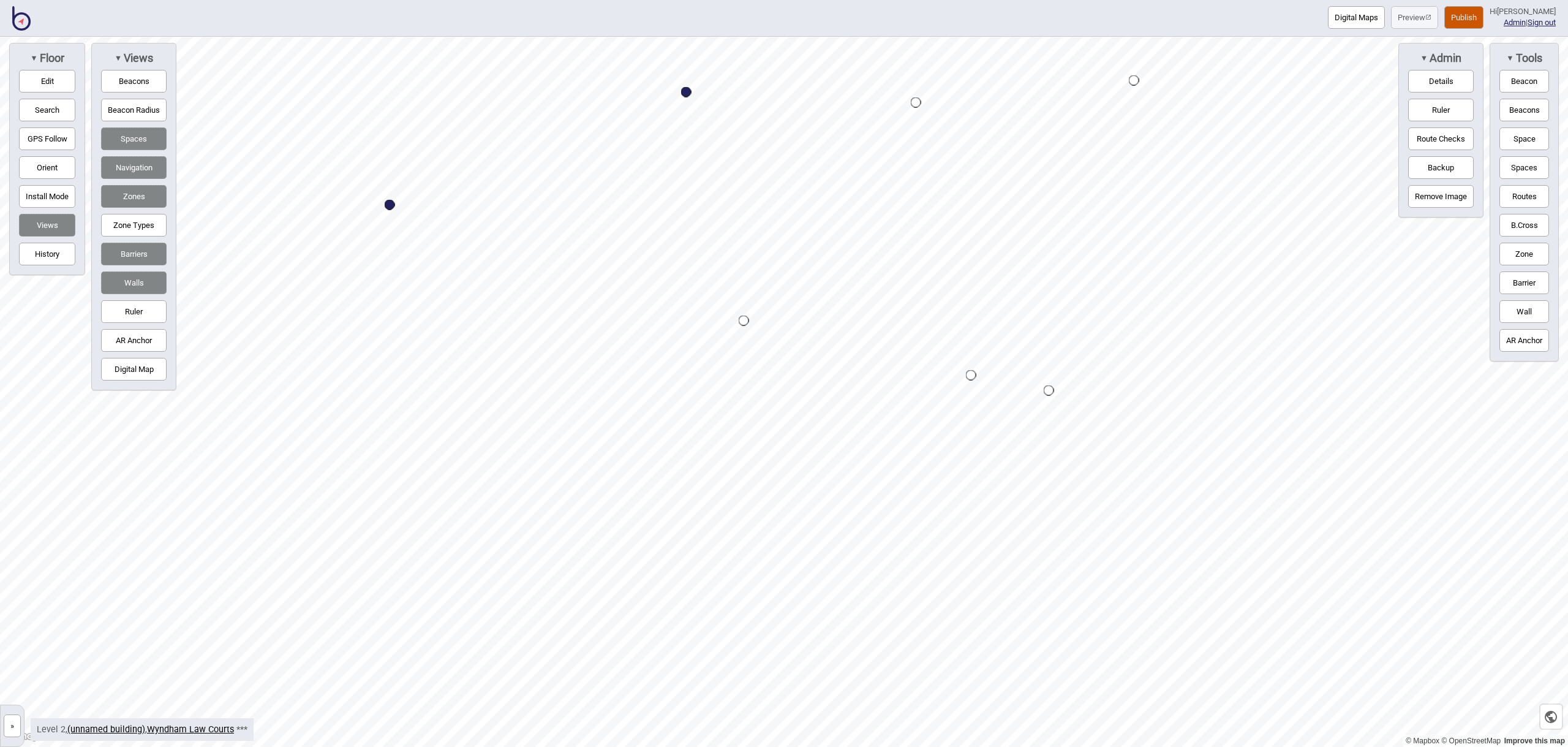
drag, startPoint x: 1533, startPoint y: 244, endPoint x: 1501, endPoint y: 244, distance: 32.0
click at [1533, 244] on button "Zone" at bounding box center [1524, 254] width 49 height 23
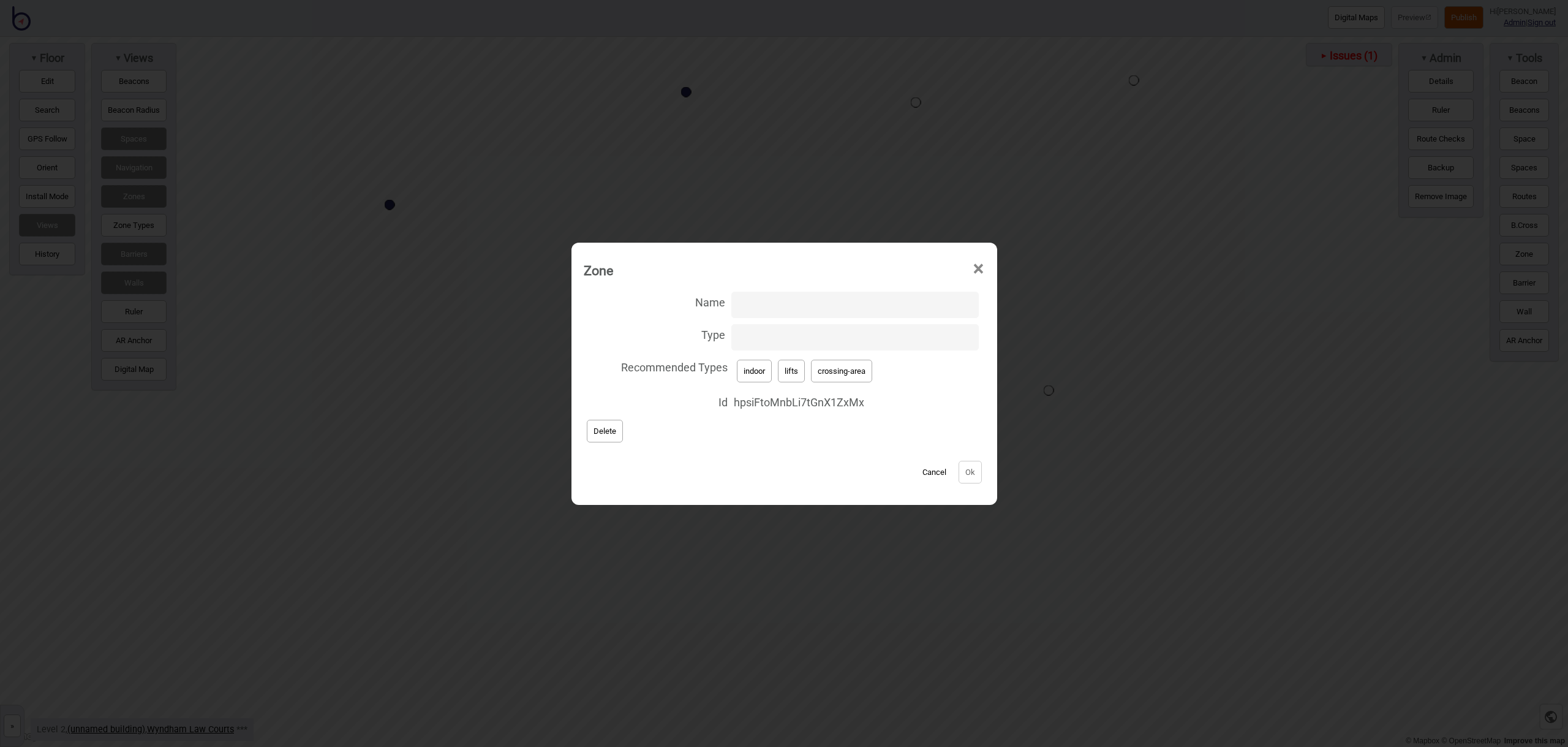
click at [857, 371] on button "crossing-area" at bounding box center [841, 371] width 62 height 23
type input "crossing-area"
click at [959, 469] on button "Ok" at bounding box center [970, 472] width 24 height 23
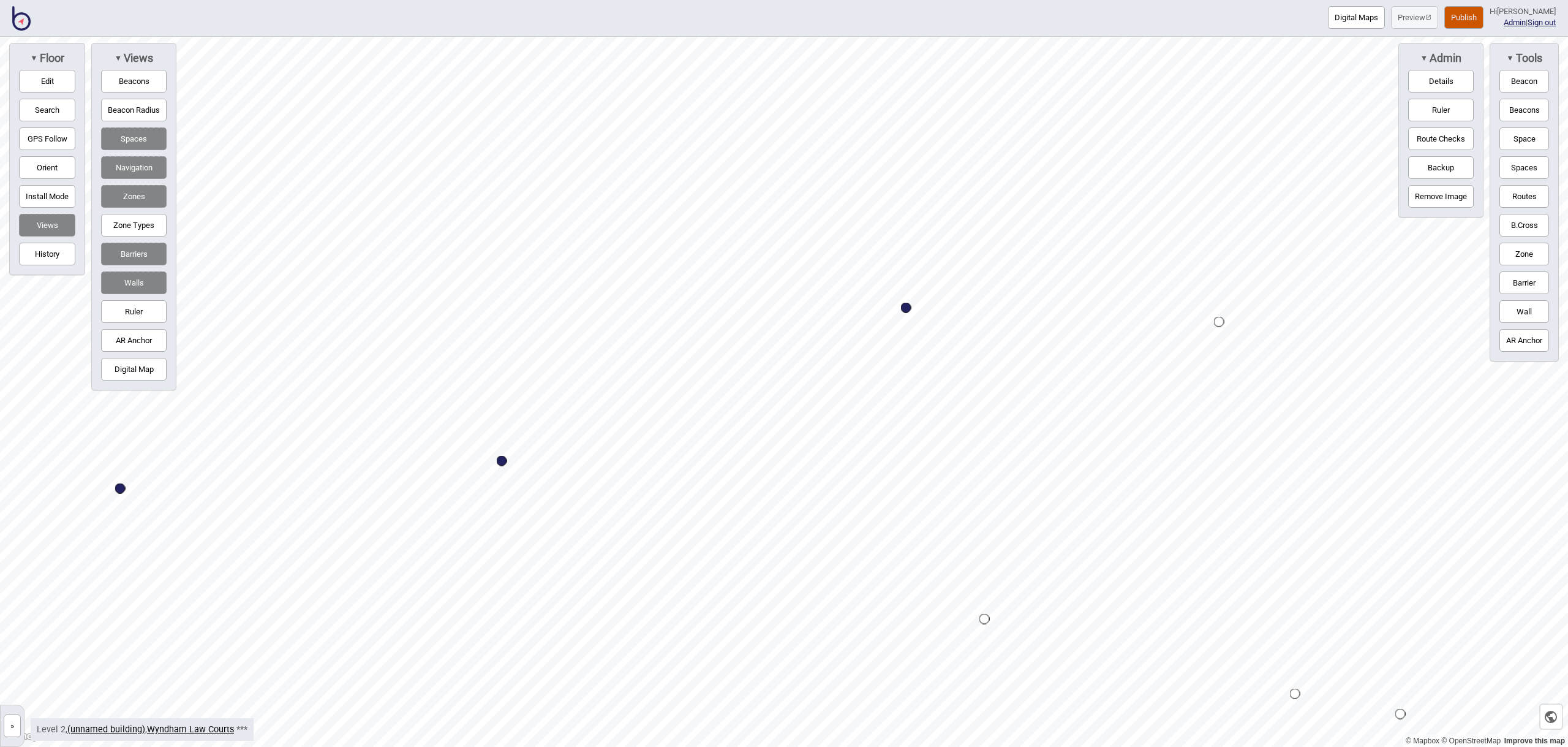
click at [59, 83] on button "Edit" at bounding box center [47, 81] width 57 height 23
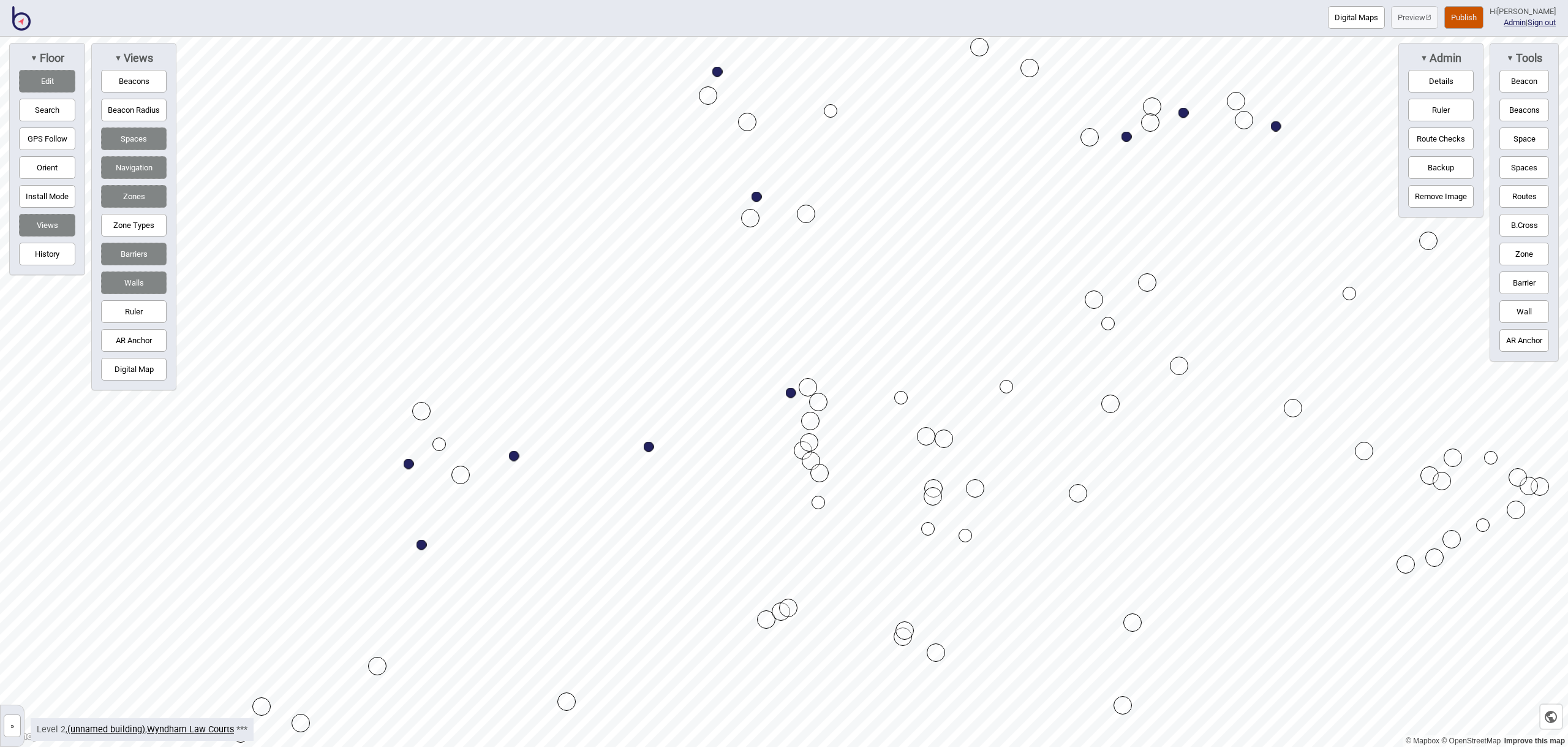
click at [51, 80] on button "Edit" at bounding box center [47, 81] width 57 height 23
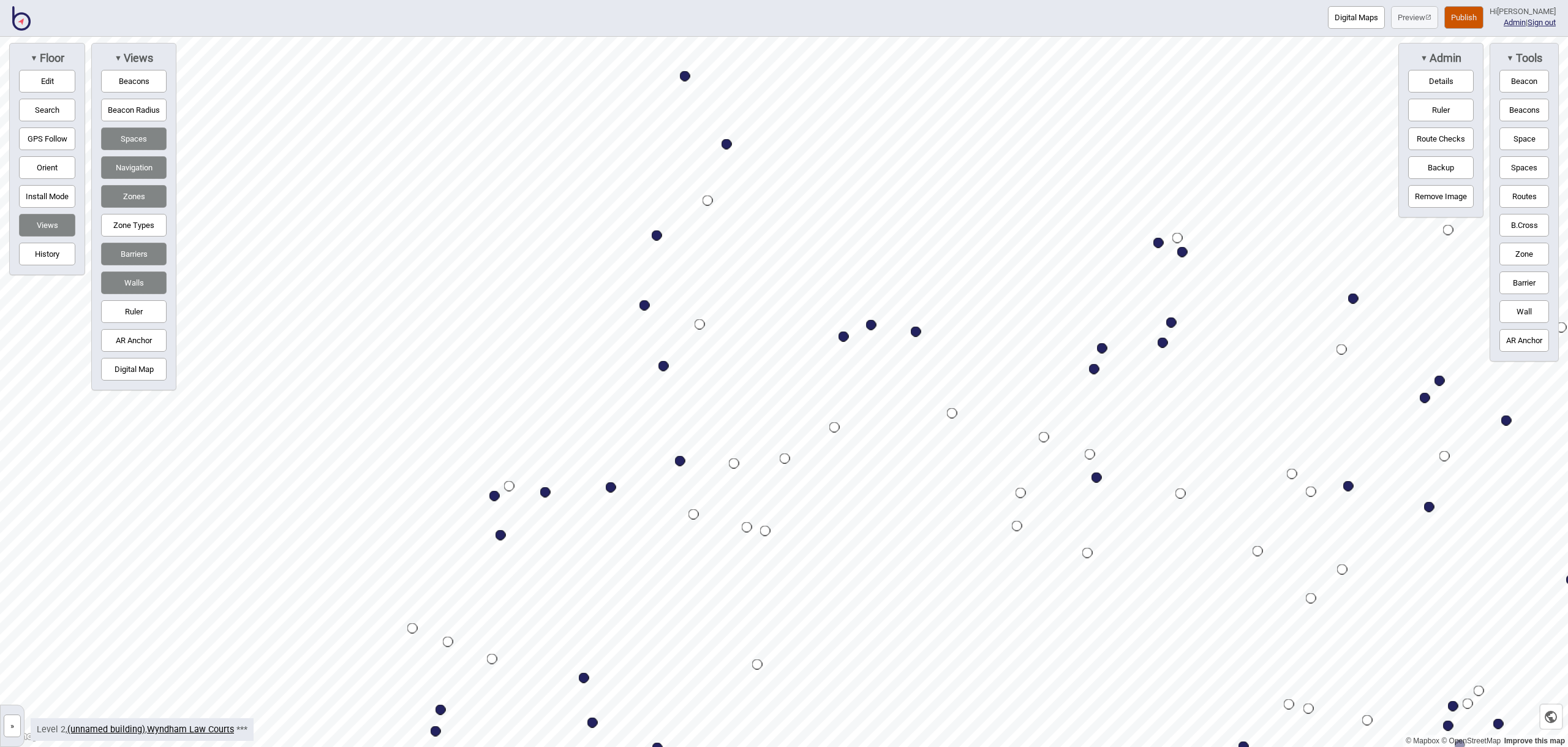
click at [21, 20] on img at bounding box center [21, 18] width 18 height 25
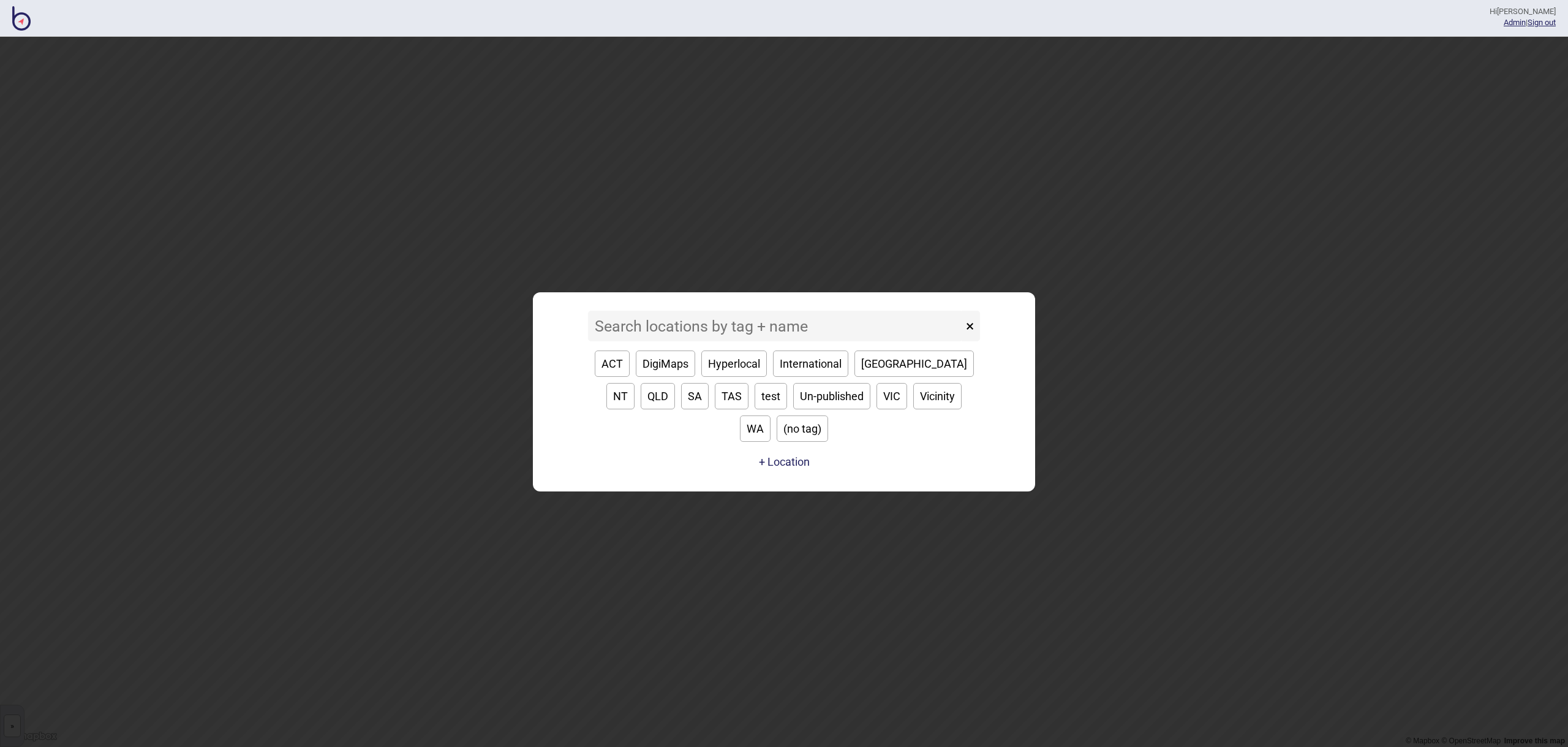
click at [675, 383] on button "QLD" at bounding box center [658, 397] width 34 height 27
type input "QLD"
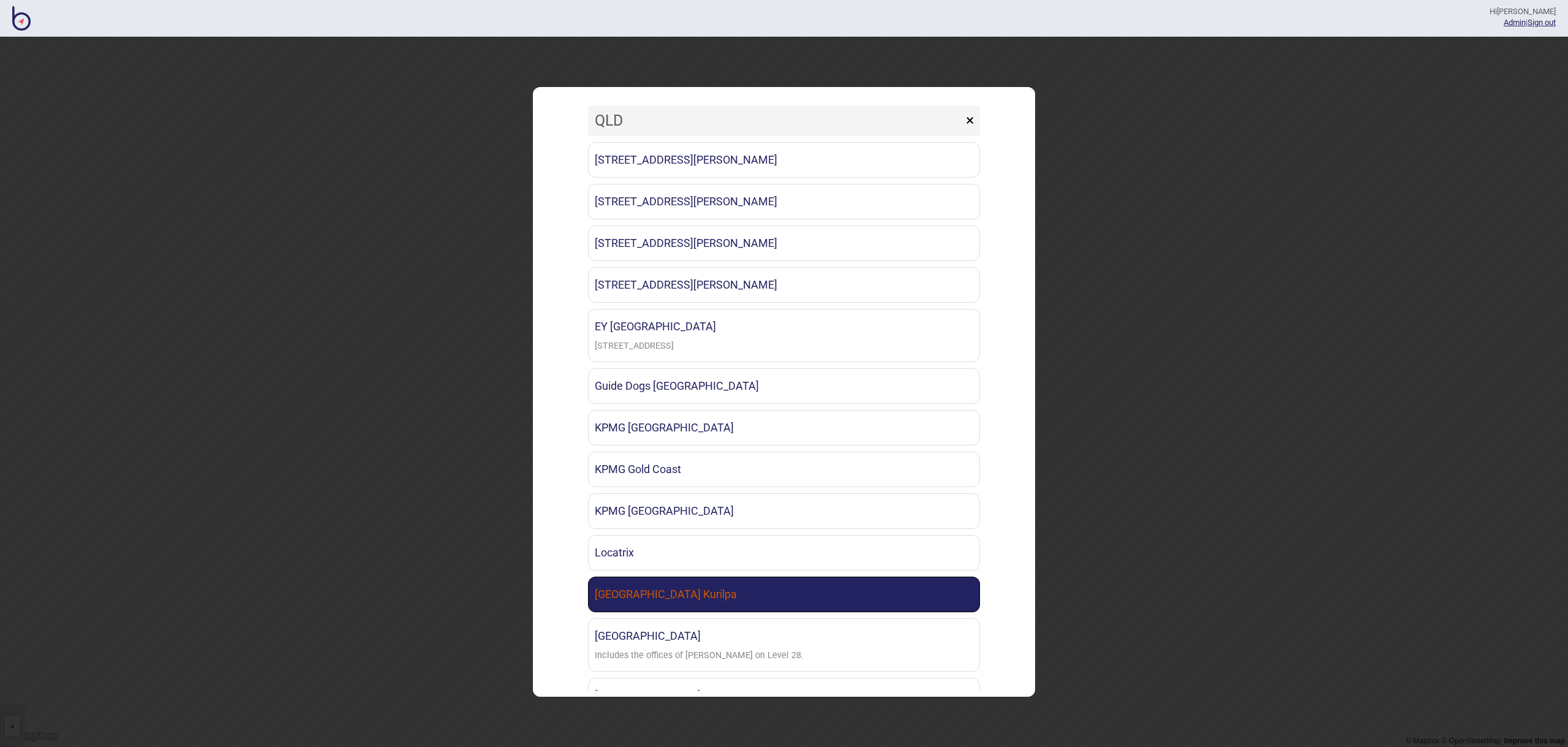
click at [822, 583] on link "[GEOGRAPHIC_DATA] Kurilpa" at bounding box center [784, 595] width 392 height 36
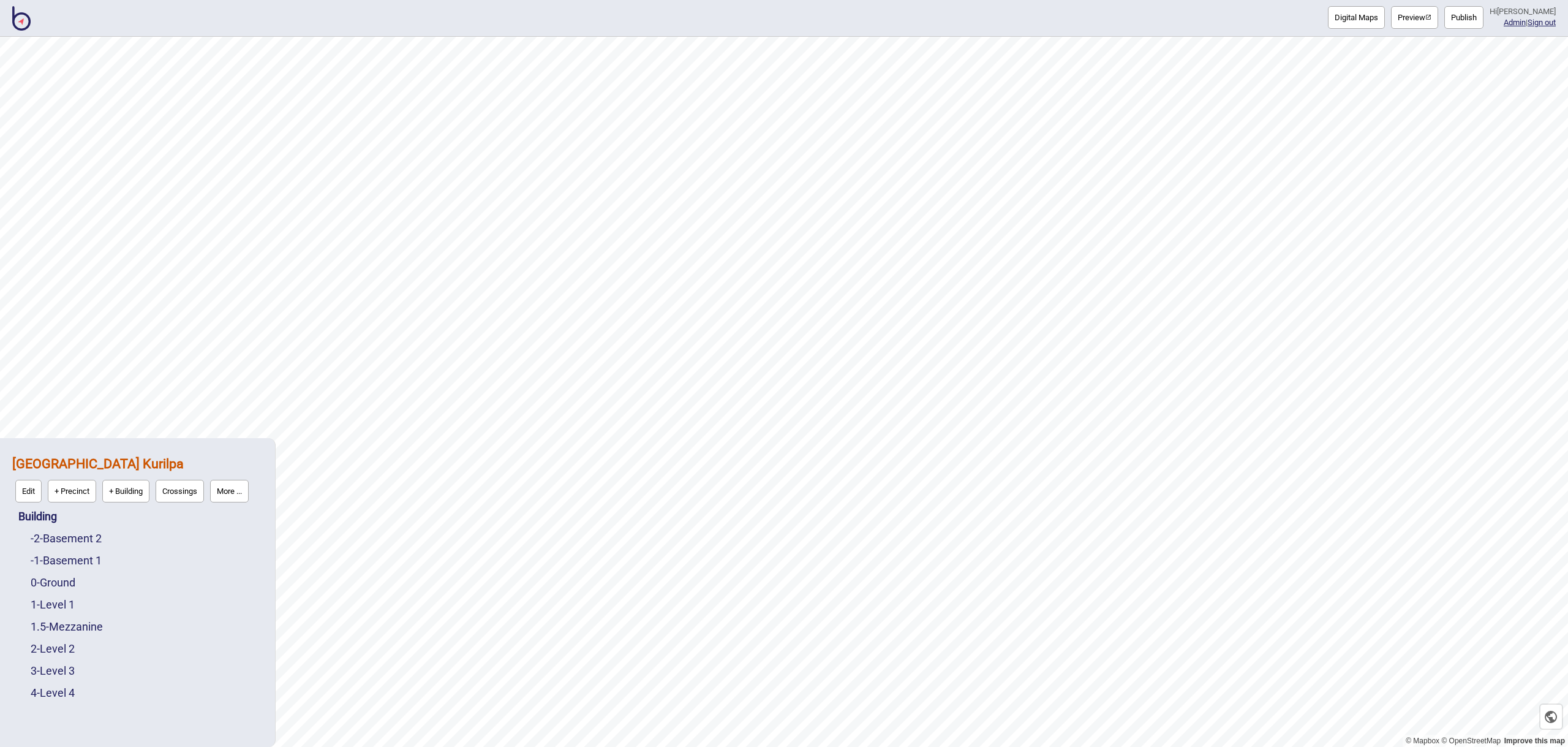
click at [1478, 24] on button "Publish" at bounding box center [1464, 17] width 39 height 23
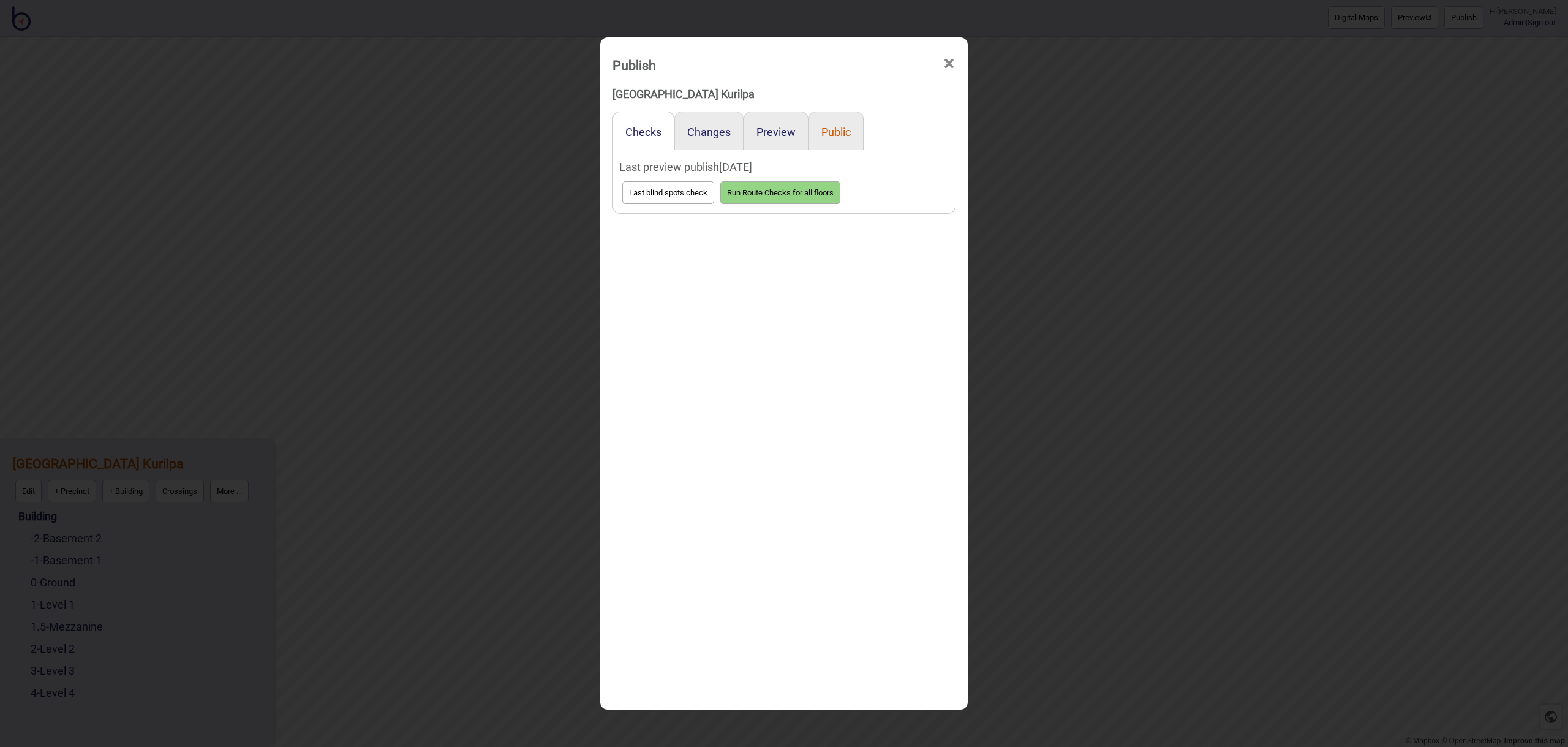
click at [840, 132] on button "Public" at bounding box center [836, 133] width 29 height 13
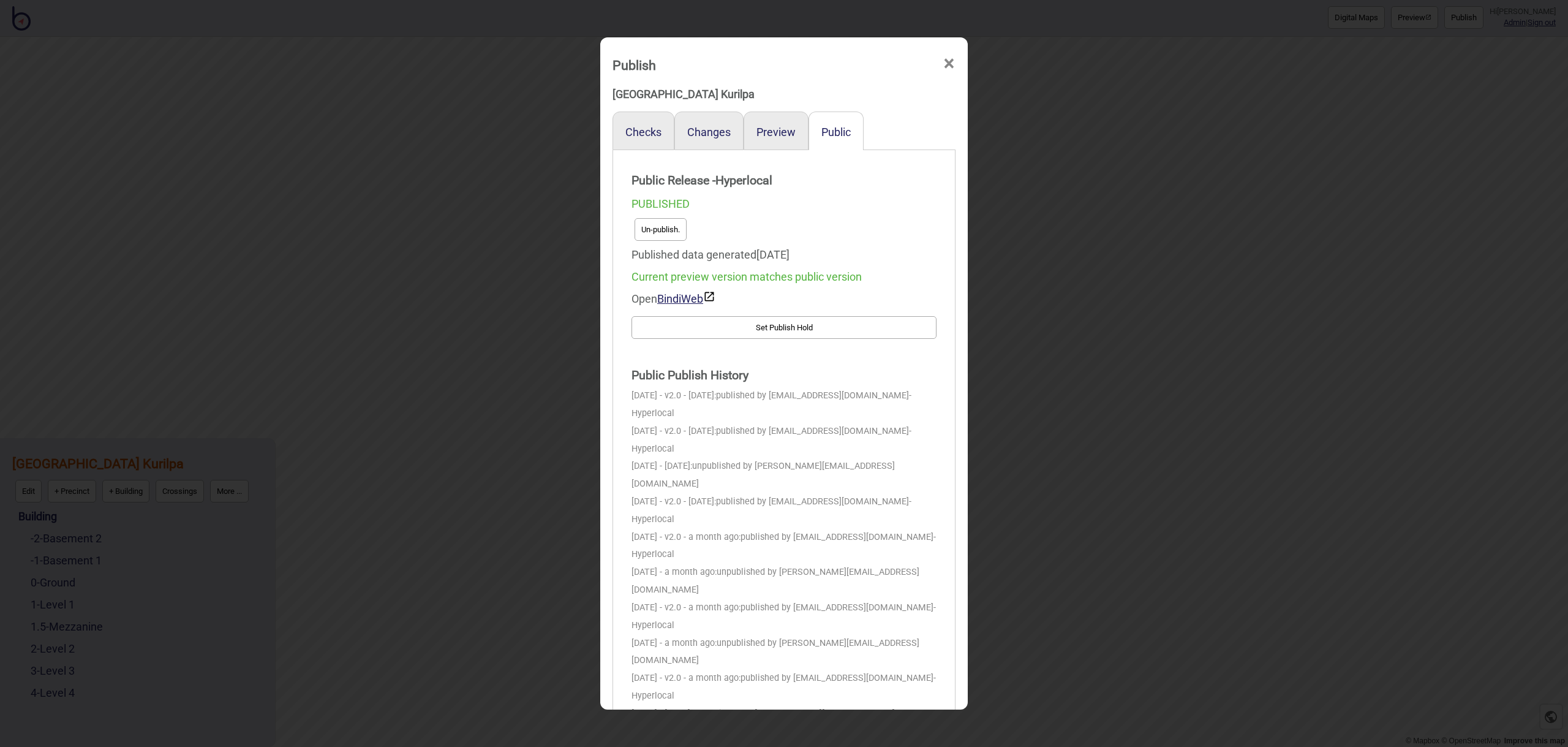
click at [954, 63] on span "×" at bounding box center [949, 63] width 13 height 41
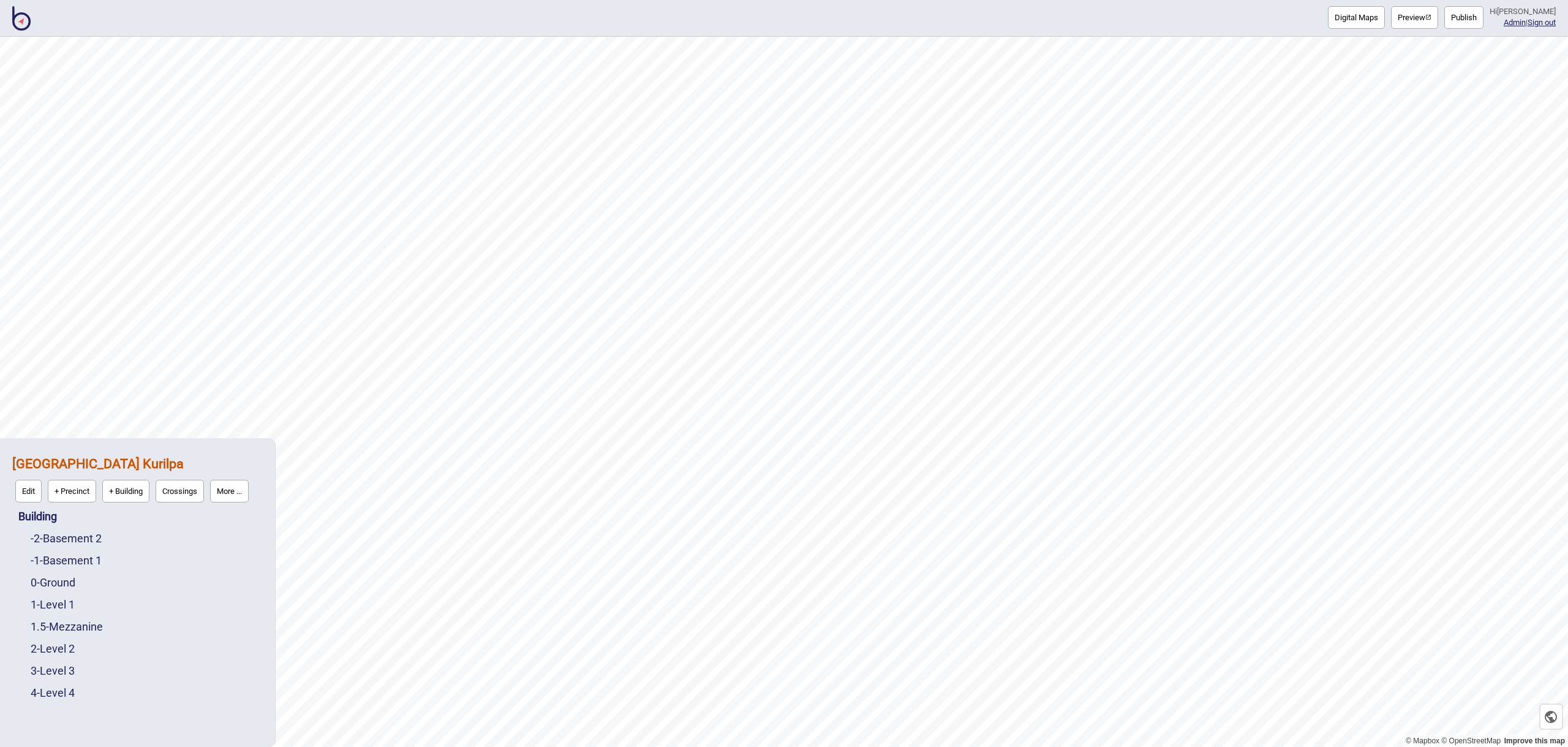
click at [1484, 21] on button "Publish" at bounding box center [1464, 17] width 39 height 23
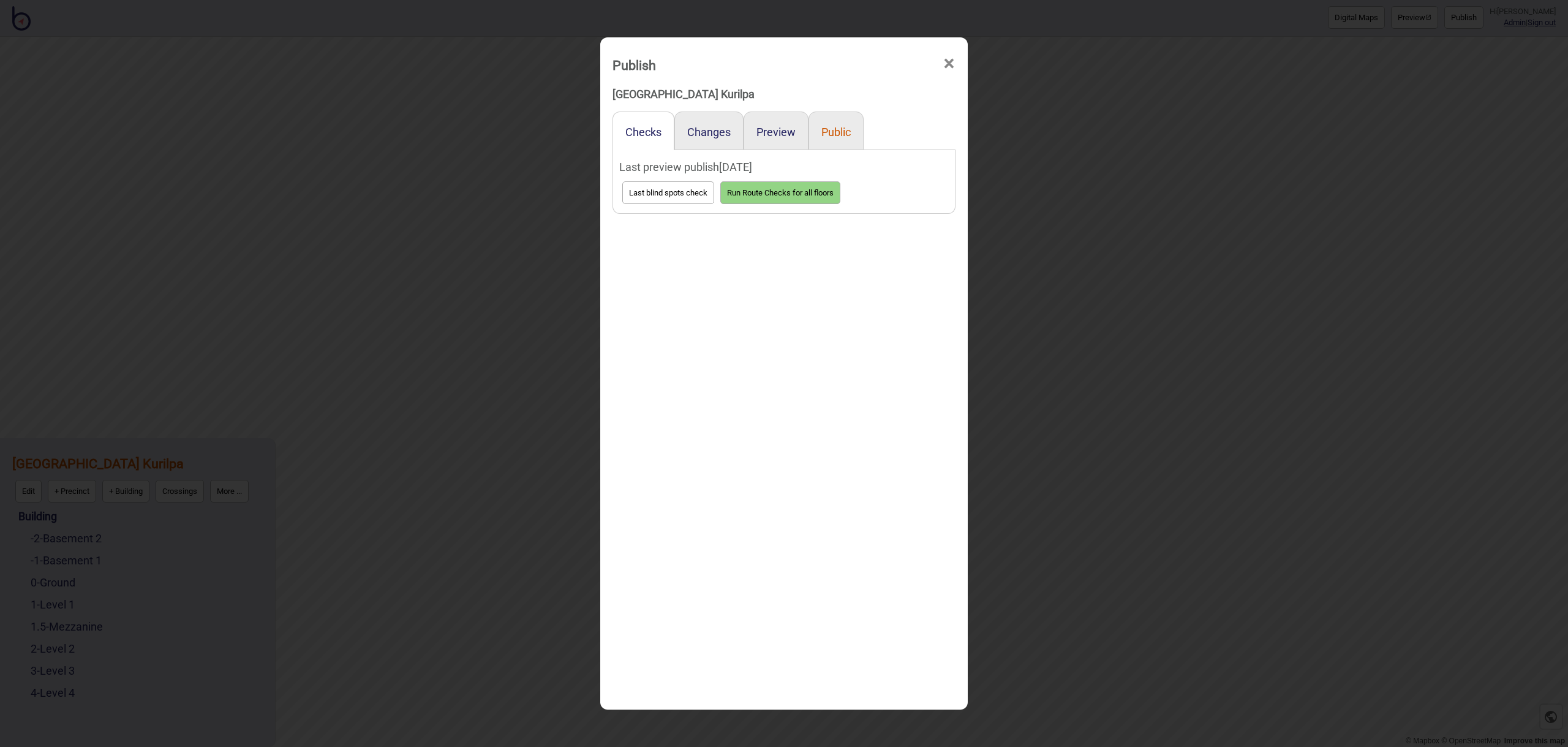
click at [851, 132] on button "Public" at bounding box center [836, 133] width 29 height 13
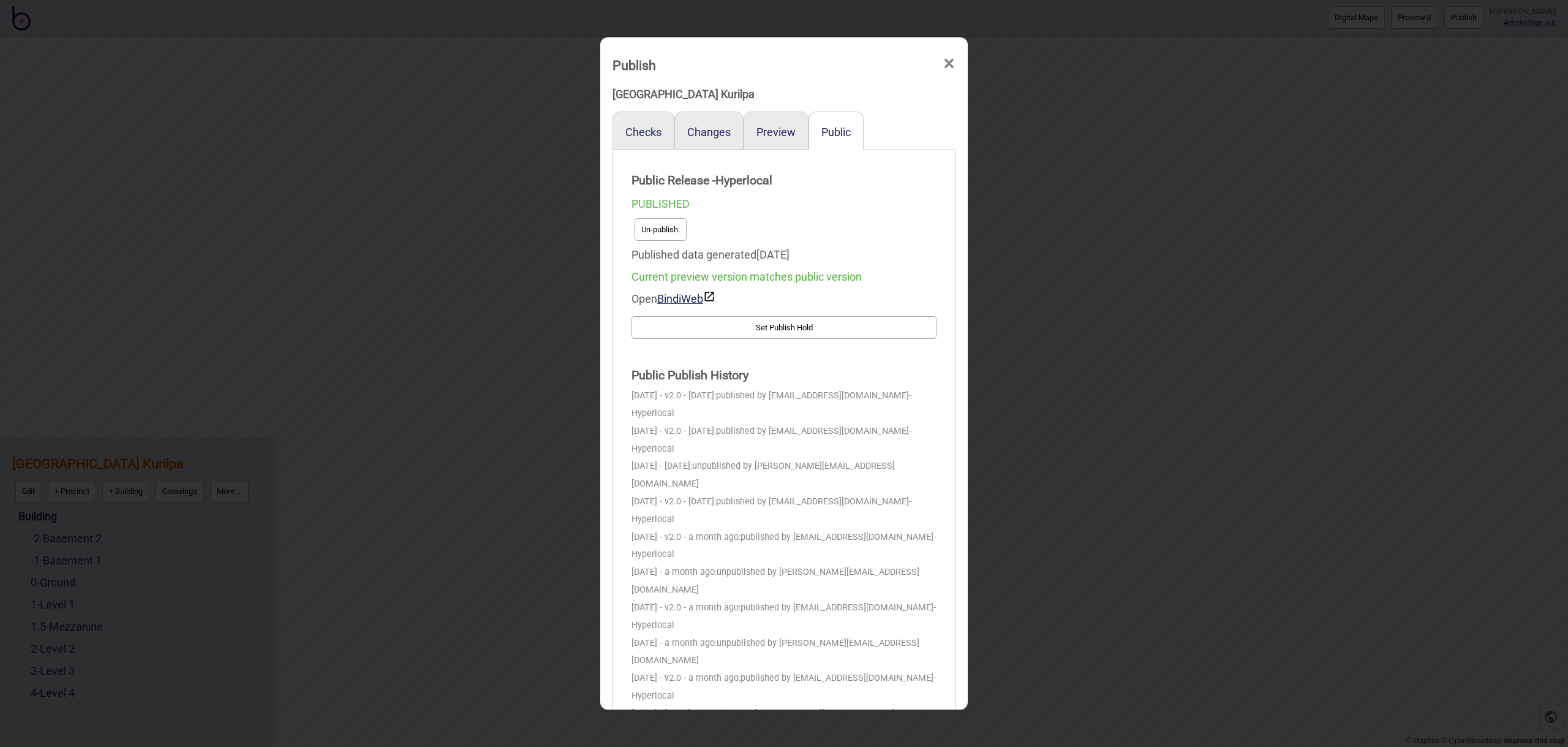
click at [655, 224] on button "Un-publish." at bounding box center [661, 229] width 52 height 23
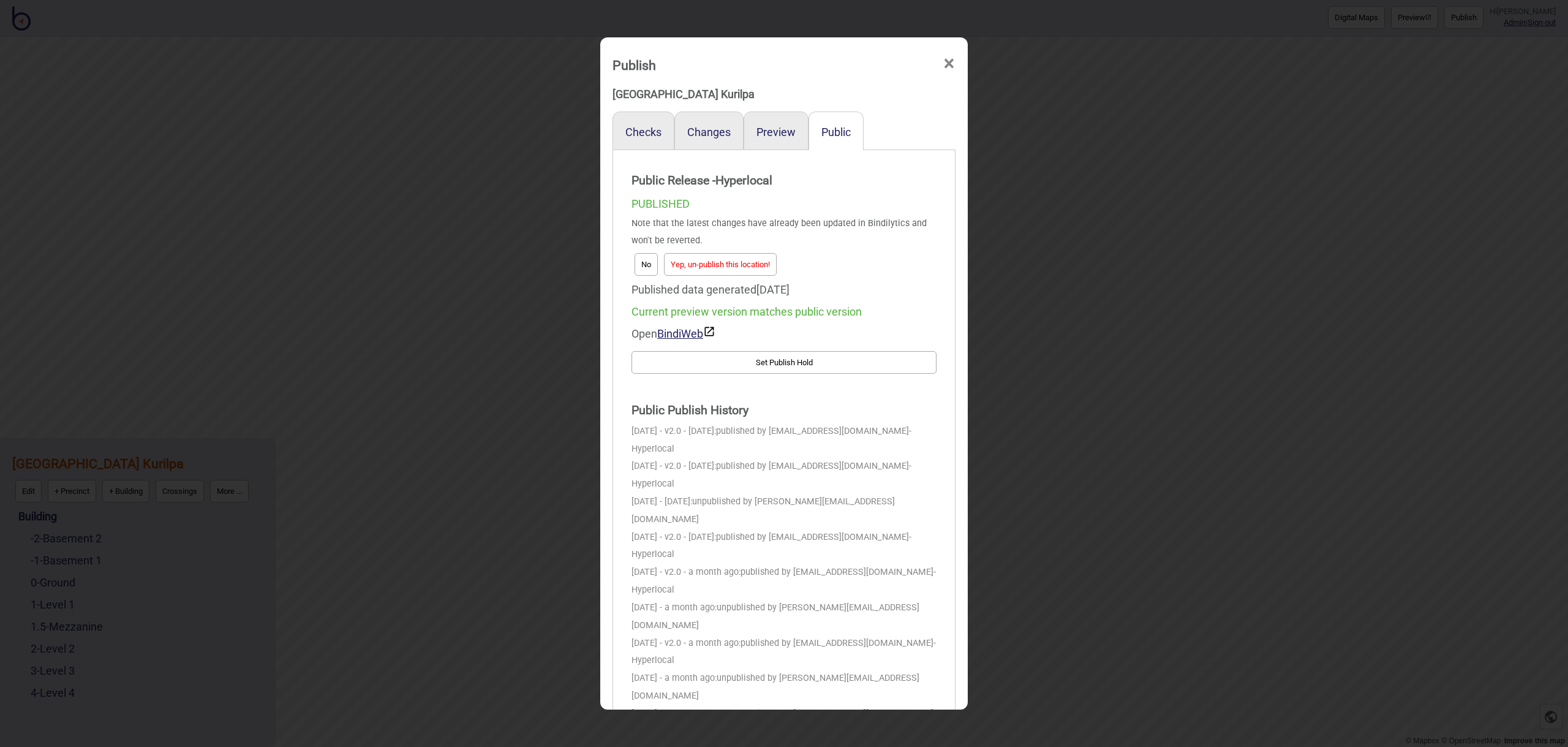
click at [702, 264] on button "Yep, un-publish this location!" at bounding box center [720, 264] width 113 height 23
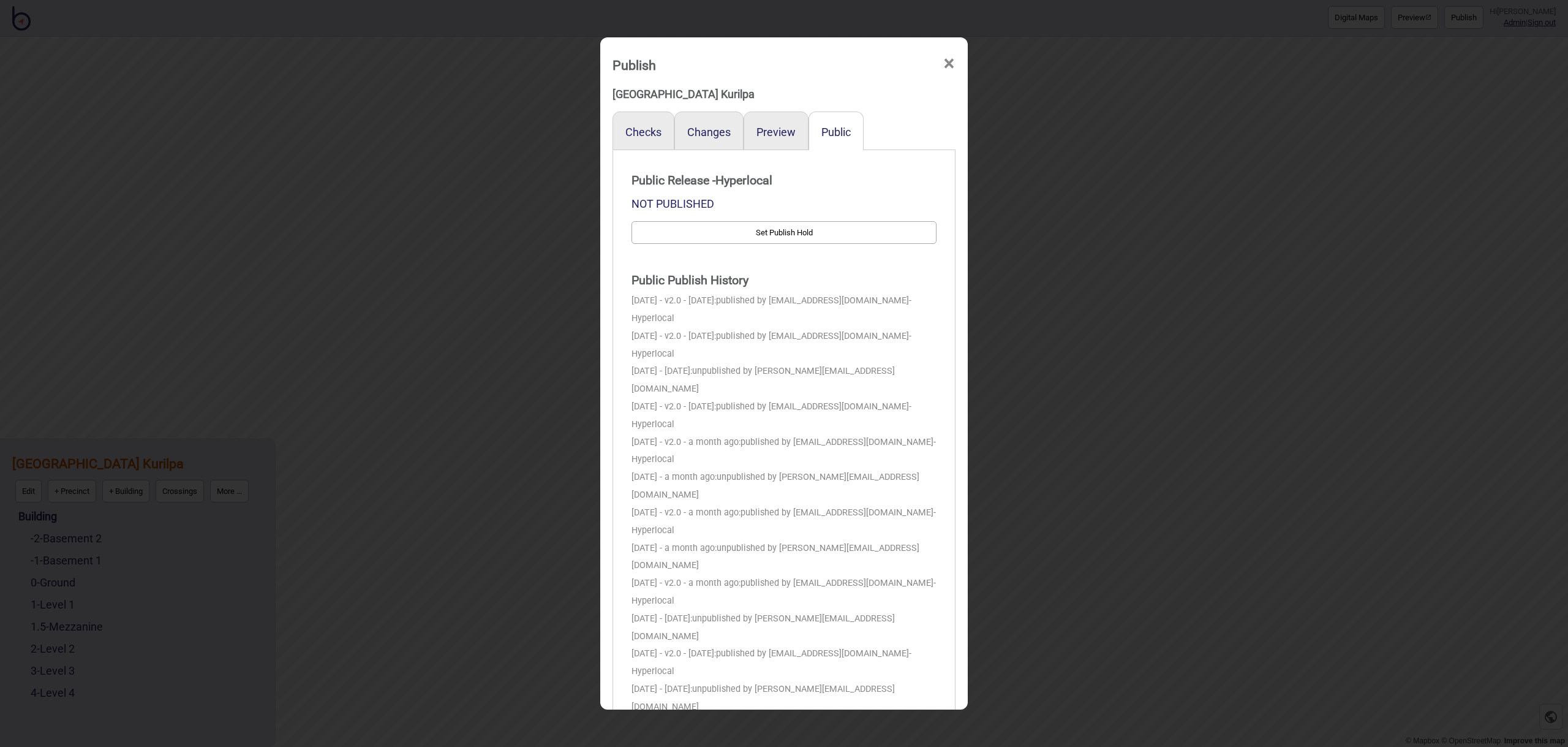
click at [947, 65] on span "×" at bounding box center [949, 63] width 13 height 41
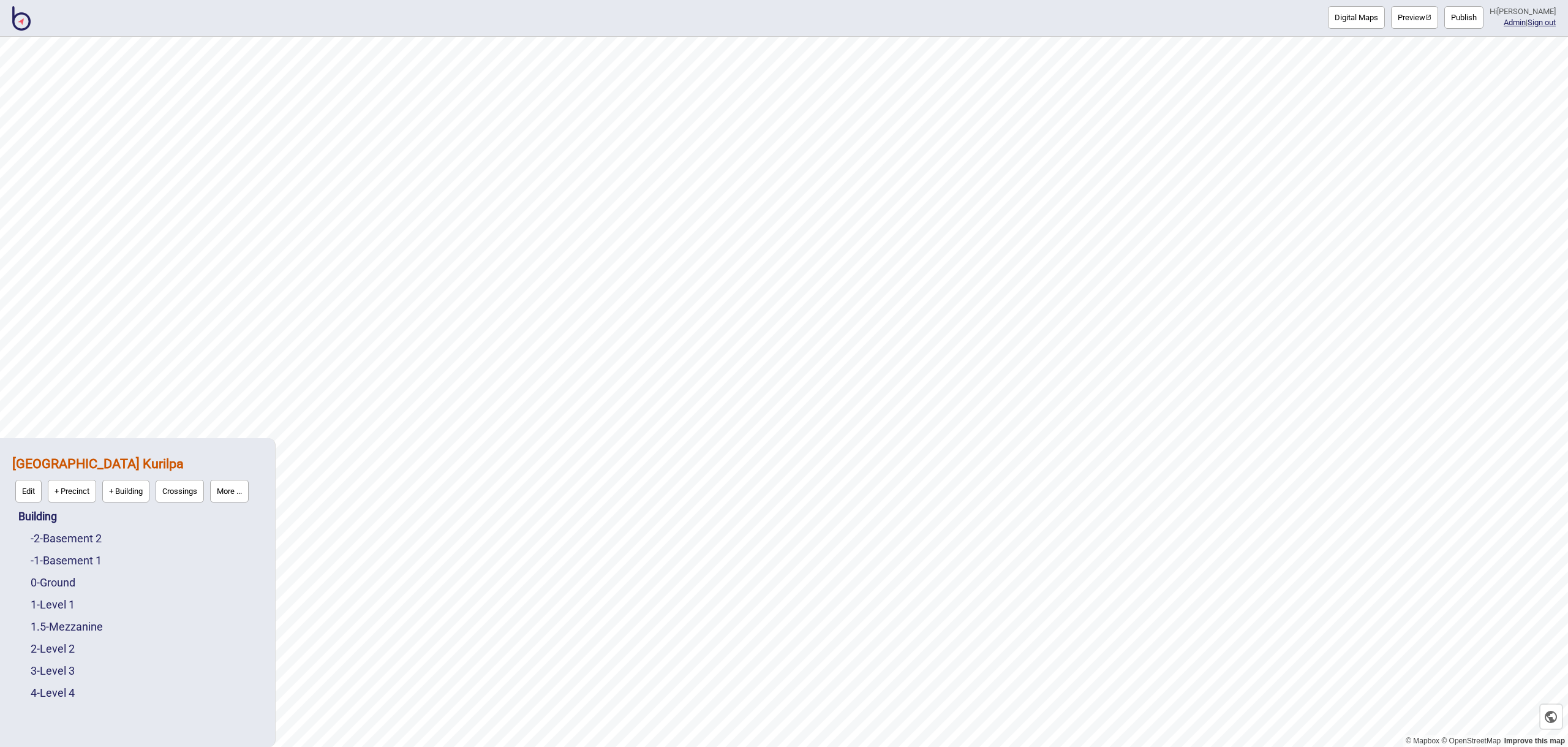
click at [16, 20] on img at bounding box center [21, 18] width 18 height 25
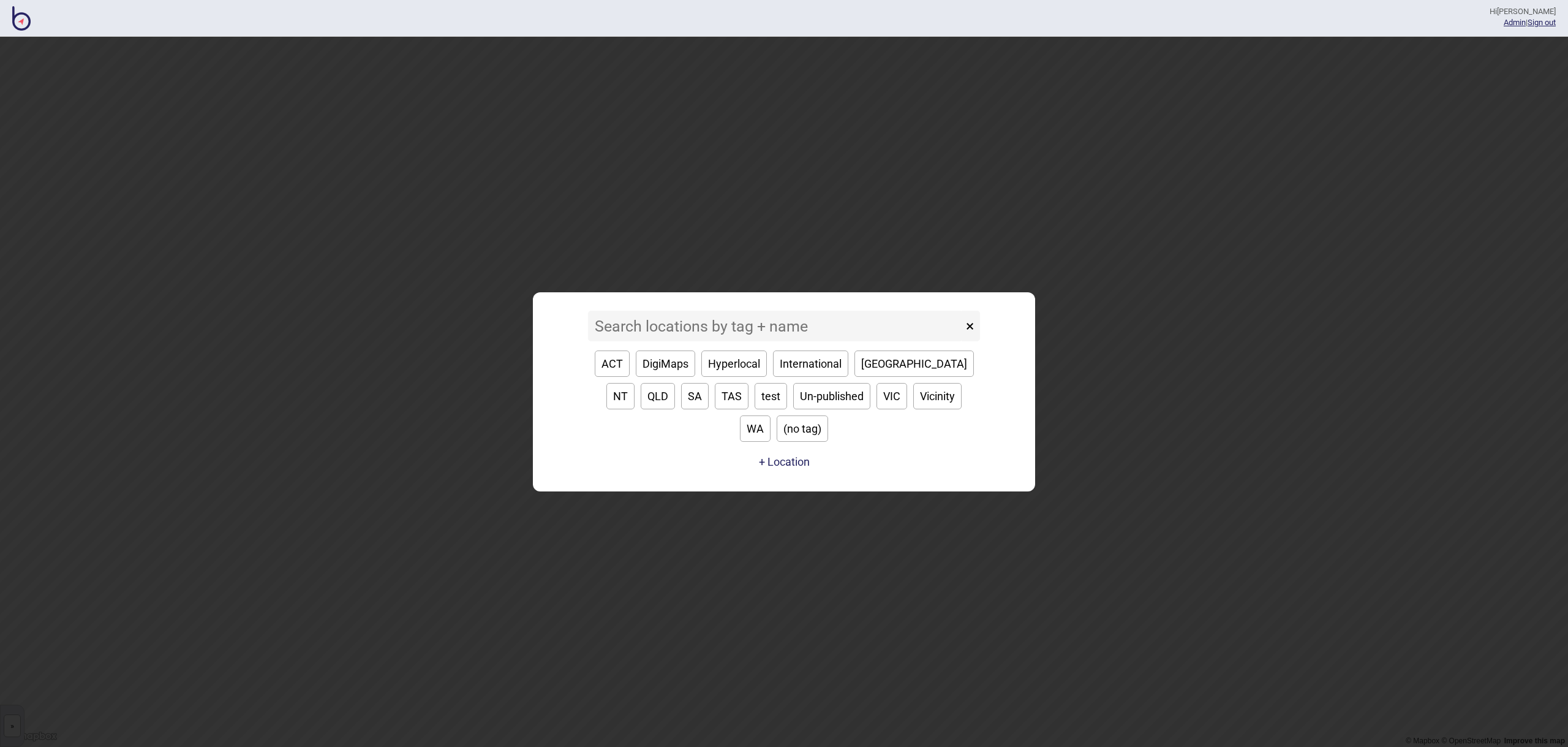
click at [876, 409] on button "VIC" at bounding box center [891, 397] width 30 height 27
type input "VIC"
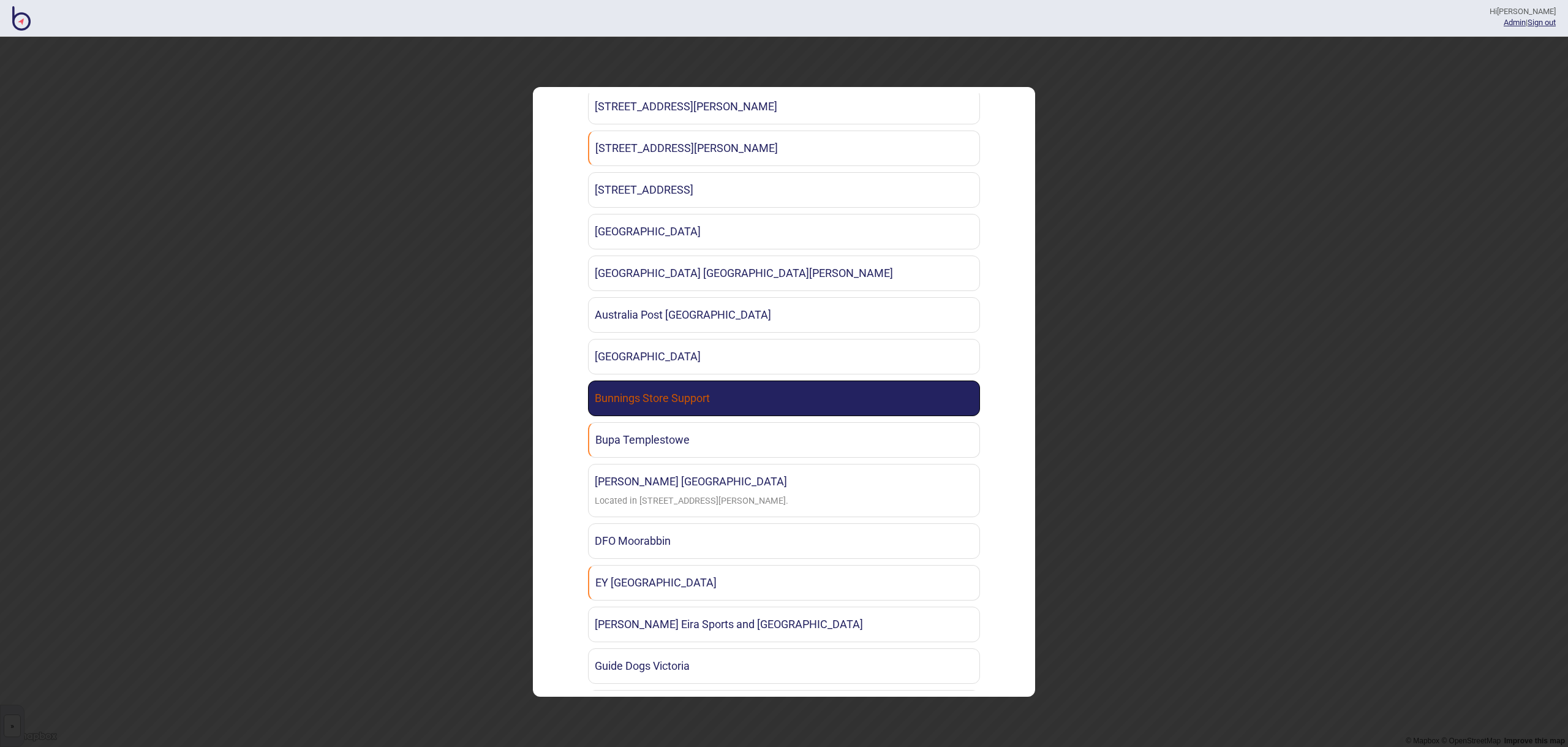
scroll to position [183, 0]
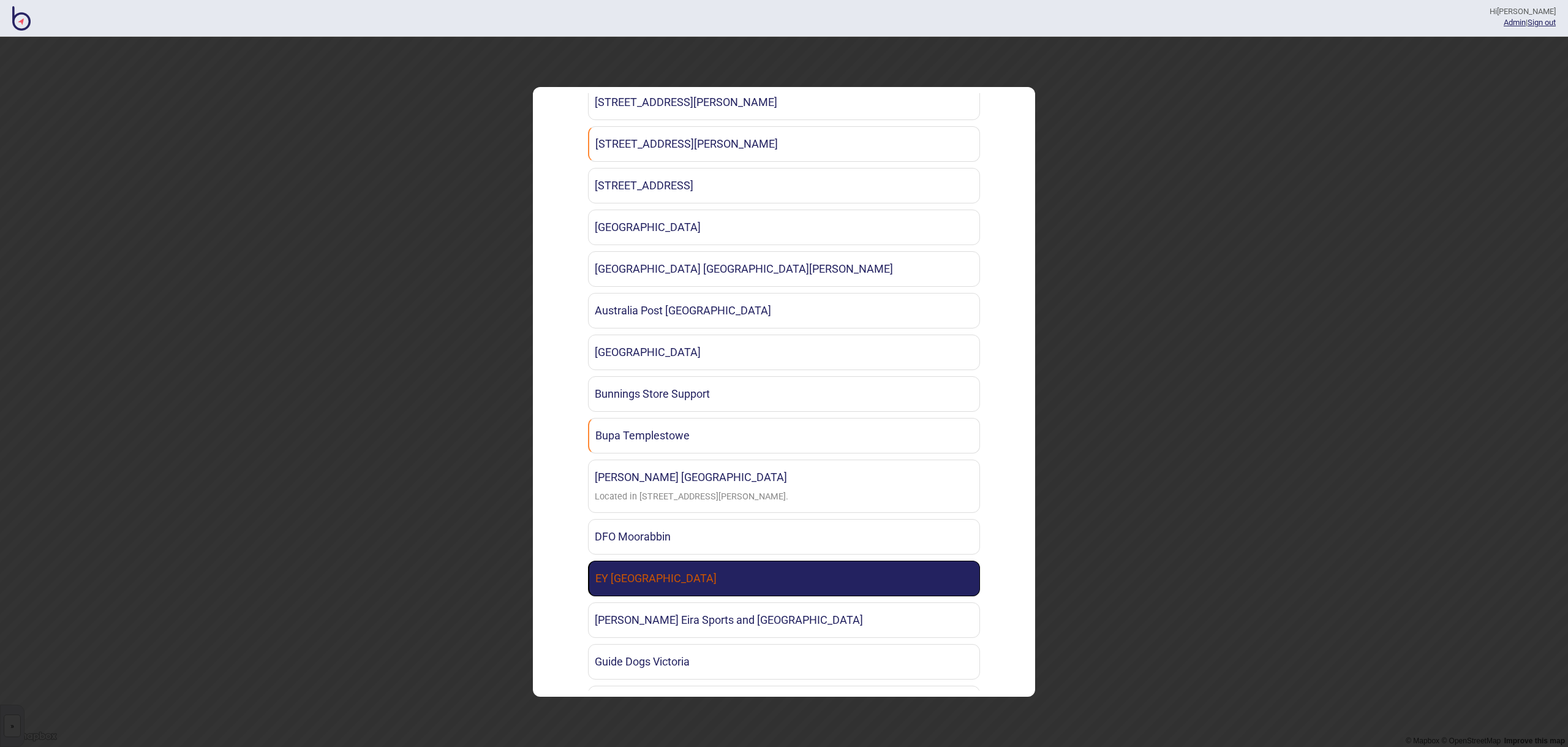
click at [840, 573] on link "EY [GEOGRAPHIC_DATA]" at bounding box center [784, 578] width 392 height 36
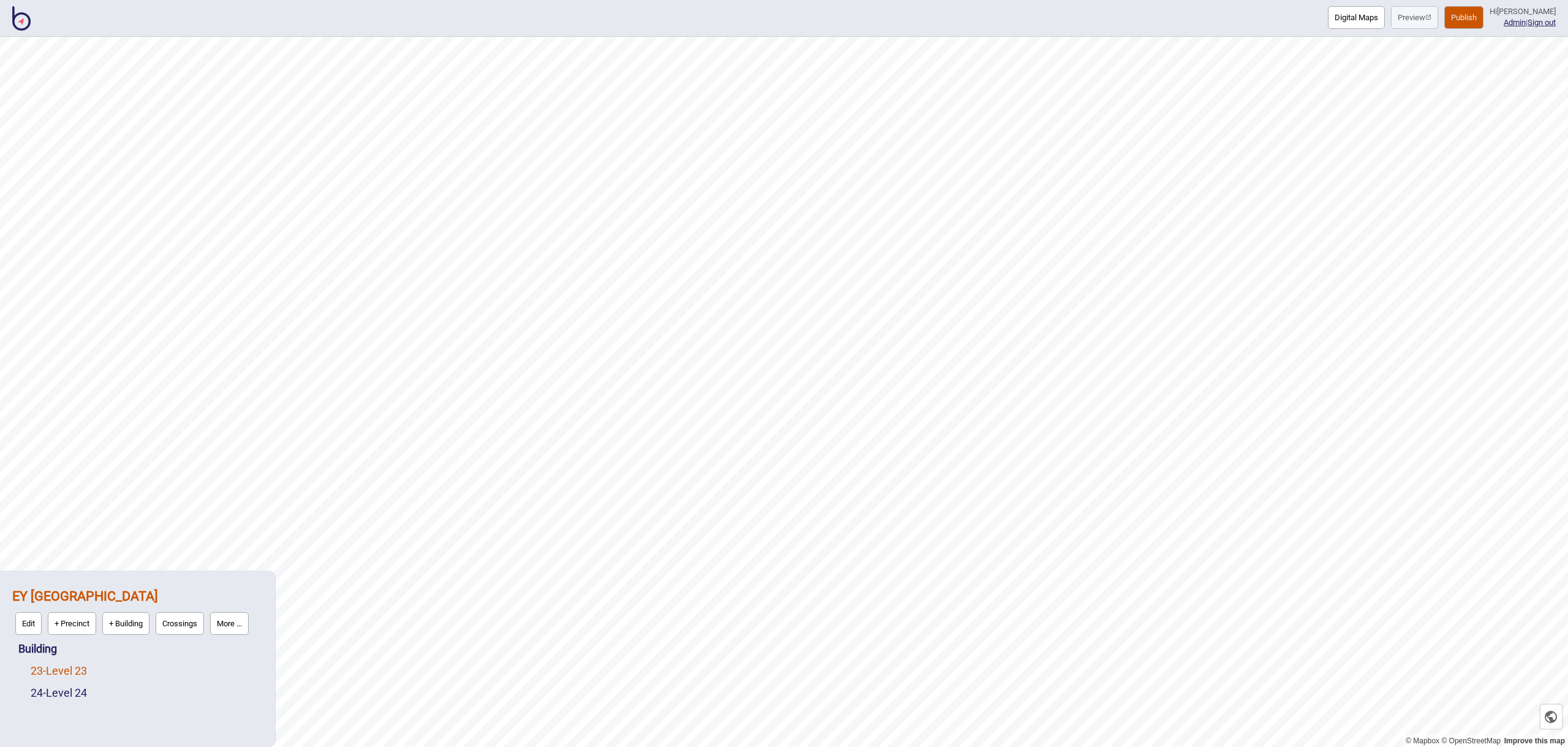
click at [82, 669] on link "23 - Level 23" at bounding box center [59, 671] width 57 height 13
click at [82, 695] on link "24 - Level 24" at bounding box center [59, 693] width 57 height 13
click at [167, 687] on button "More ..." at bounding box center [169, 690] width 39 height 23
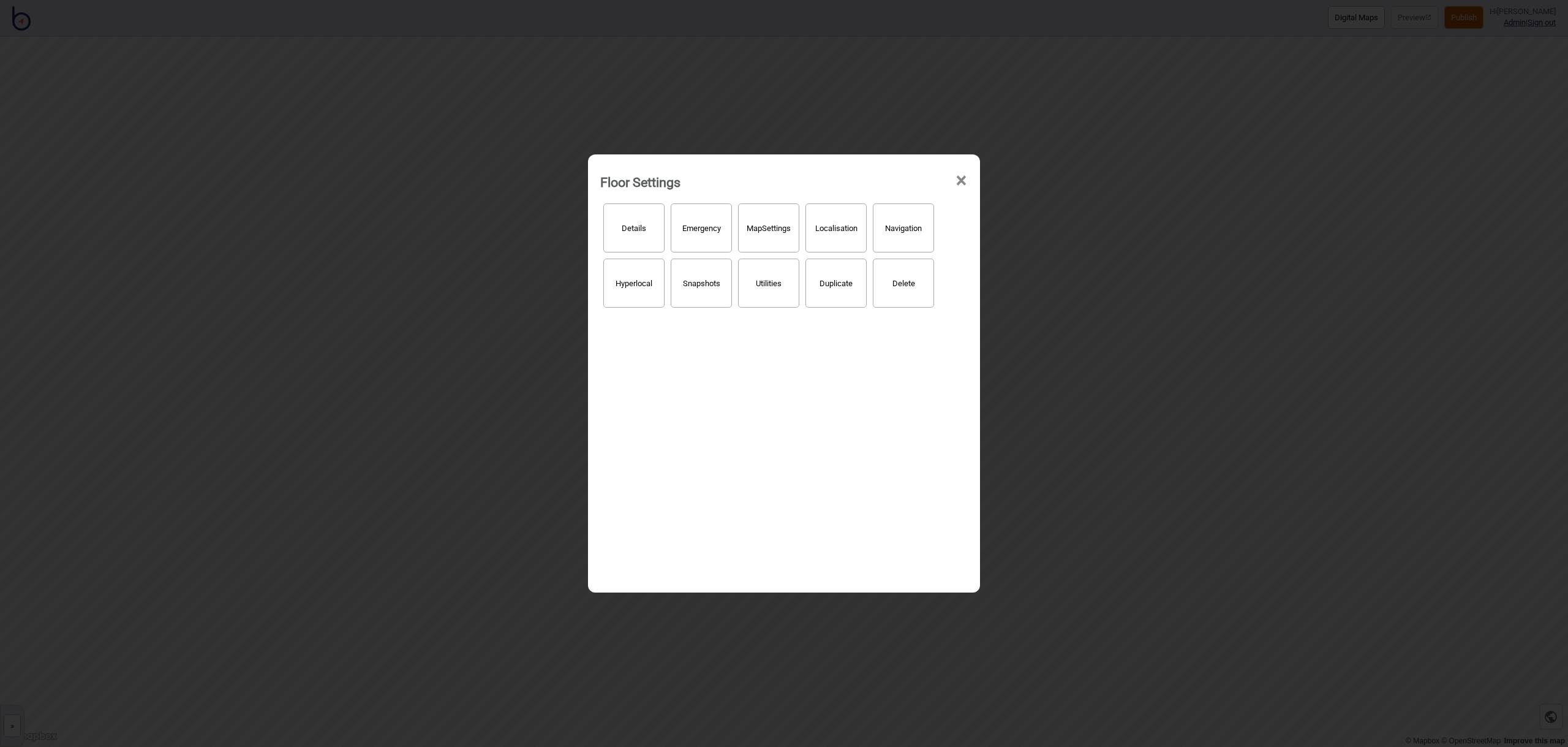
click at [965, 180] on span "×" at bounding box center [961, 181] width 13 height 41
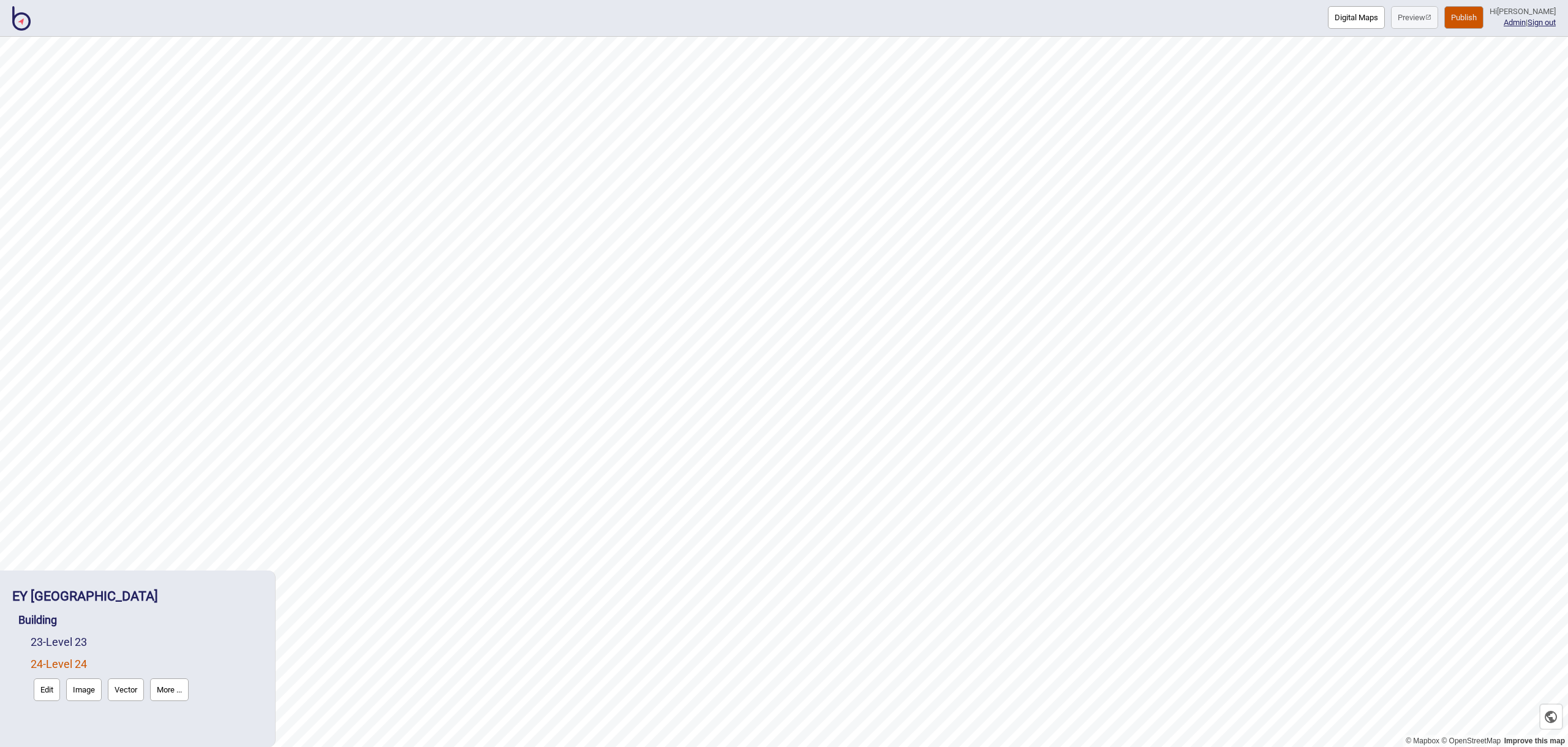
click at [47, 685] on button "Edit" at bounding box center [47, 690] width 26 height 23
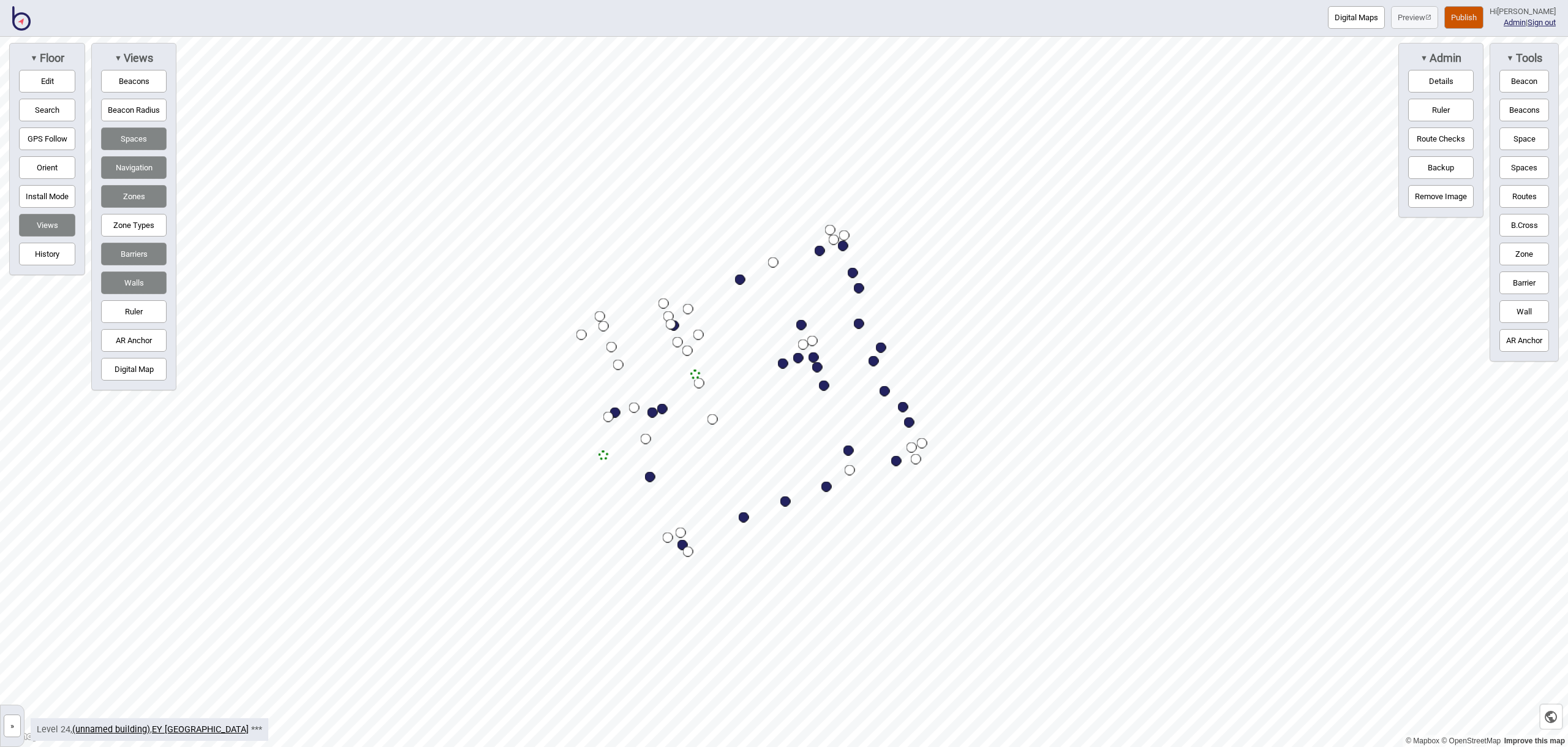
click at [119, 364] on button "Digital Map" at bounding box center [133, 369] width 65 height 23
click at [118, 364] on button "Digital Map" at bounding box center [133, 369] width 65 height 23
click at [19, 13] on img at bounding box center [21, 18] width 18 height 25
